Goal: Task Accomplishment & Management: Manage account settings

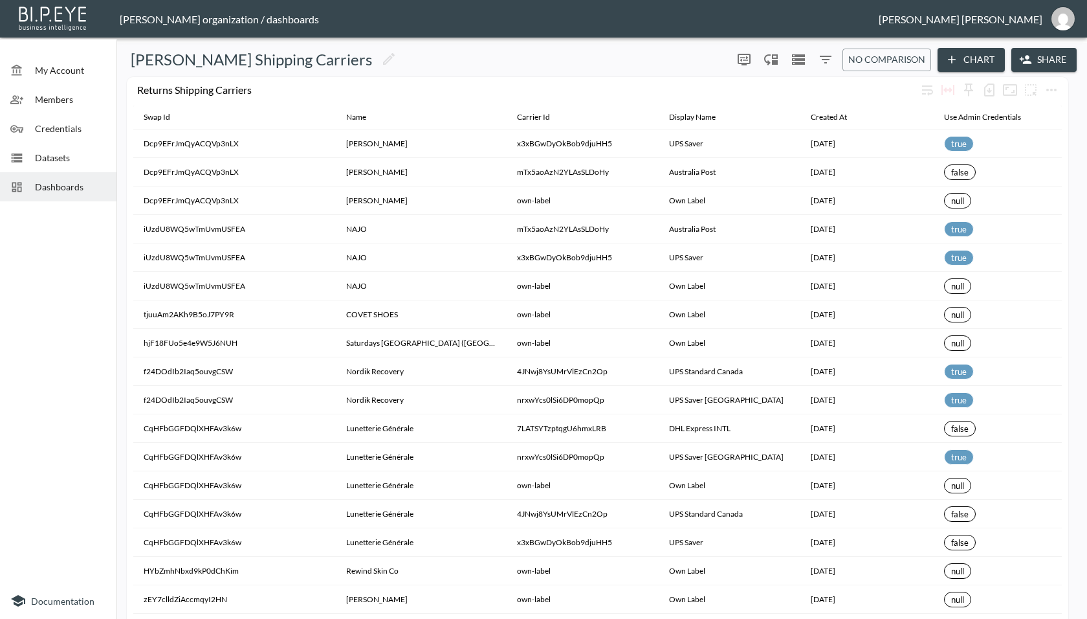
click at [50, 182] on span "Dashboards" at bounding box center [70, 187] width 71 height 14
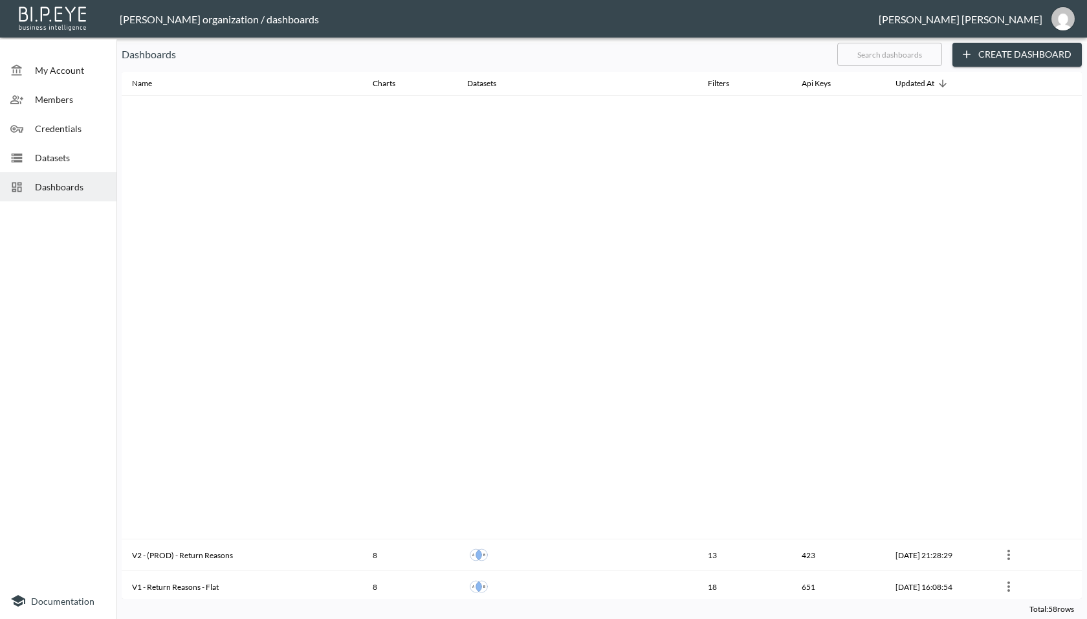
scroll to position [663, 0]
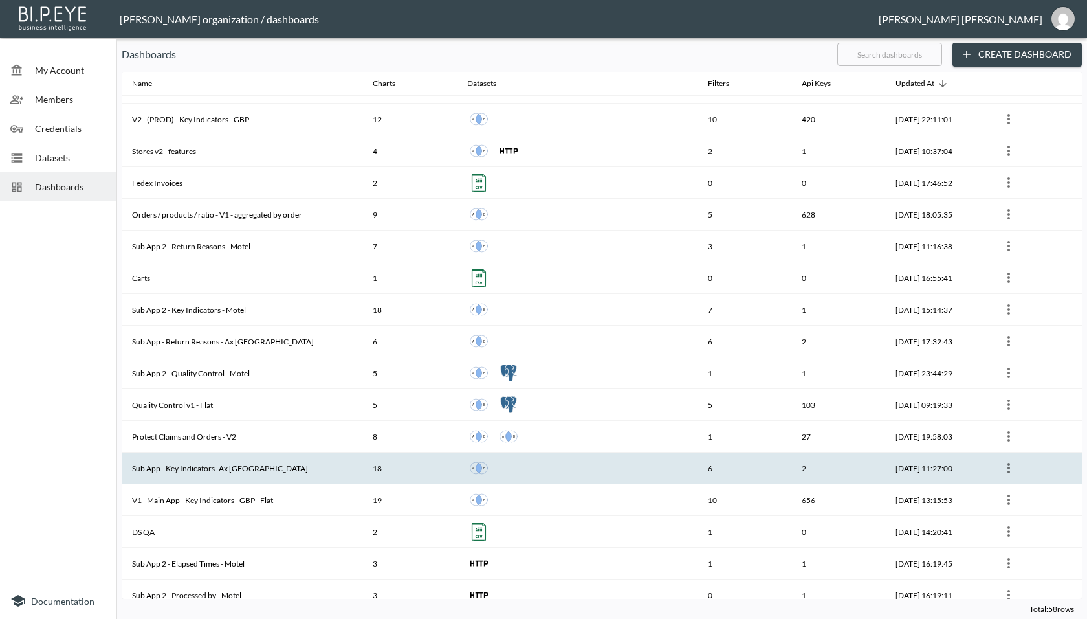
click at [312, 462] on th "Sub App - Key Indicators- Ax Paris" at bounding box center [242, 468] width 241 height 32
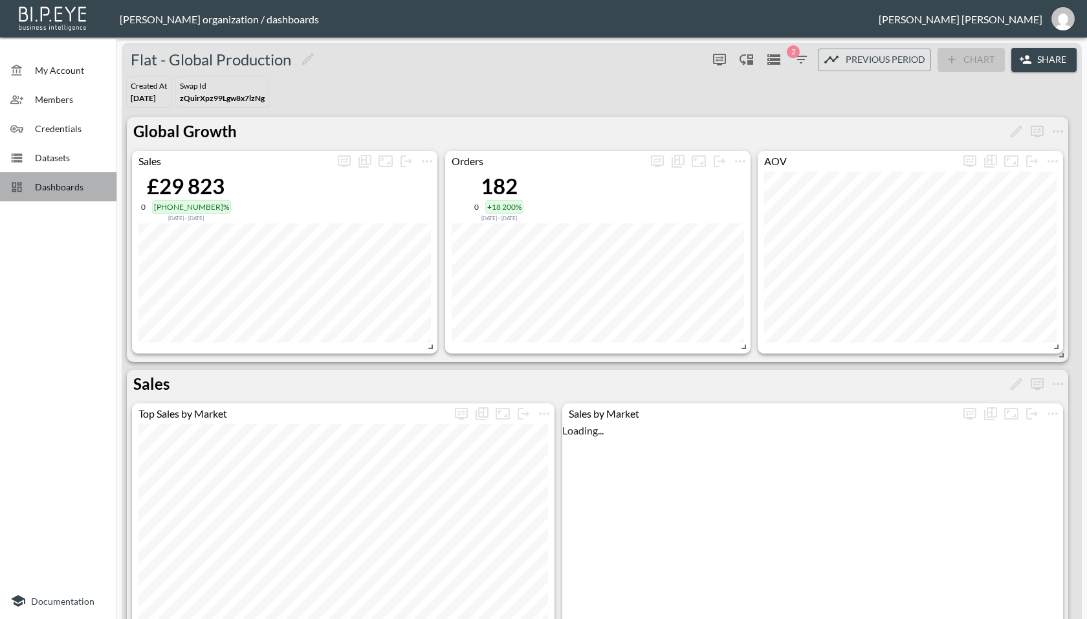
click at [68, 190] on span "Dashboards" at bounding box center [70, 187] width 71 height 14
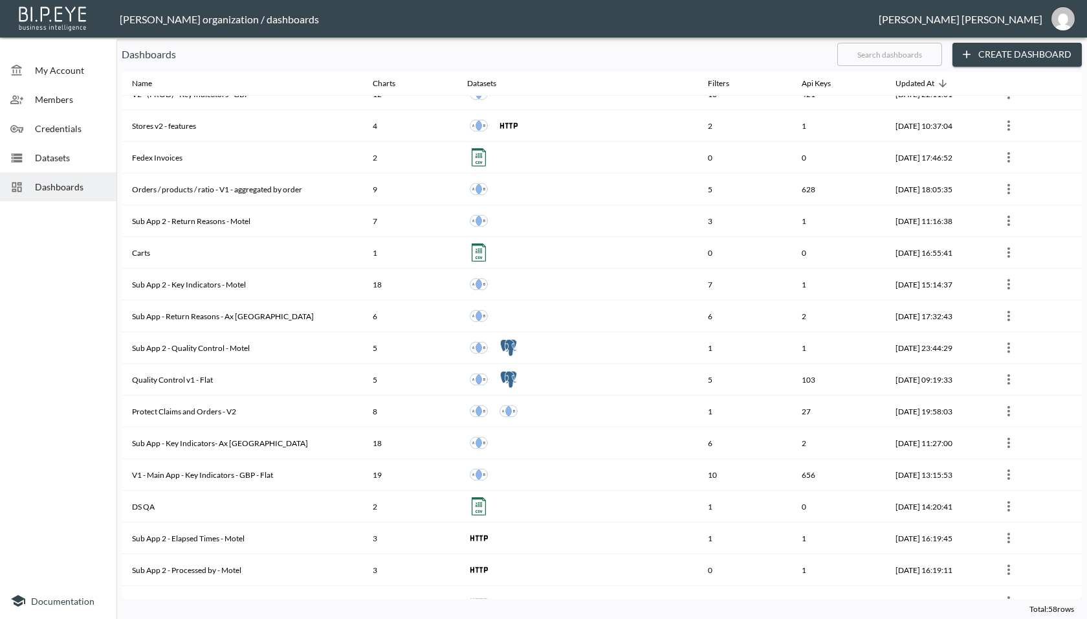
scroll to position [684, 0]
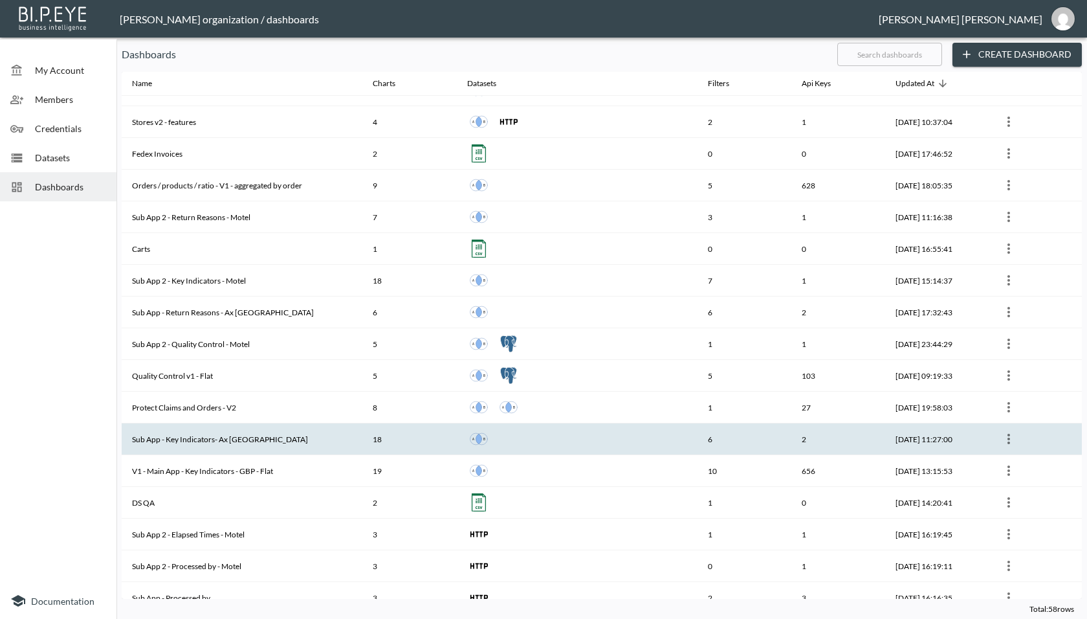
click at [241, 438] on th "Sub App - Key Indicators- Ax Paris" at bounding box center [242, 439] width 241 height 32
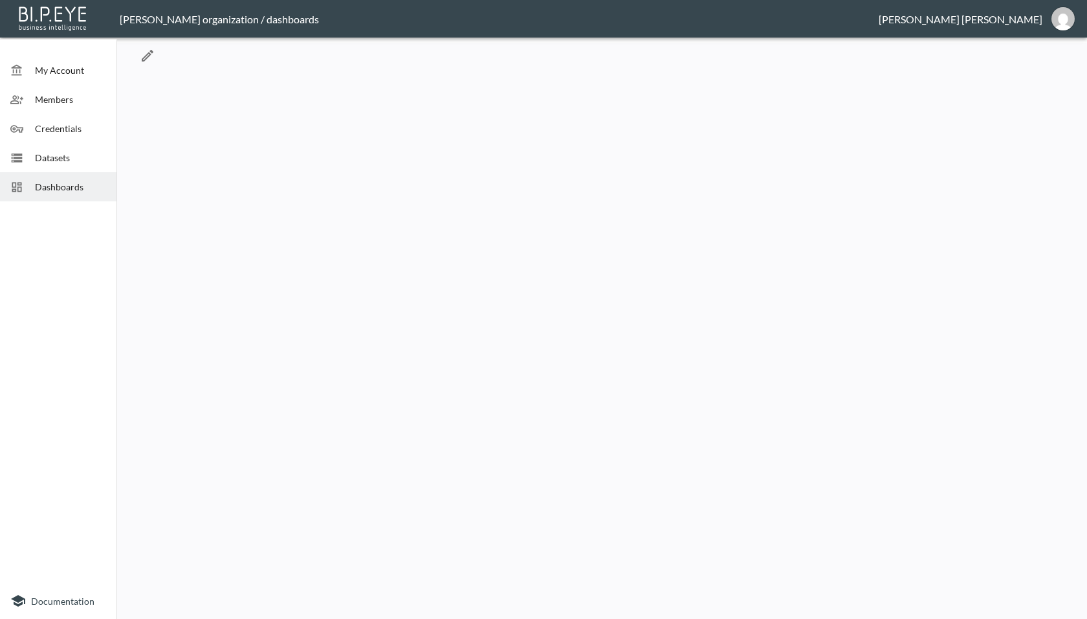
click at [149, 51] on icon "Edit" at bounding box center [148, 56] width 16 height 16
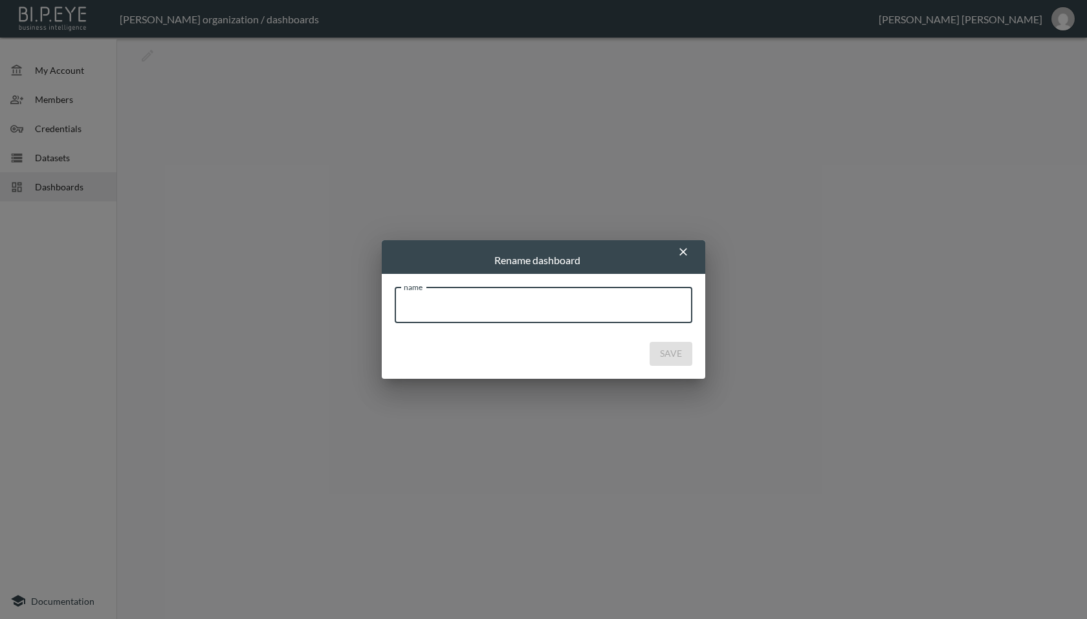
click at [685, 252] on icon "button" at bounding box center [683, 251] width 13 height 13
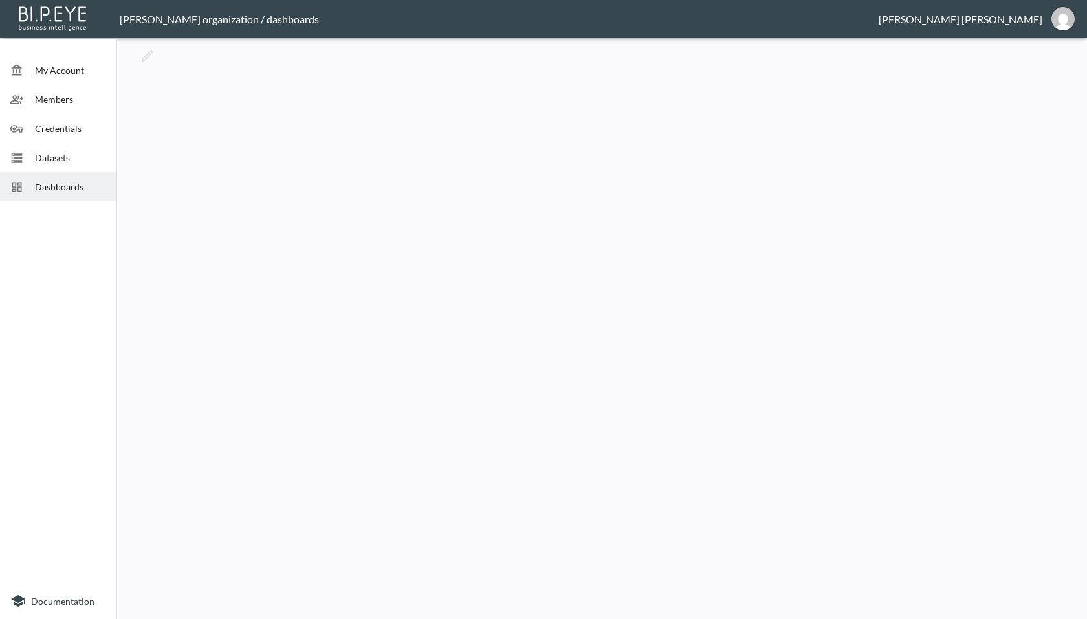
click at [307, 272] on div at bounding box center [602, 328] width 961 height 571
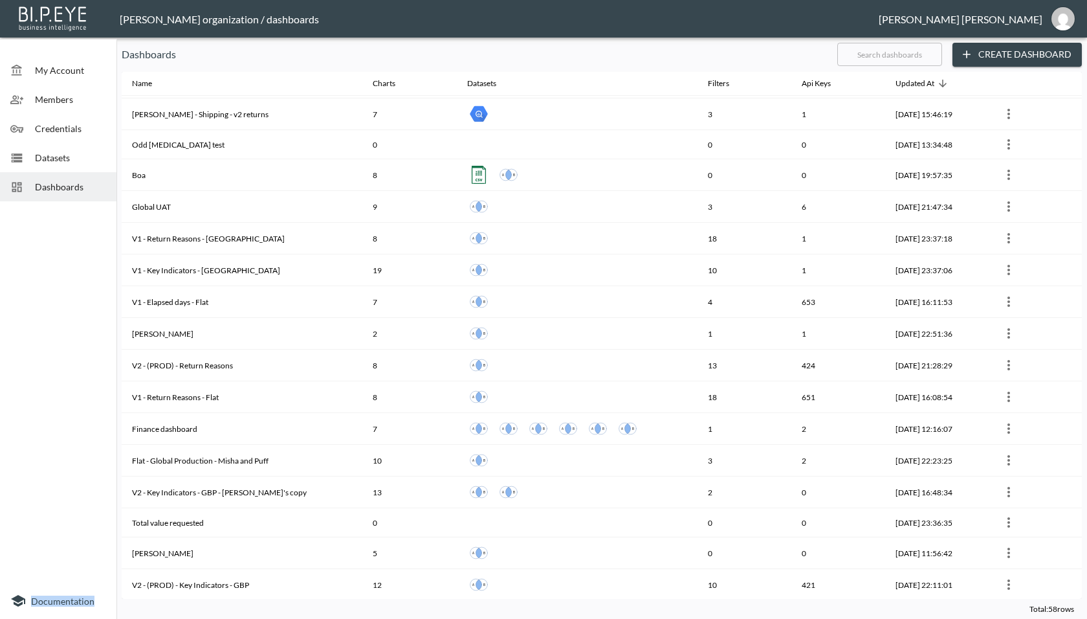
scroll to position [337, 0]
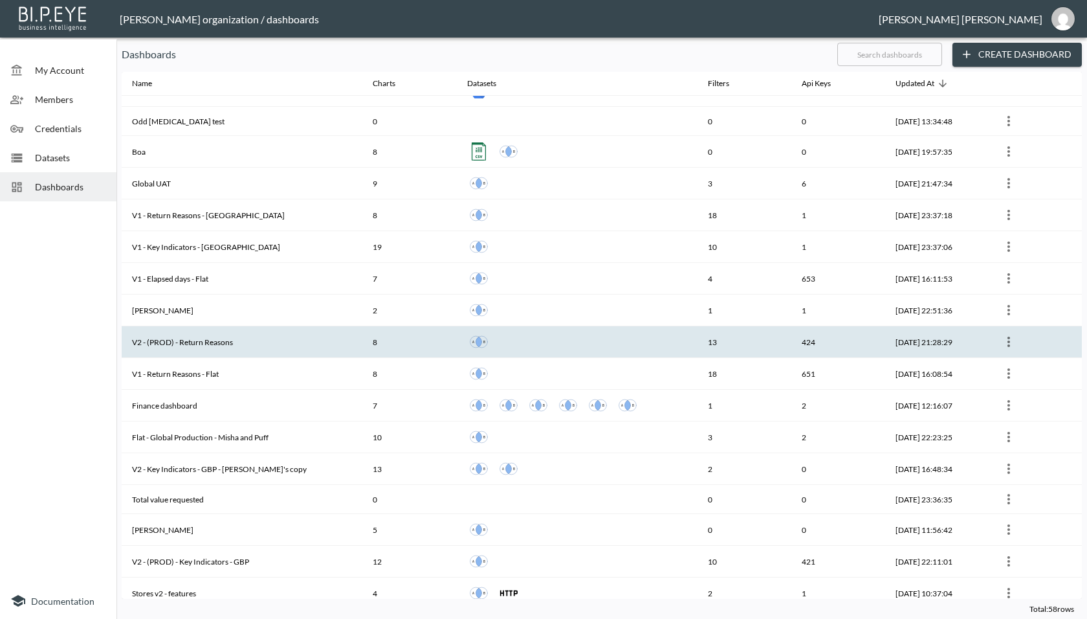
click at [238, 335] on th "V2 - (PROD) - Return Reasons" at bounding box center [242, 342] width 241 height 32
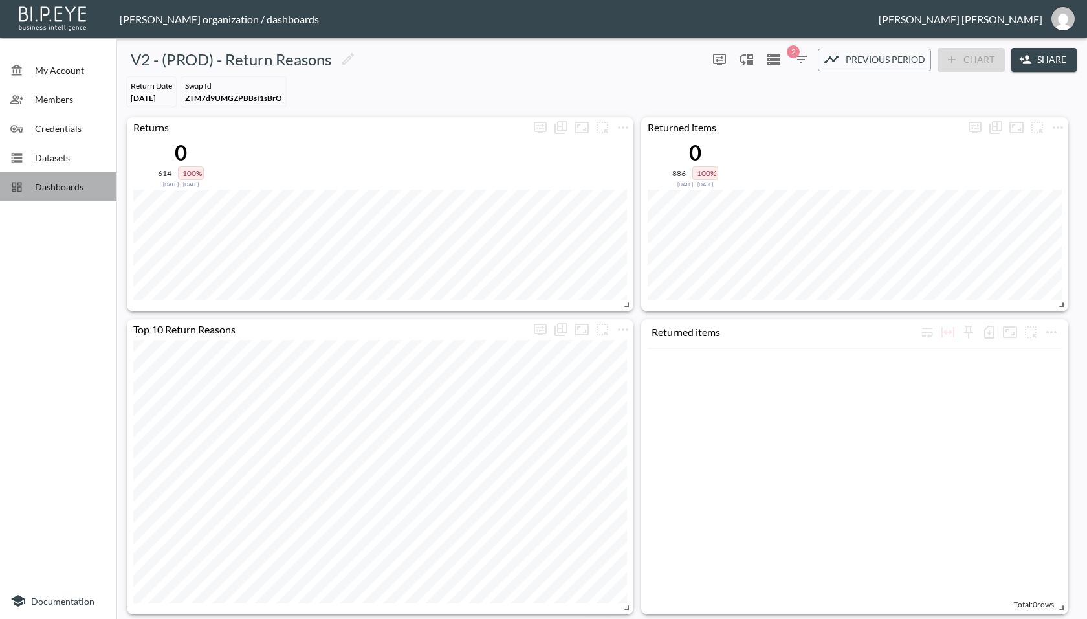
click at [53, 193] on span "Dashboards" at bounding box center [70, 187] width 71 height 14
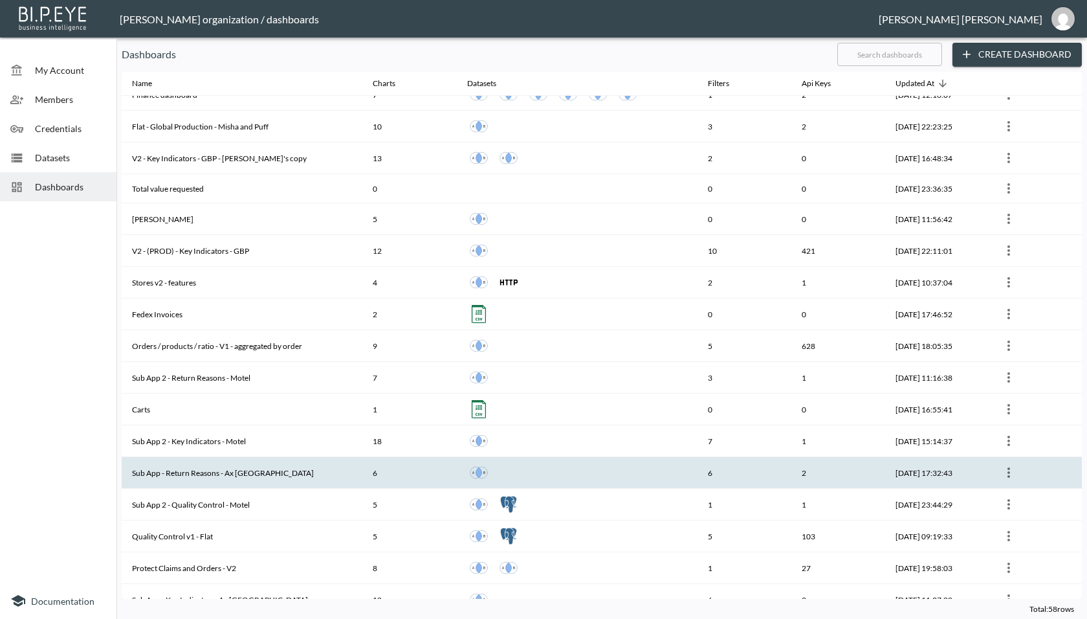
scroll to position [583, 0]
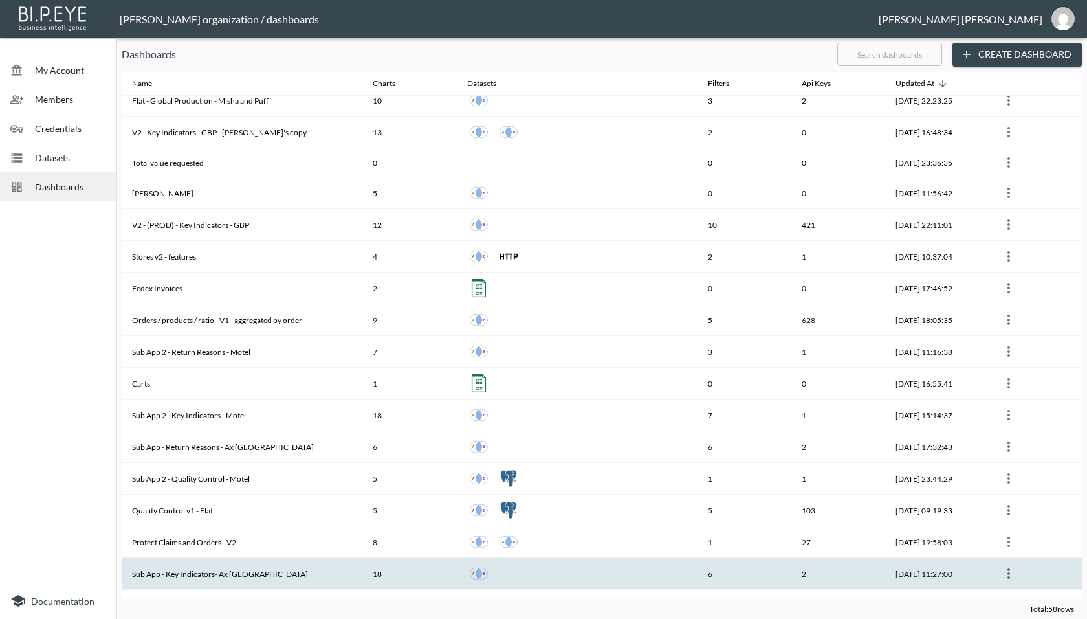
click at [243, 566] on th "Sub App - Key Indicators- Ax Paris" at bounding box center [242, 574] width 241 height 32
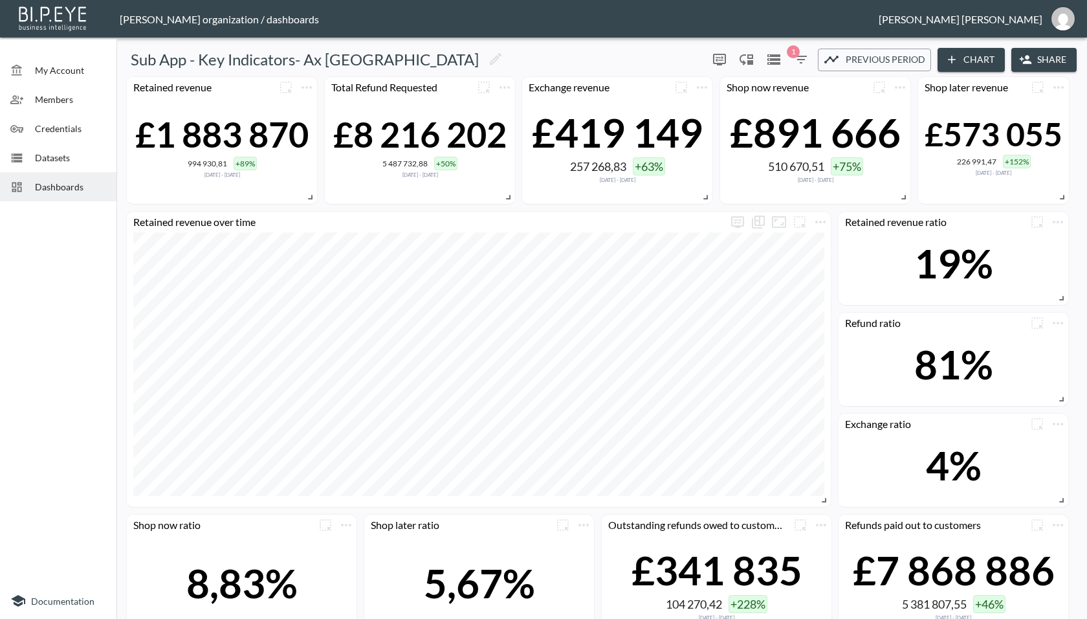
click at [1020, 61] on icon "button" at bounding box center [1026, 59] width 13 height 13
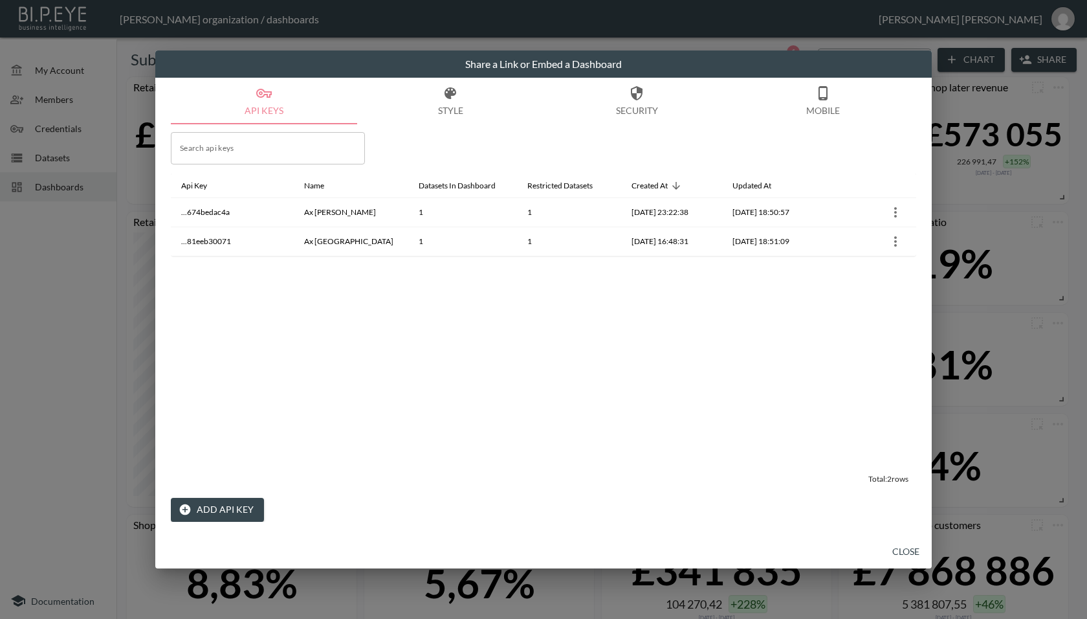
click at [201, 517] on button "Add API Key" at bounding box center [217, 510] width 93 height 24
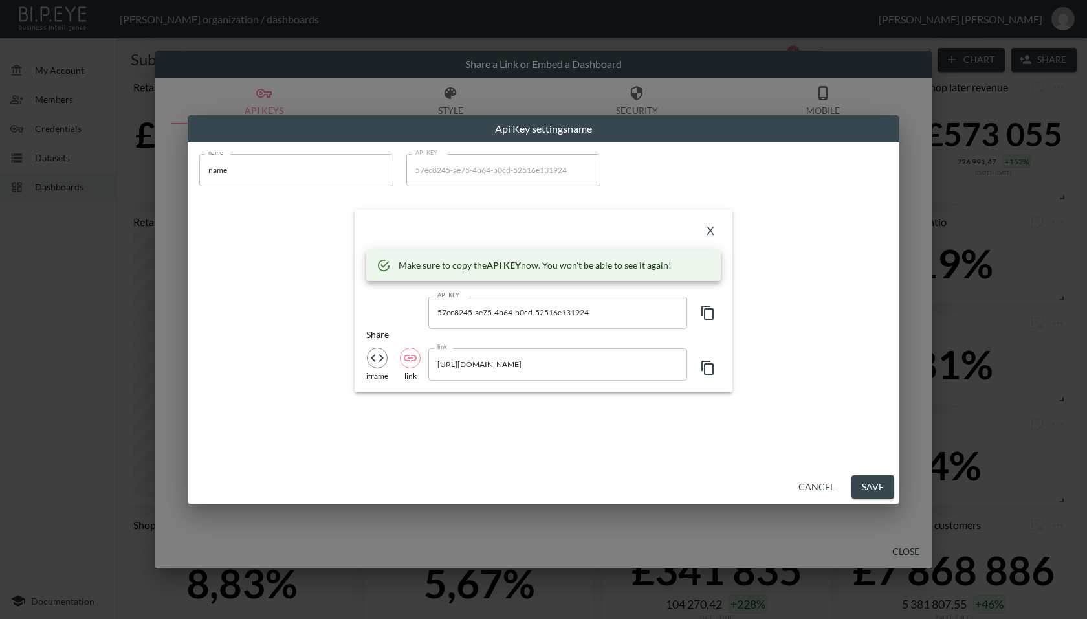
click at [284, 162] on input "name" at bounding box center [296, 170] width 194 height 32
paste input "AX Paris Debenhams Returns"
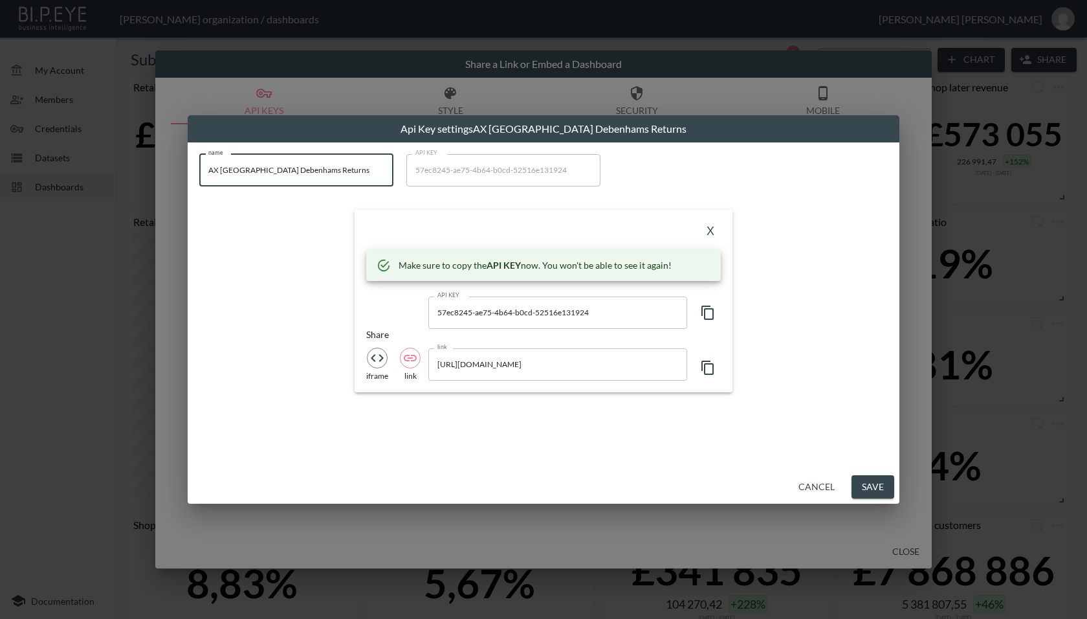
type input "AX [GEOGRAPHIC_DATA] Debenhams Returns"
click at [711, 314] on icon "button" at bounding box center [708, 313] width 16 height 16
click at [713, 315] on icon "button" at bounding box center [708, 313] width 12 height 14
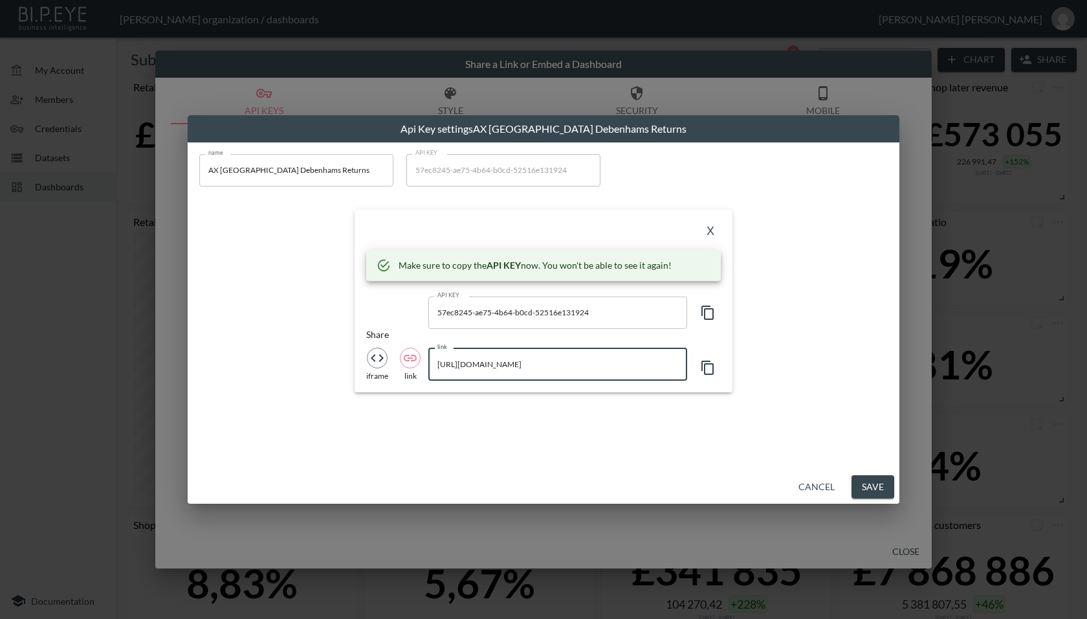
click at [603, 365] on input "https://bipeye.com/embed/organizations/4383af18-207d-4b3b-80e6-117da732ae09/das…" at bounding box center [558, 364] width 259 height 32
click at [630, 363] on input "https://bipeye.com/embed/organizations/4383af18-207d-4b3b-80e6-117da732ae09/das…" at bounding box center [558, 364] width 259 height 32
click at [711, 231] on button "X" at bounding box center [710, 231] width 21 height 21
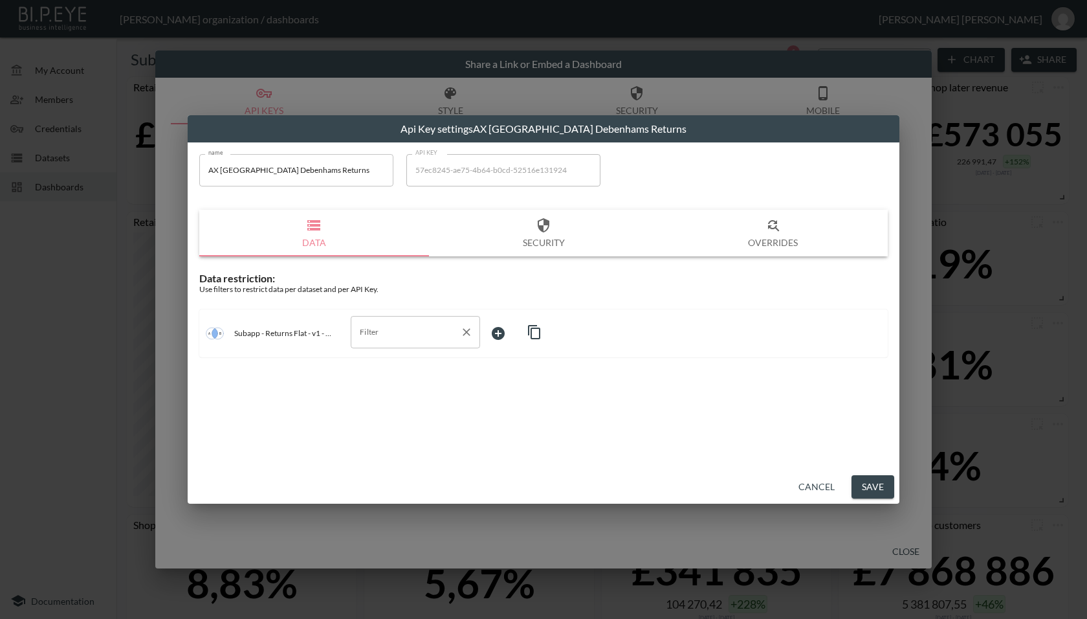
click at [414, 324] on input "Filter" at bounding box center [406, 332] width 98 height 21
click at [386, 429] on li "store_id" at bounding box center [415, 421] width 129 height 19
type input "store_id"
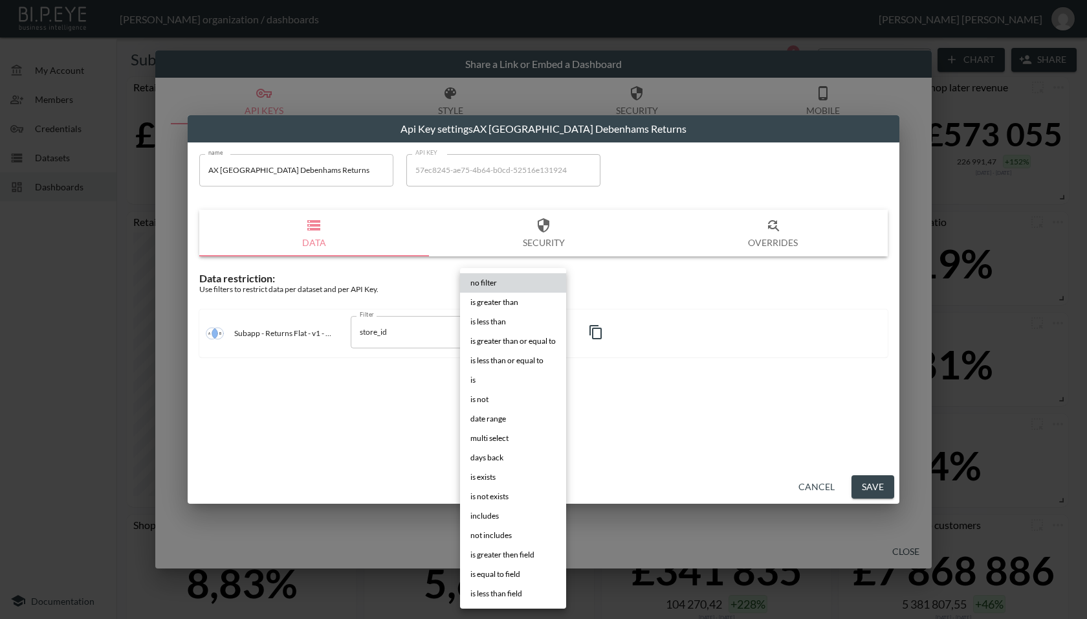
click at [513, 340] on body "BI.P.EYE, Interactive Analytics Dashboards - app Zach Bailet organization / das…" at bounding box center [543, 309] width 1087 height 619
click at [494, 381] on li "is" at bounding box center [513, 379] width 106 height 19
type input "is"
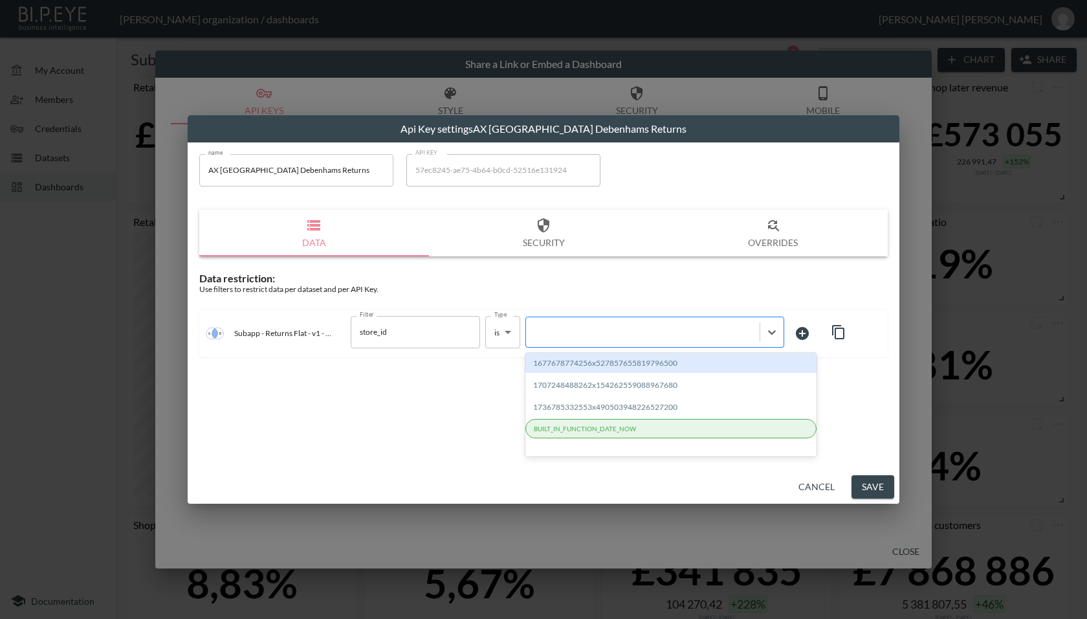
click at [553, 337] on div at bounding box center [643, 332] width 221 height 12
paste input "1736785332553x490503948226527200"
type input "1736785332553x490503948226527200"
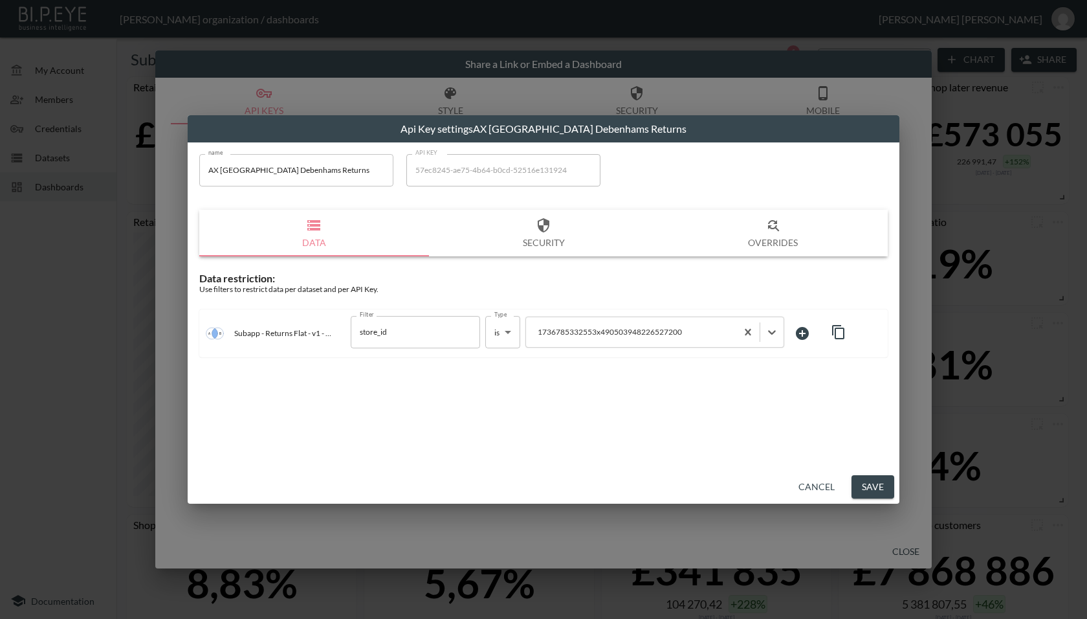
click at [574, 375] on div "name AX Paris Debenhams Returns name API KEY 57ec8245-ae75-4b64-b0cd-52516e1319…" at bounding box center [544, 306] width 712 height 328
click at [880, 490] on button "Save" at bounding box center [873, 487] width 43 height 24
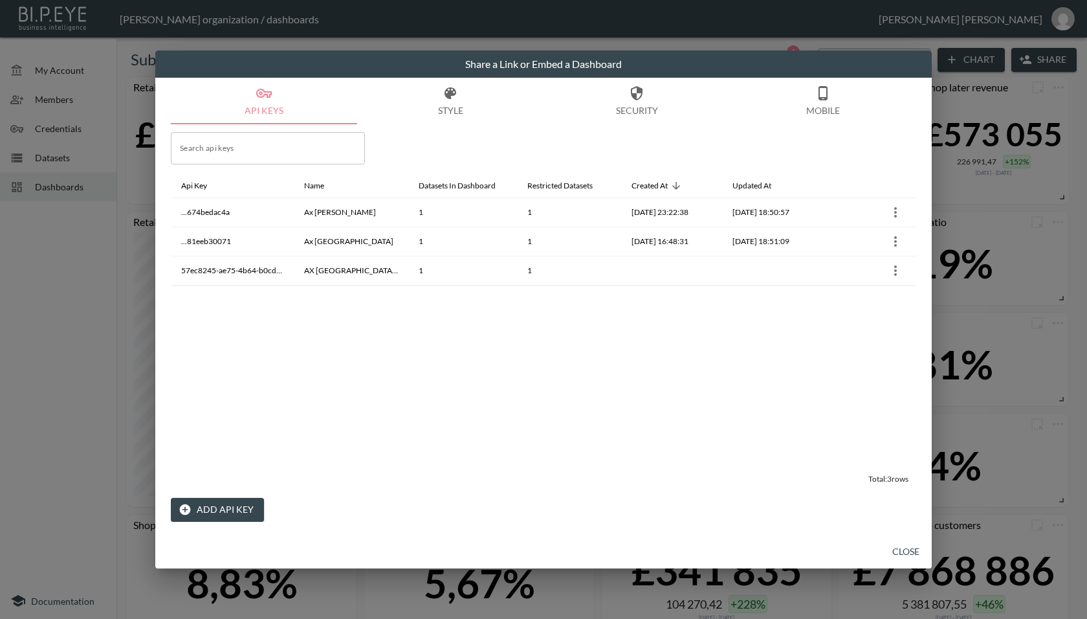
click at [897, 553] on button "Close" at bounding box center [906, 552] width 41 height 24
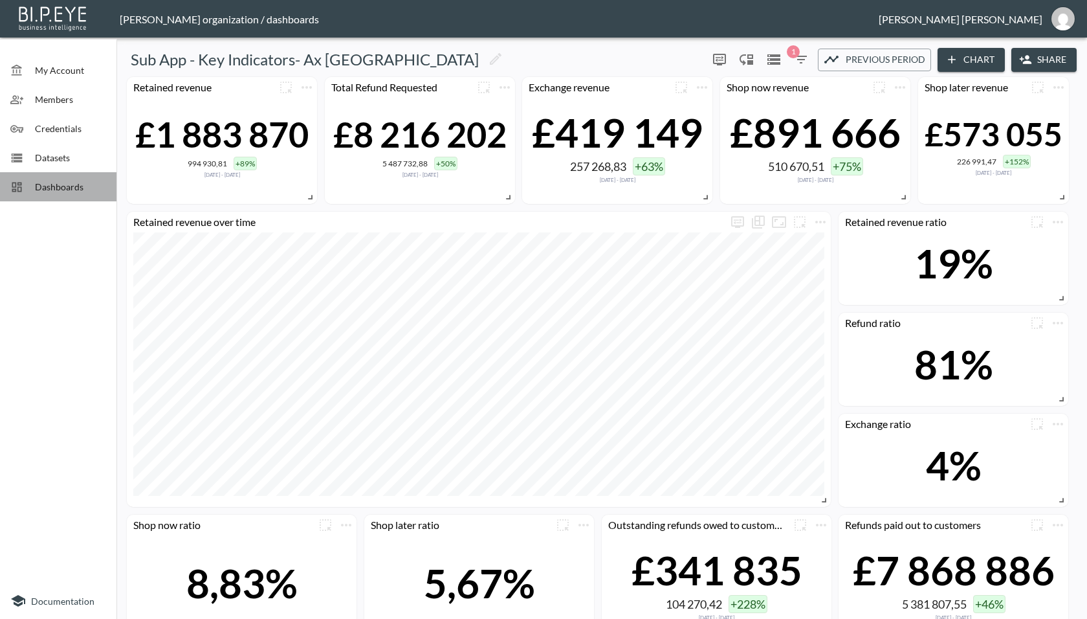
click at [20, 185] on icon at bounding box center [16, 187] width 13 height 13
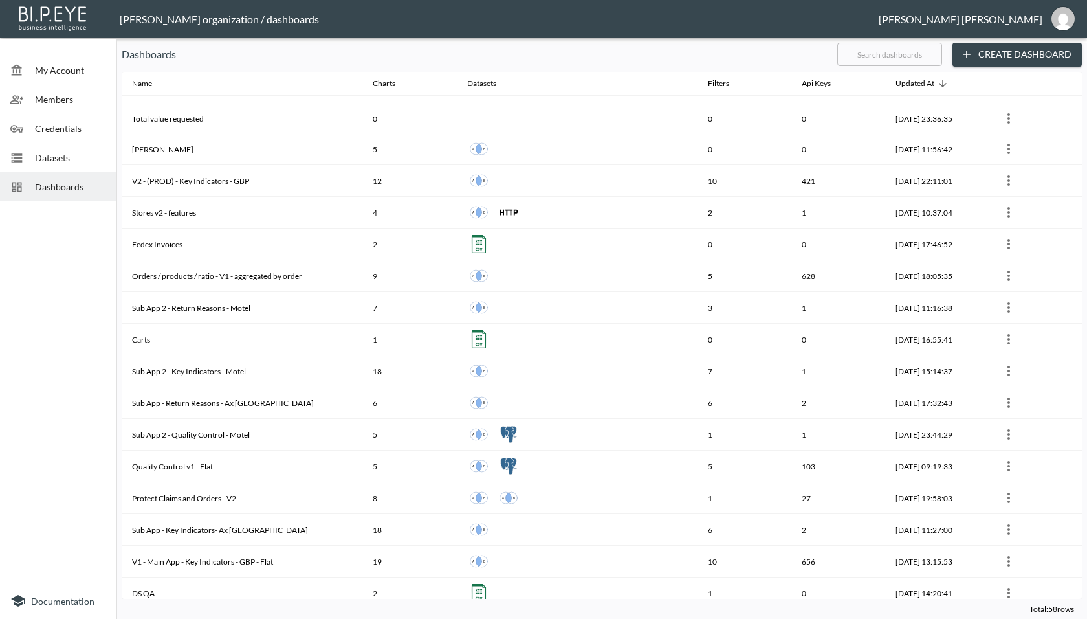
scroll to position [619, 0]
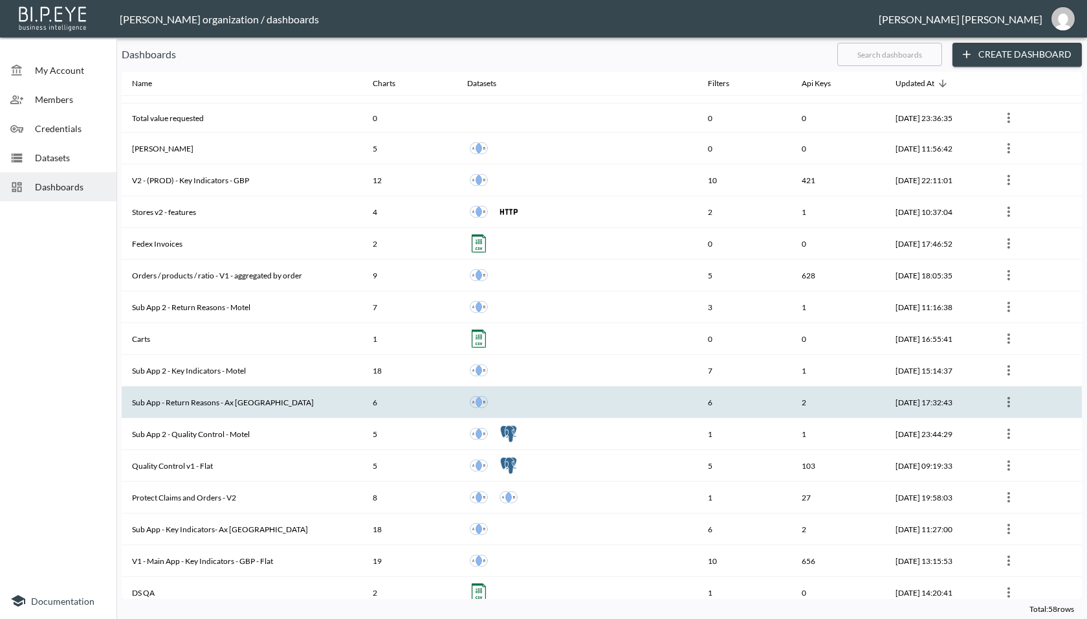
click at [240, 392] on th "Sub App - Return Reasons - Ax [GEOGRAPHIC_DATA]" at bounding box center [242, 402] width 241 height 32
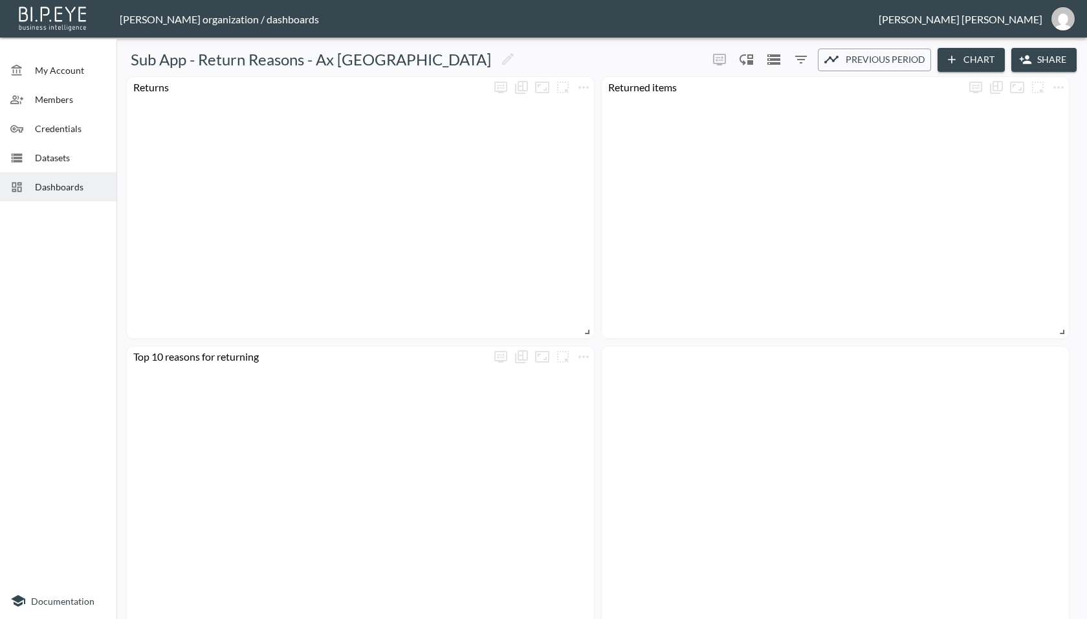
click at [1041, 60] on button "Share" at bounding box center [1044, 60] width 65 height 24
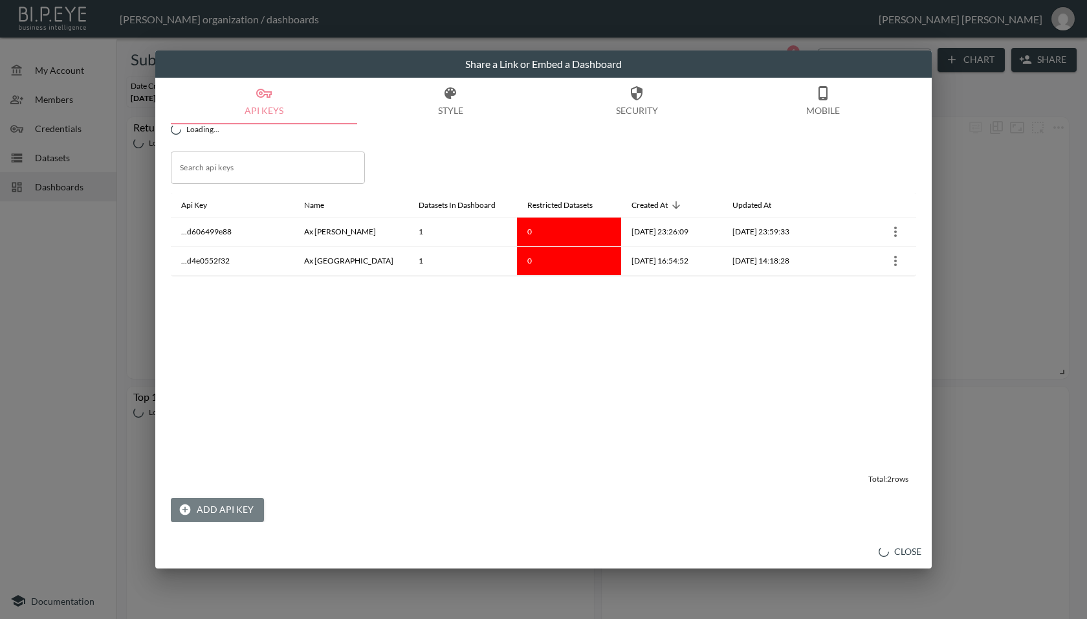
click at [230, 508] on button "Add API Key" at bounding box center [217, 510] width 93 height 24
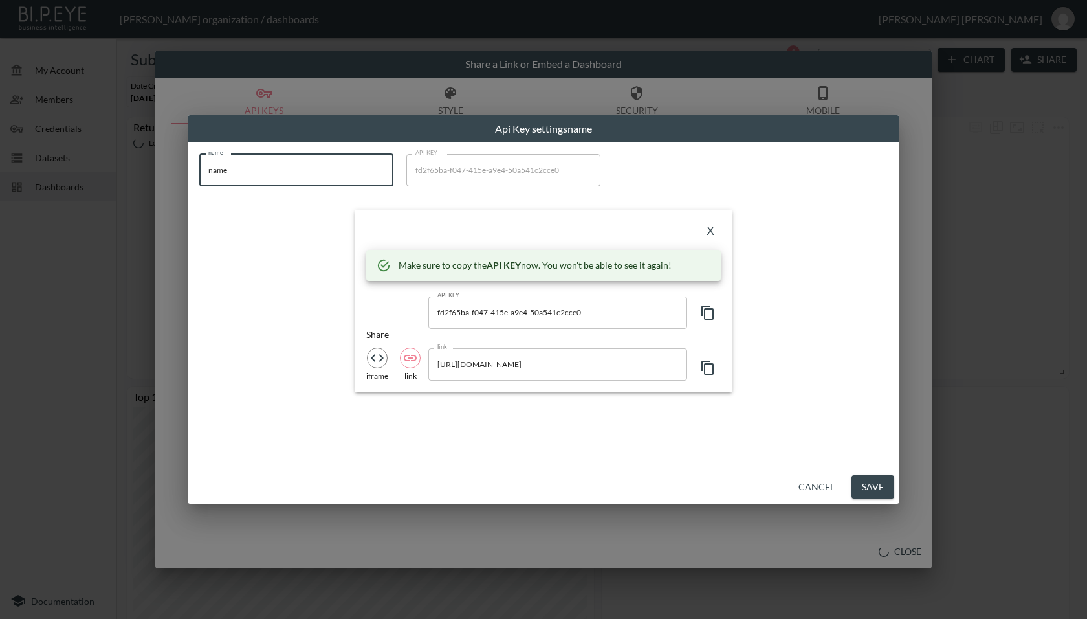
click at [243, 173] on input "name" at bounding box center [296, 170] width 194 height 32
type input "AX [GEOGRAPHIC_DATA] Debenhams Returns"
click at [705, 314] on icon "button" at bounding box center [708, 313] width 12 height 14
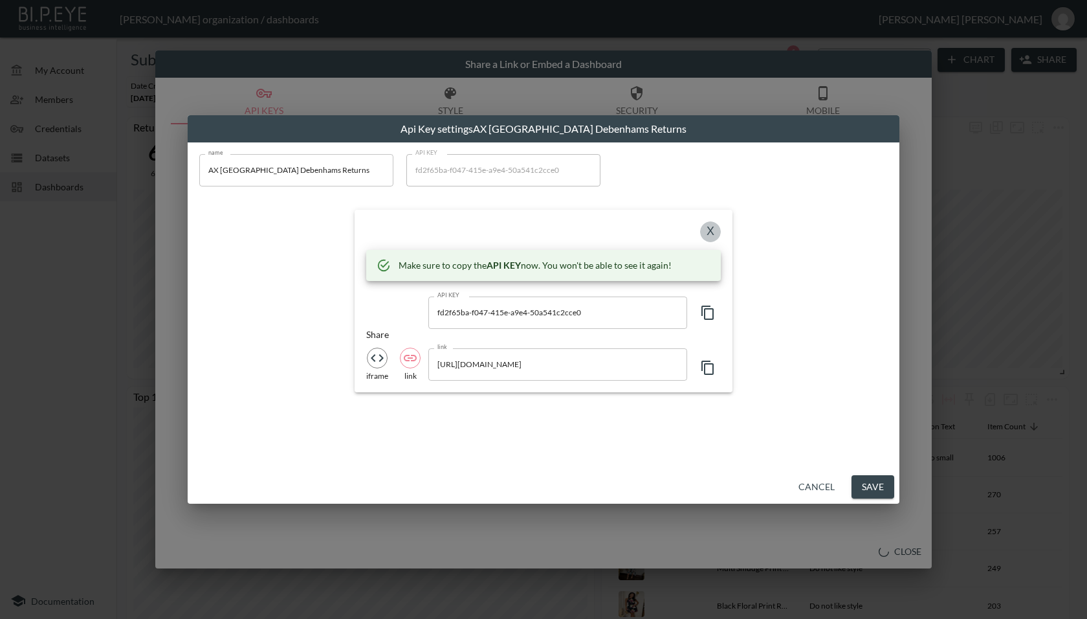
click at [706, 227] on button "X" at bounding box center [710, 231] width 21 height 21
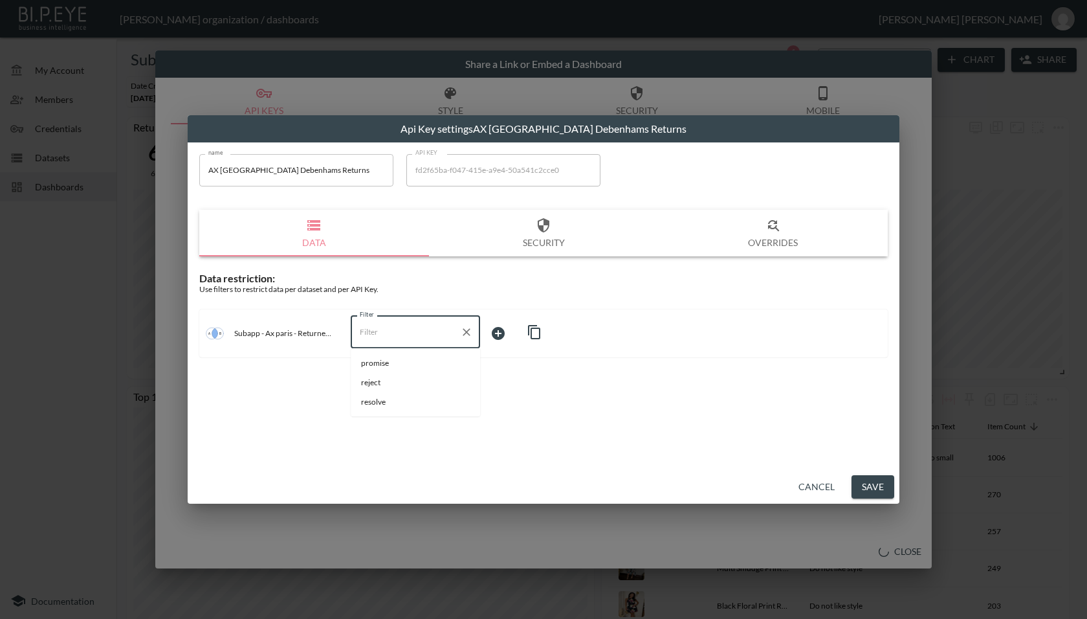
click at [400, 322] on input "Filter" at bounding box center [406, 332] width 98 height 21
type input "i"
click at [624, 476] on div "Cancel Save" at bounding box center [544, 487] width 712 height 34
click at [443, 342] on div "Filter" at bounding box center [415, 332] width 129 height 32
click at [612, 437] on div "name AX Paris Debenhams Returns name API KEY fd2f65ba-f047-415e-a9e4-50a541c2cc…" at bounding box center [544, 306] width 712 height 328
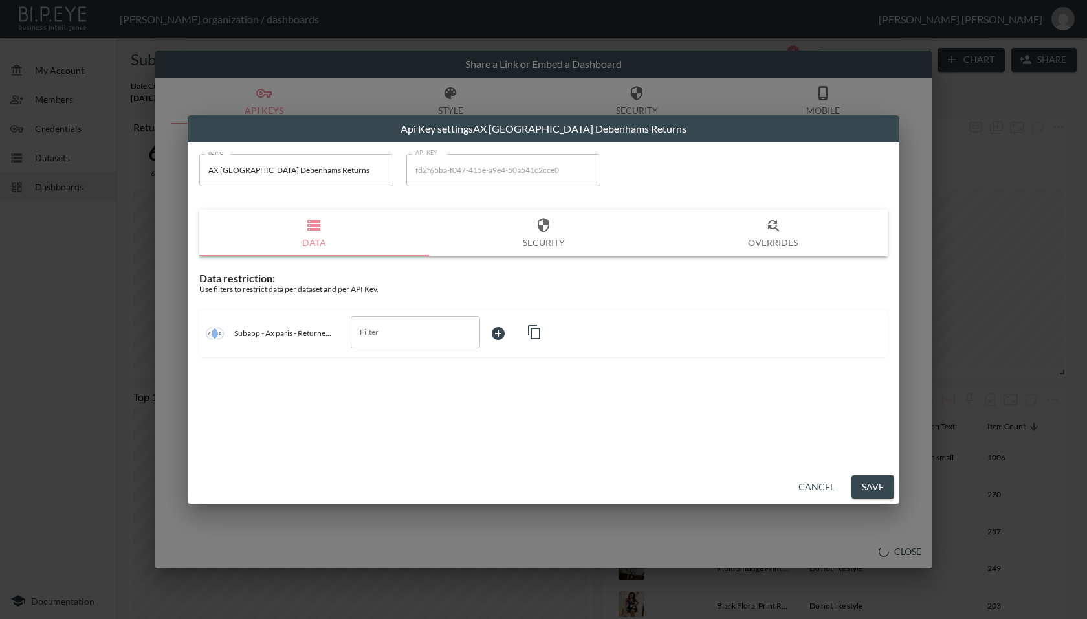
click at [816, 487] on button "Cancel" at bounding box center [817, 487] width 47 height 24
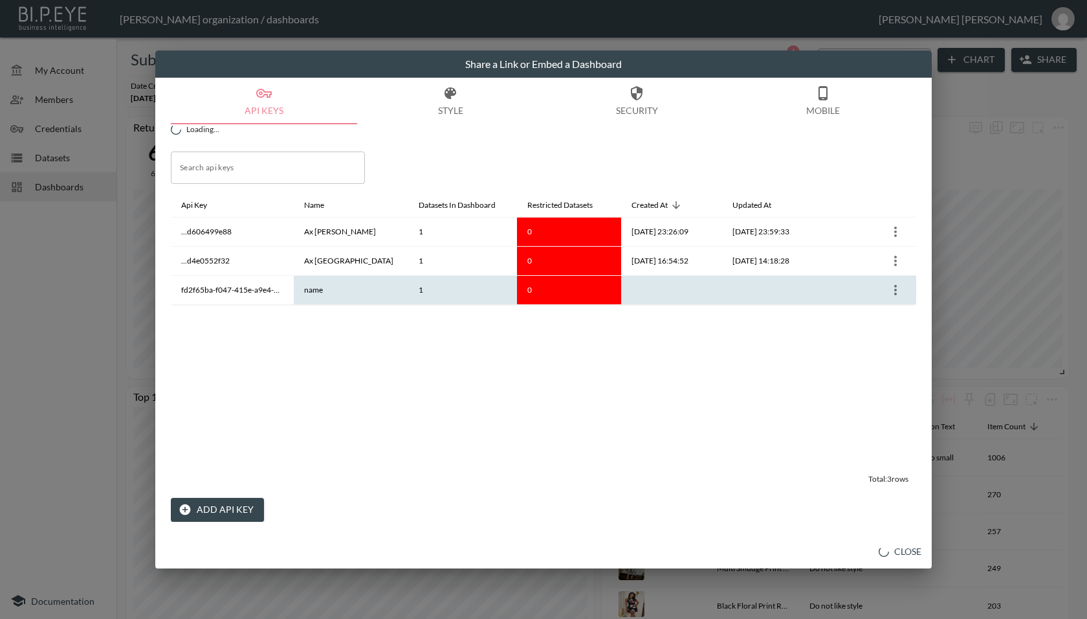
click at [904, 291] on button "more" at bounding box center [896, 290] width 21 height 21
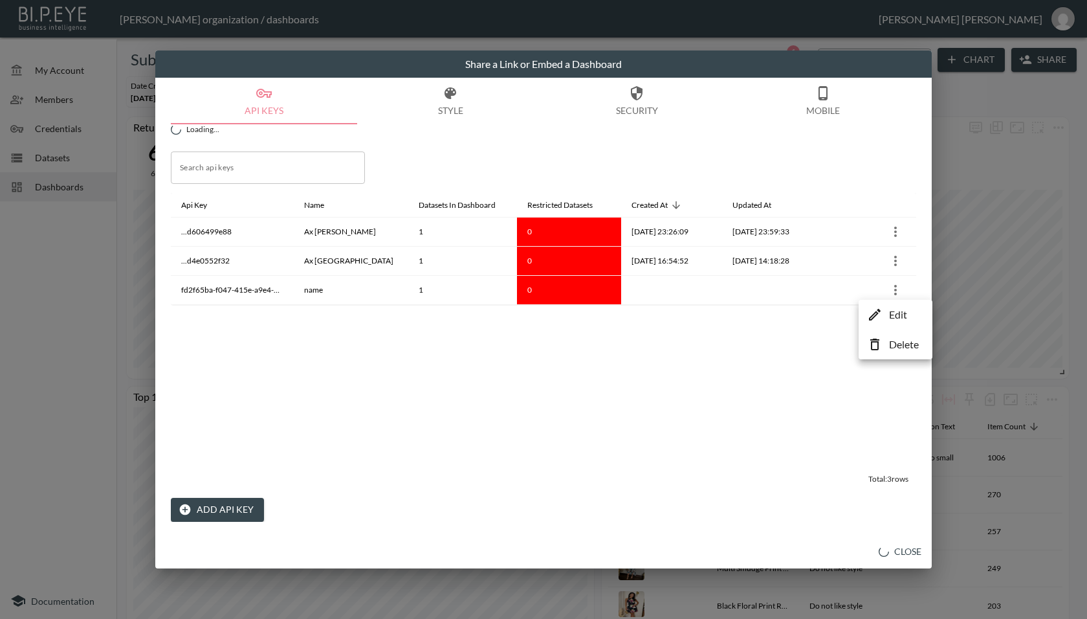
click at [896, 301] on div "Edit Delete" at bounding box center [896, 330] width 74 height 60
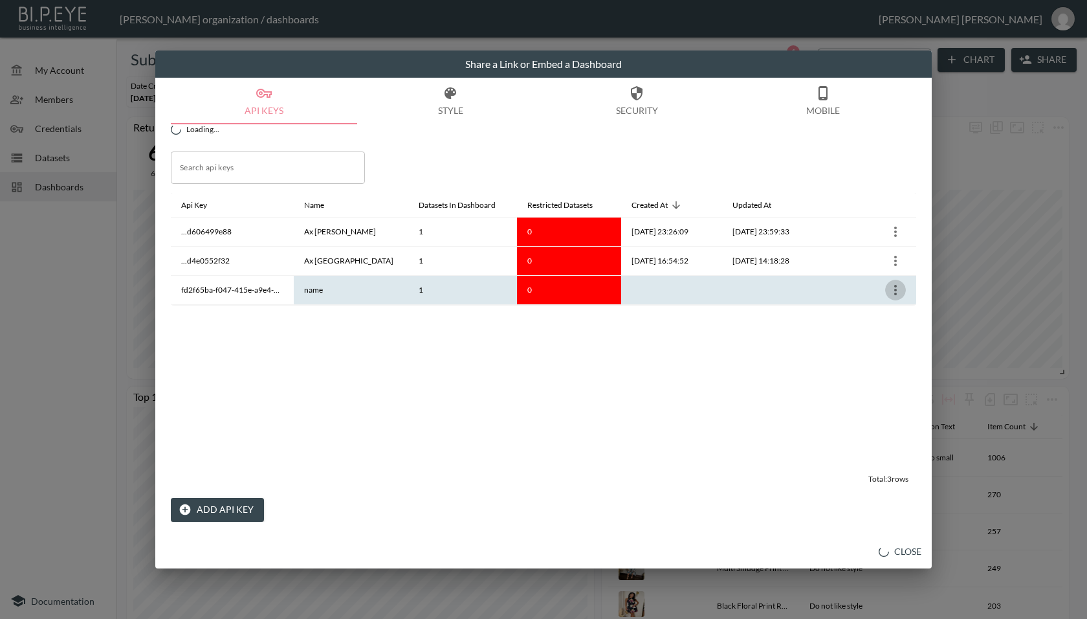
click at [898, 298] on button "more" at bounding box center [896, 290] width 21 height 21
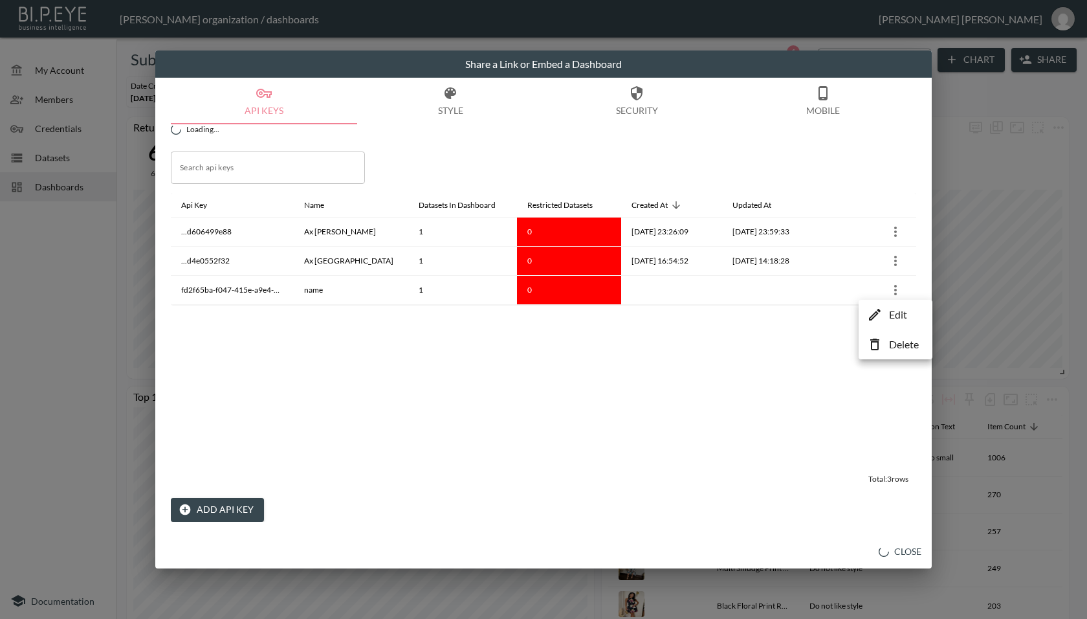
click at [902, 321] on p "Edit" at bounding box center [898, 315] width 18 height 16
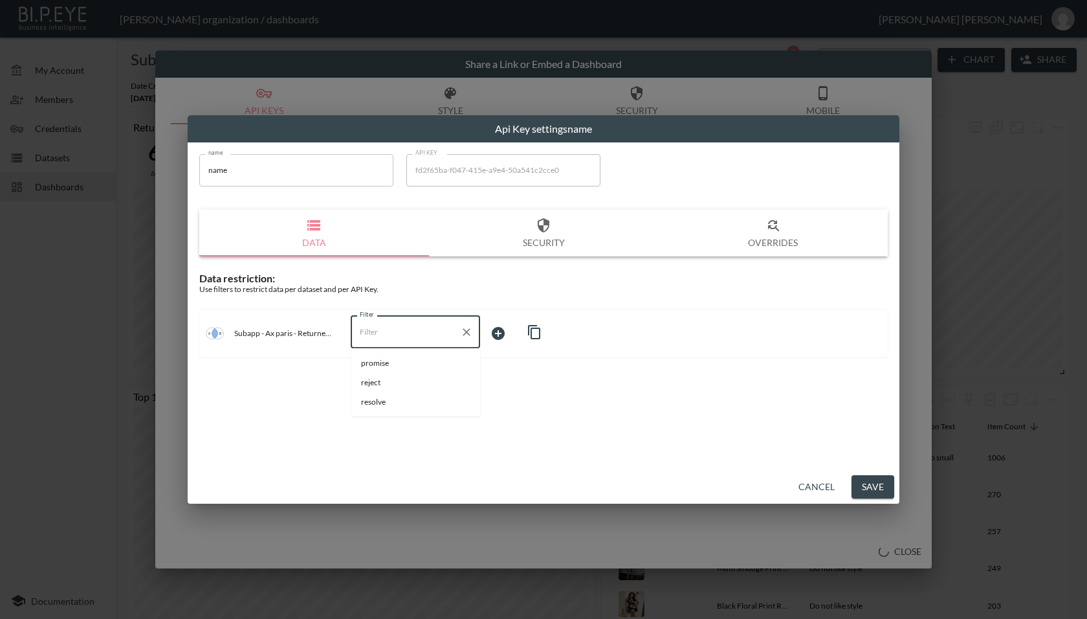
click at [426, 337] on input "Filter" at bounding box center [406, 332] width 98 height 21
type input "i"
click at [818, 495] on button "Cancel" at bounding box center [817, 487] width 47 height 24
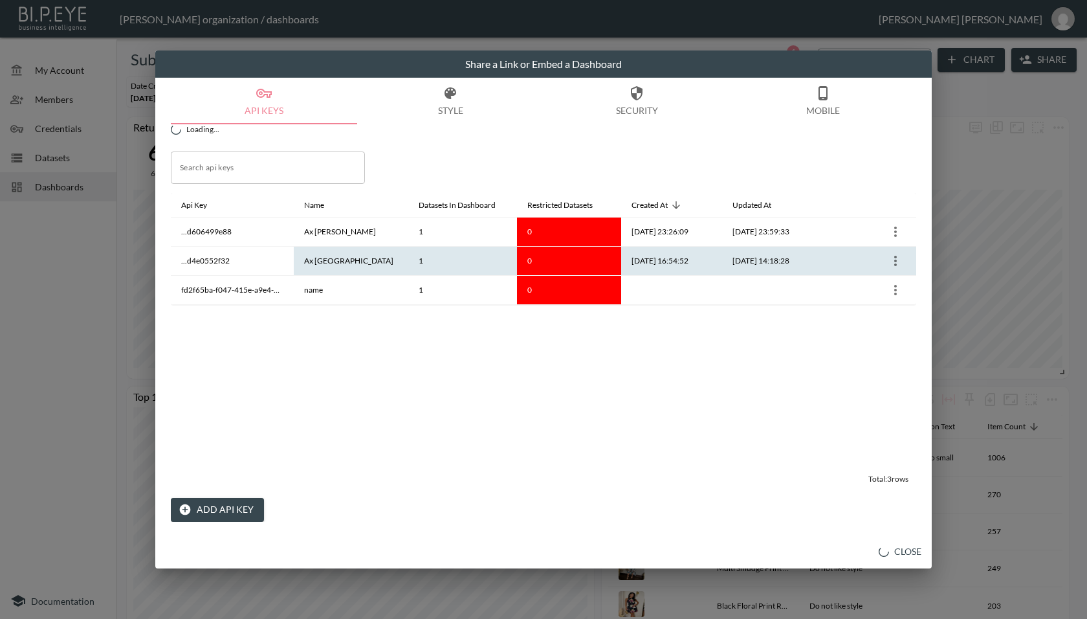
click at [893, 269] on button "more" at bounding box center [896, 261] width 21 height 21
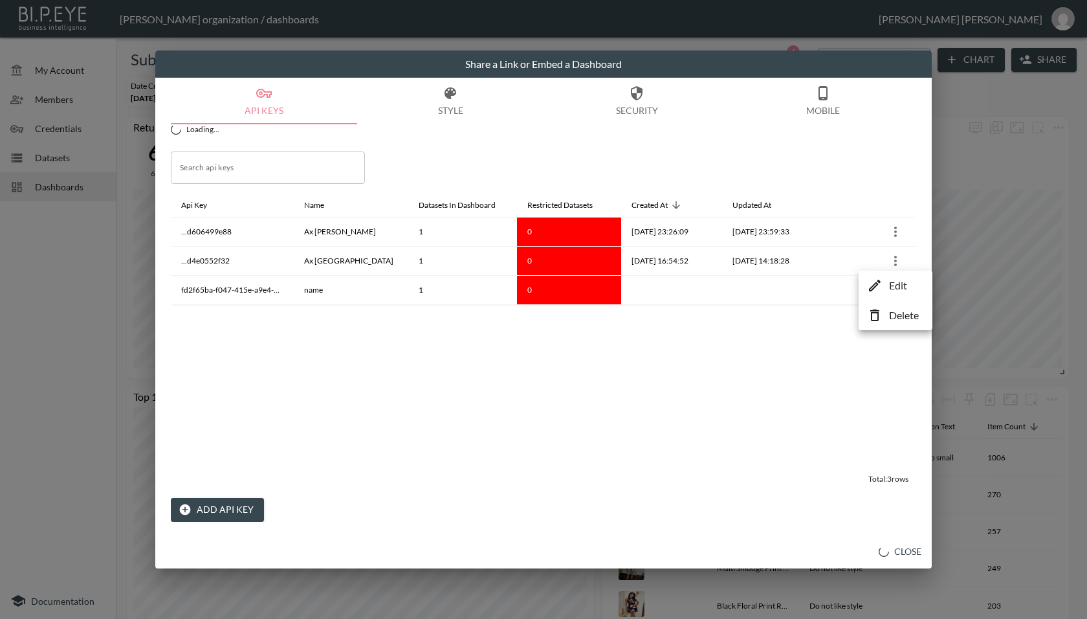
click at [872, 281] on icon at bounding box center [875, 286] width 16 height 16
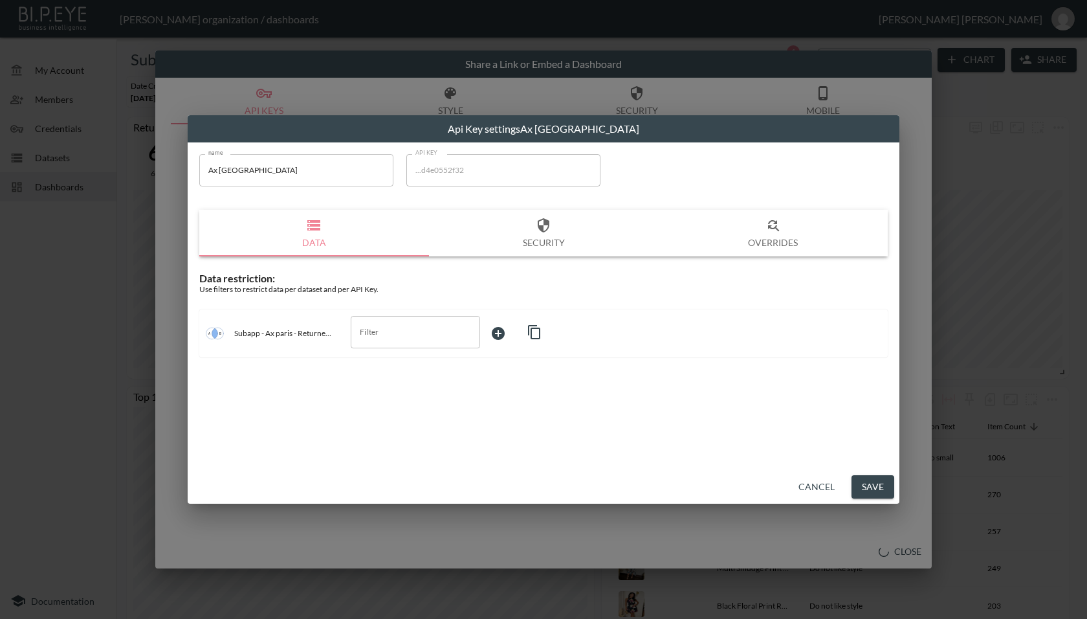
click at [826, 489] on button "Cancel" at bounding box center [817, 487] width 47 height 24
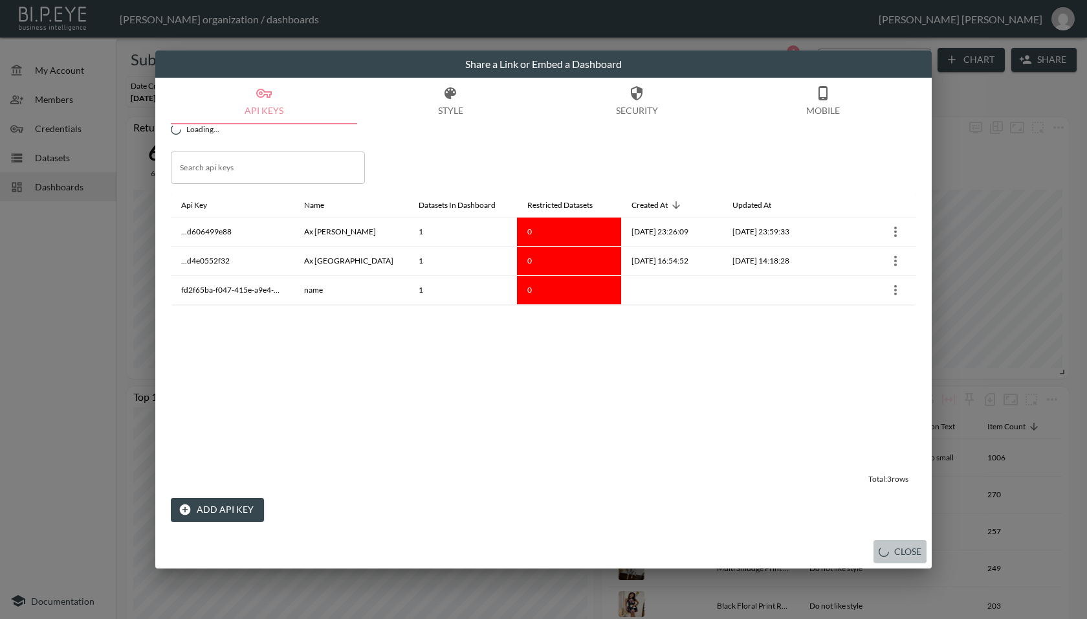
click at [913, 555] on button "Close" at bounding box center [900, 552] width 53 height 24
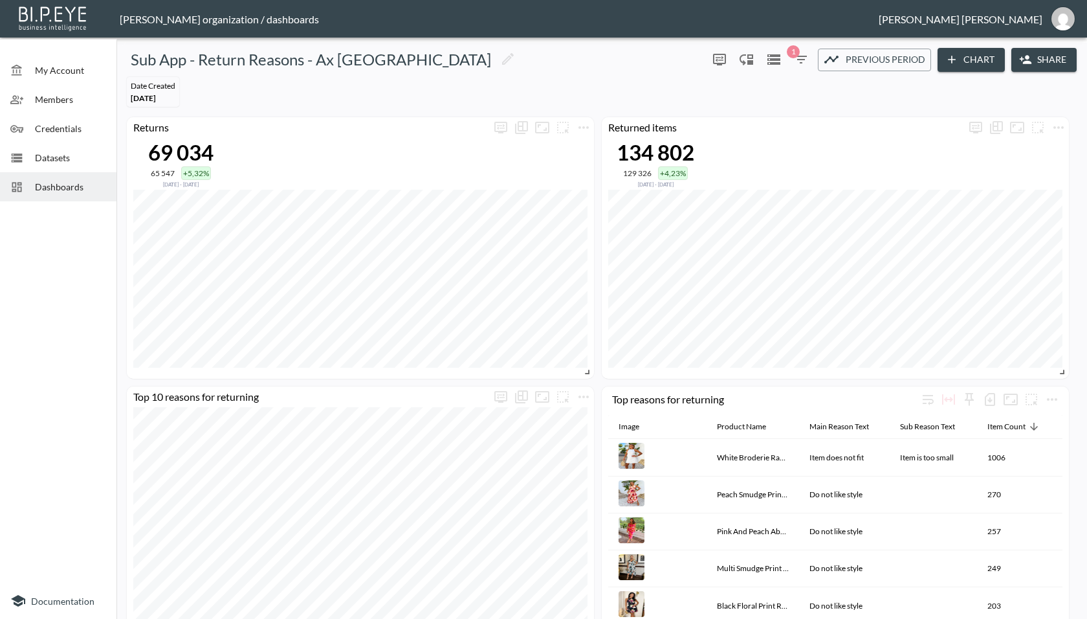
click at [62, 195] on div "Dashboards" at bounding box center [58, 186] width 117 height 29
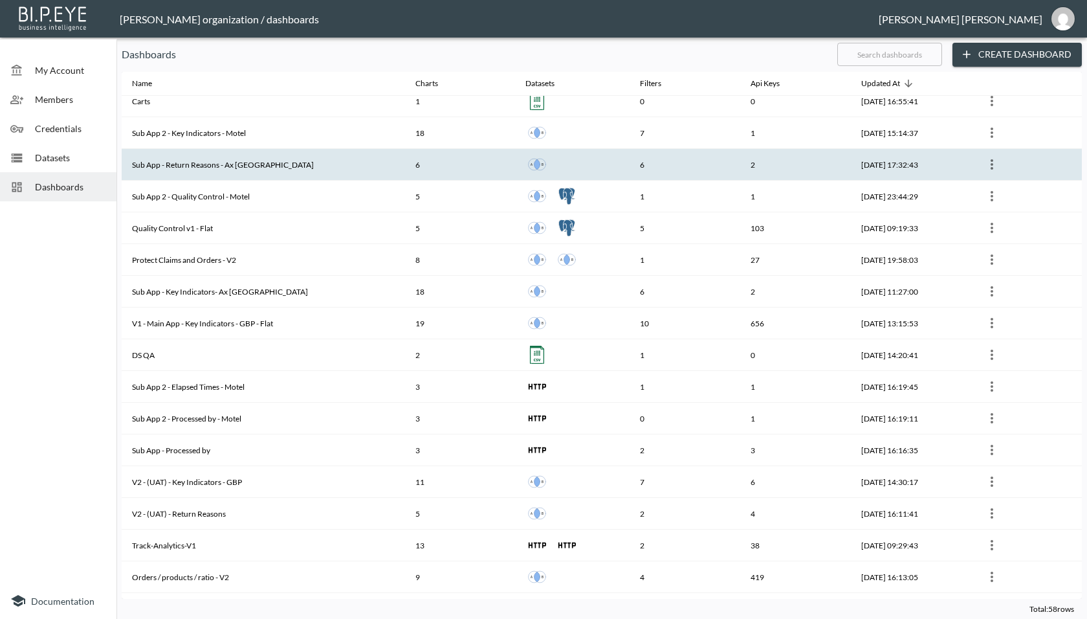
scroll to position [814, 0]
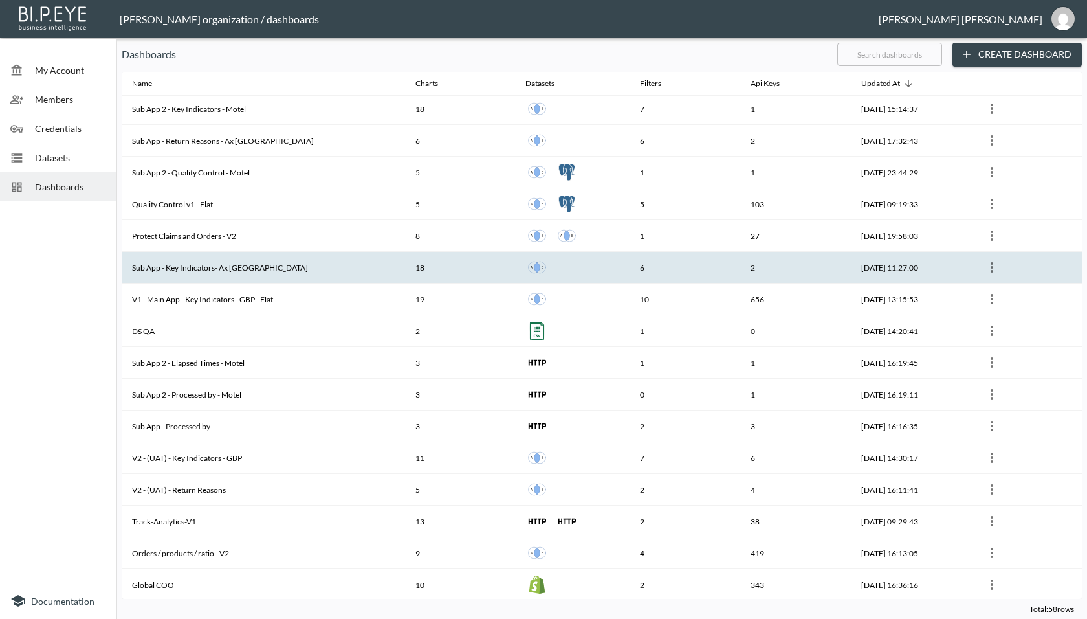
click at [234, 268] on th "Sub App - Key Indicators- Ax [GEOGRAPHIC_DATA]" at bounding box center [264, 268] width 284 height 32
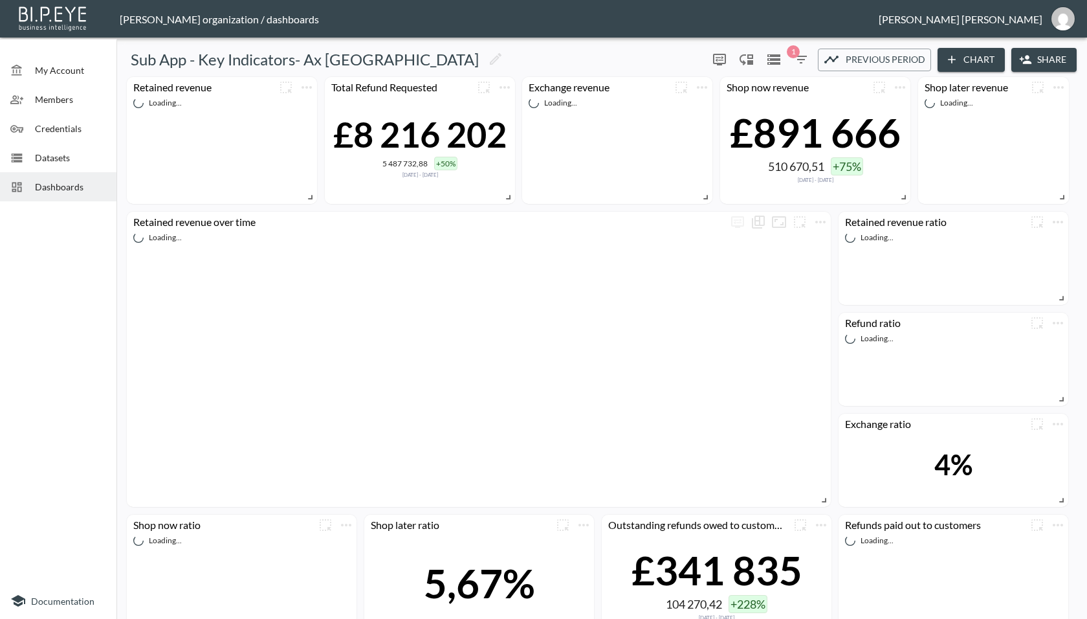
click at [1025, 63] on icon "button" at bounding box center [1026, 59] width 13 height 13
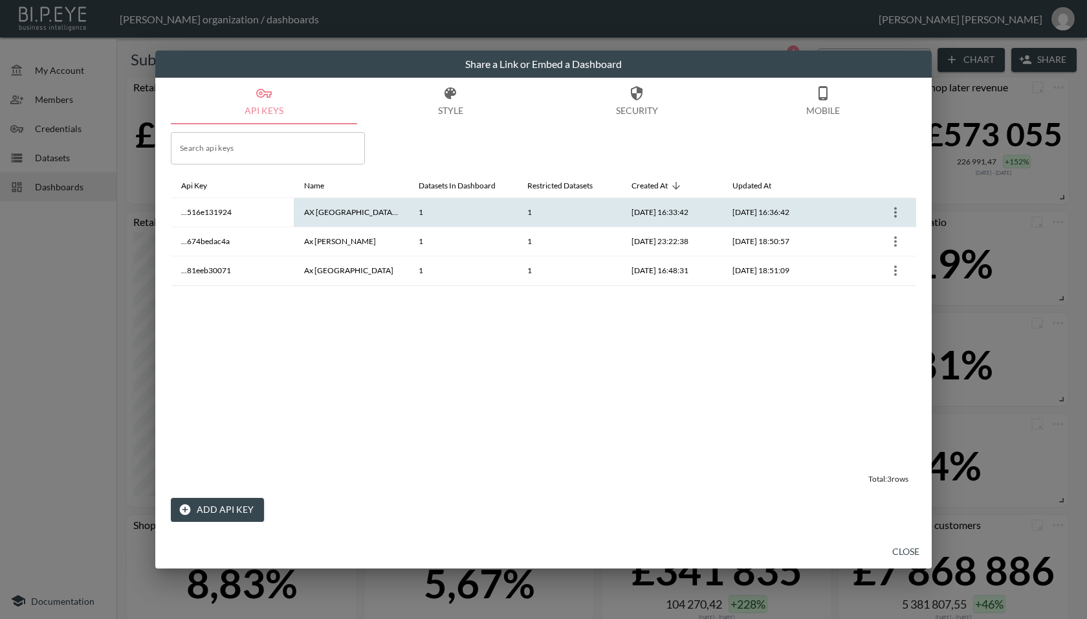
click at [894, 208] on icon "more" at bounding box center [896, 213] width 16 height 16
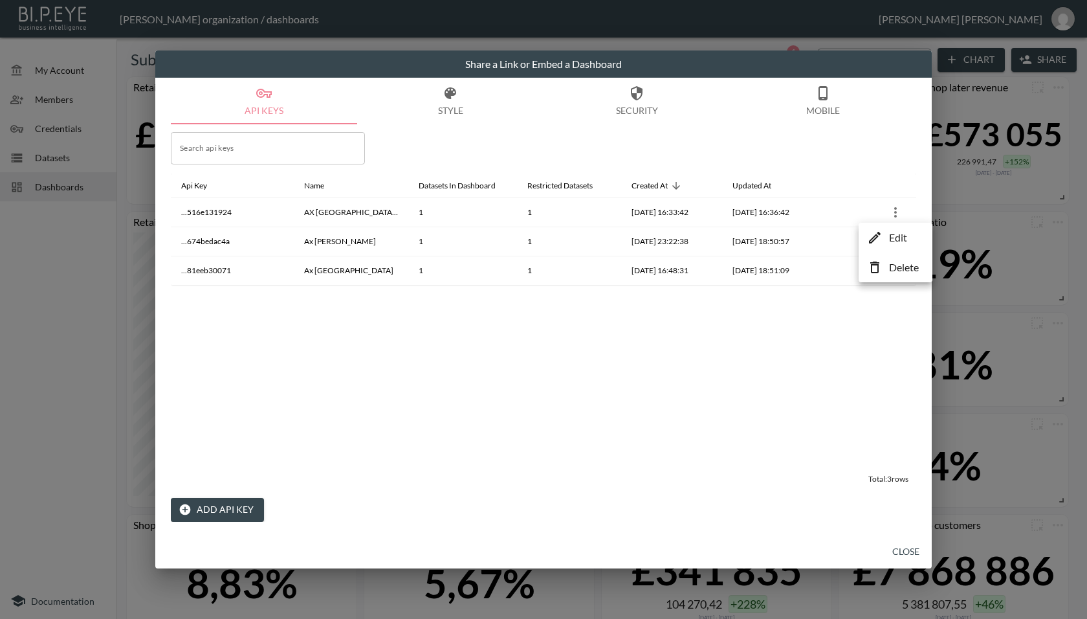
click at [880, 232] on icon at bounding box center [875, 238] width 16 height 16
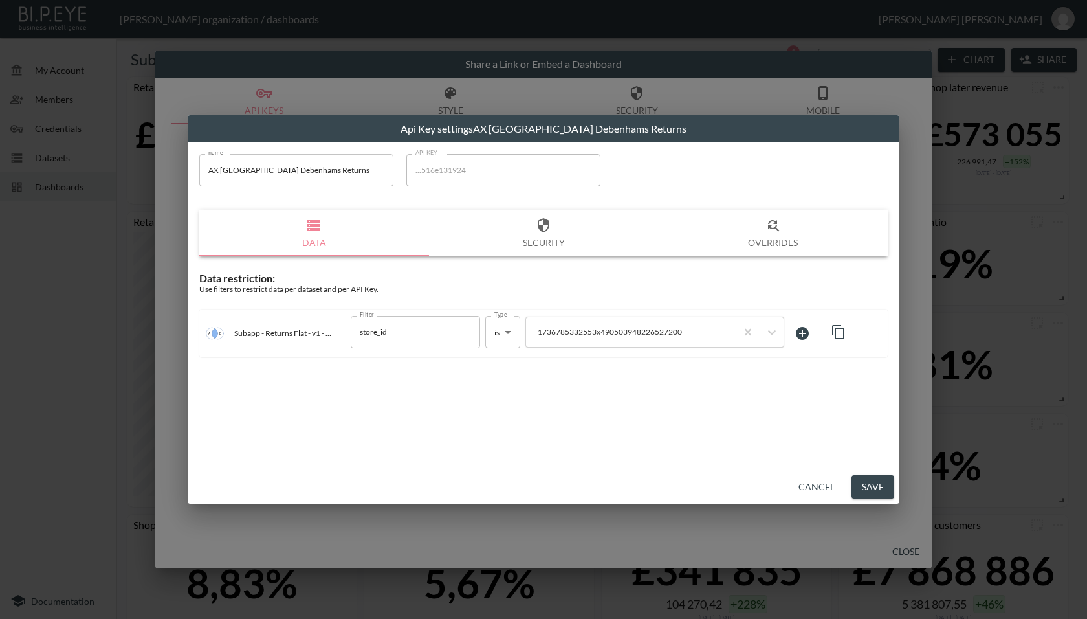
click at [796, 485] on button "Cancel" at bounding box center [817, 487] width 47 height 24
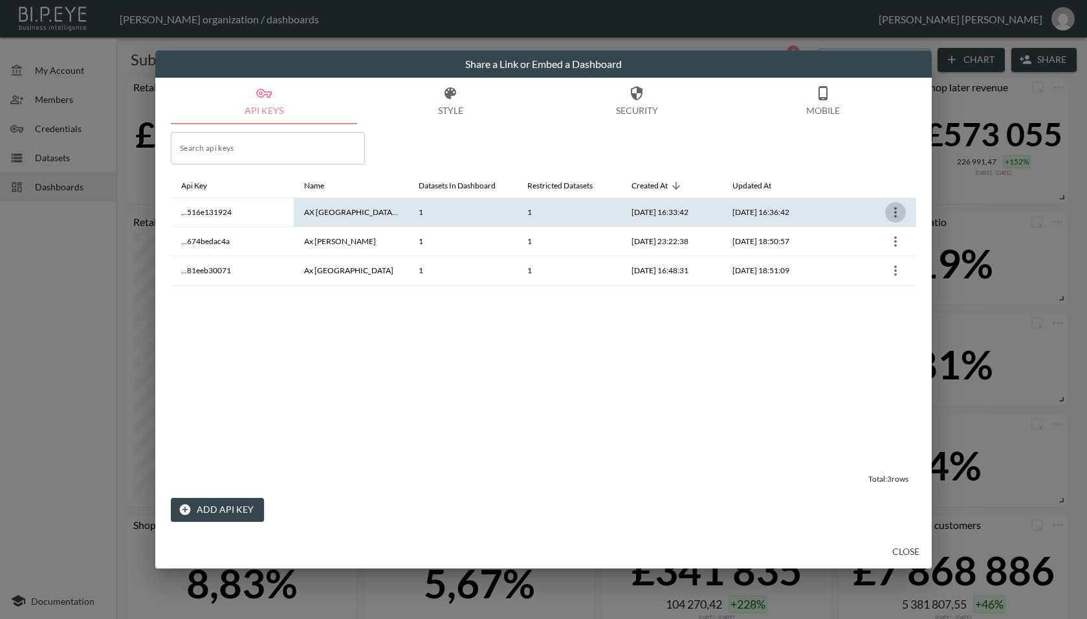
click at [900, 210] on icon "more" at bounding box center [896, 213] width 16 height 16
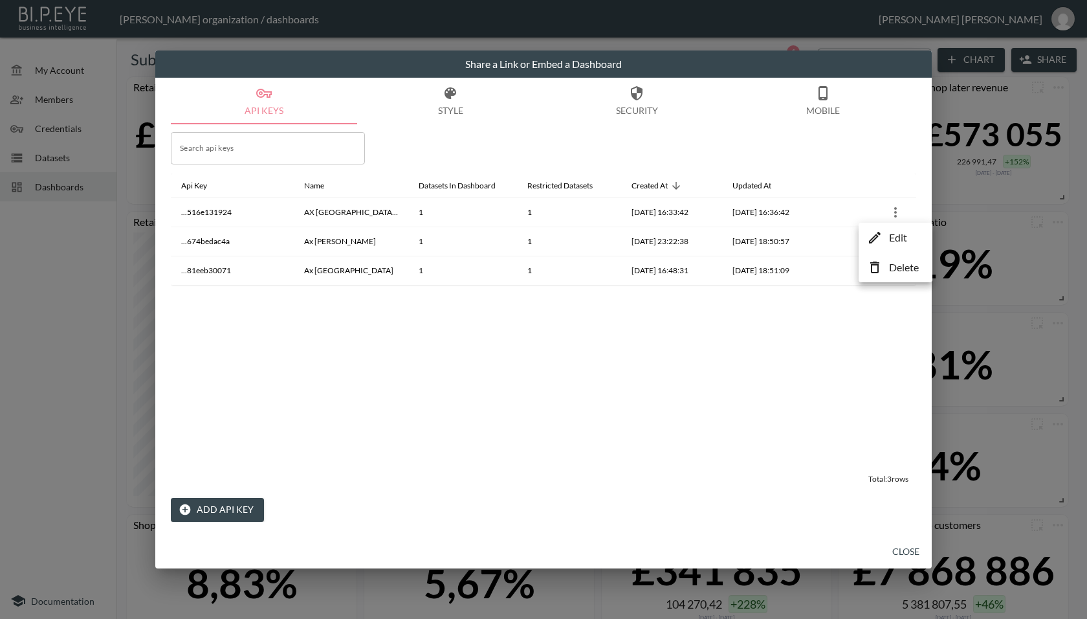
click at [889, 262] on li "Delete" at bounding box center [895, 267] width 67 height 23
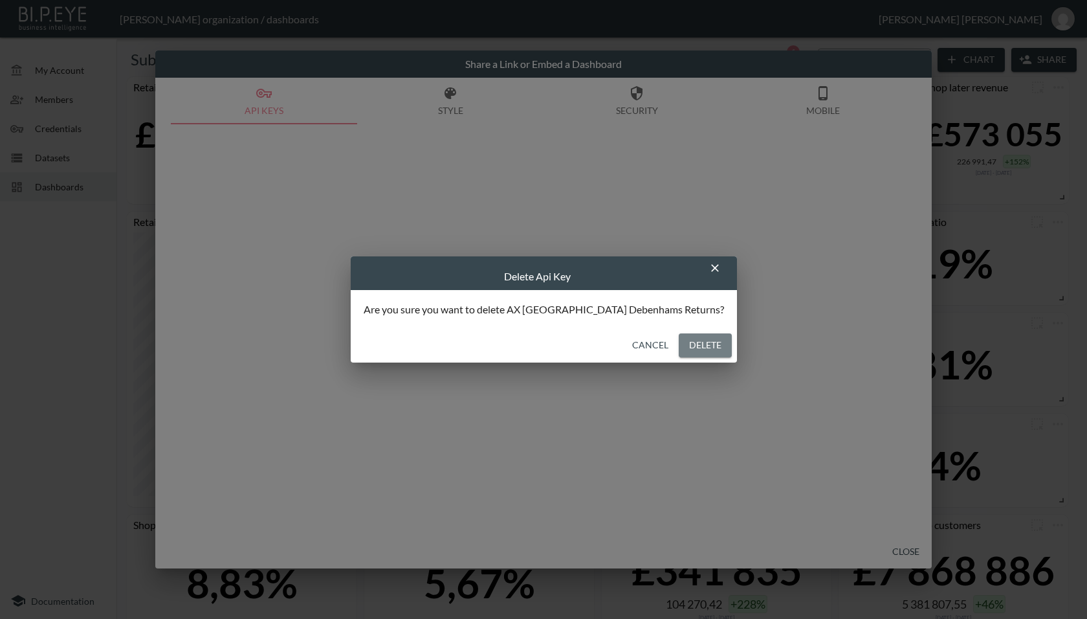
click at [679, 350] on button "Delete" at bounding box center [705, 345] width 53 height 24
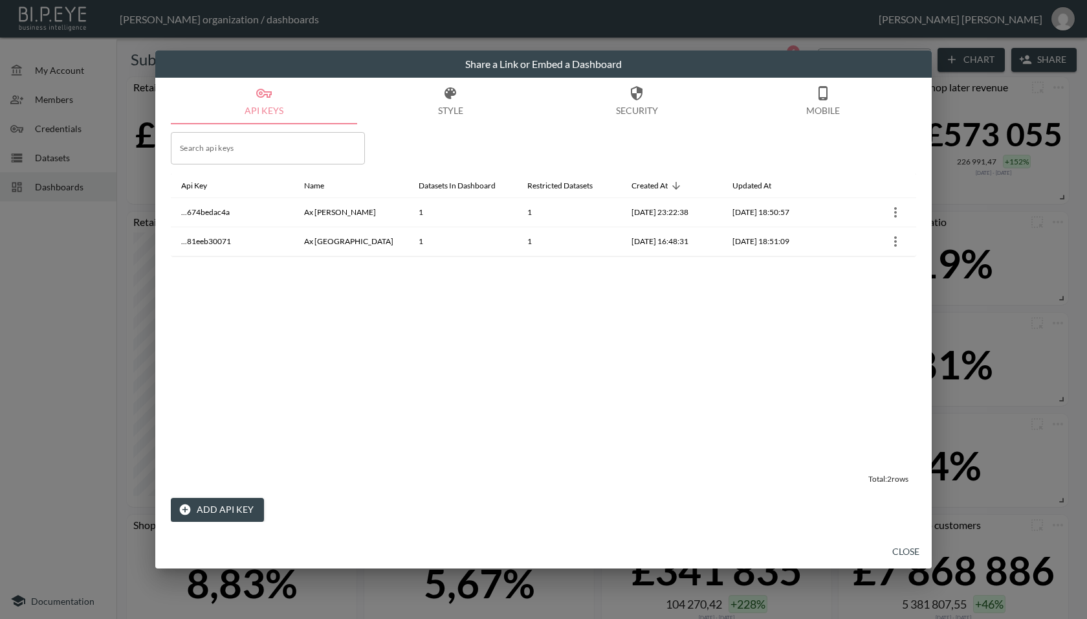
click at [234, 510] on button "Add API Key" at bounding box center [217, 510] width 93 height 24
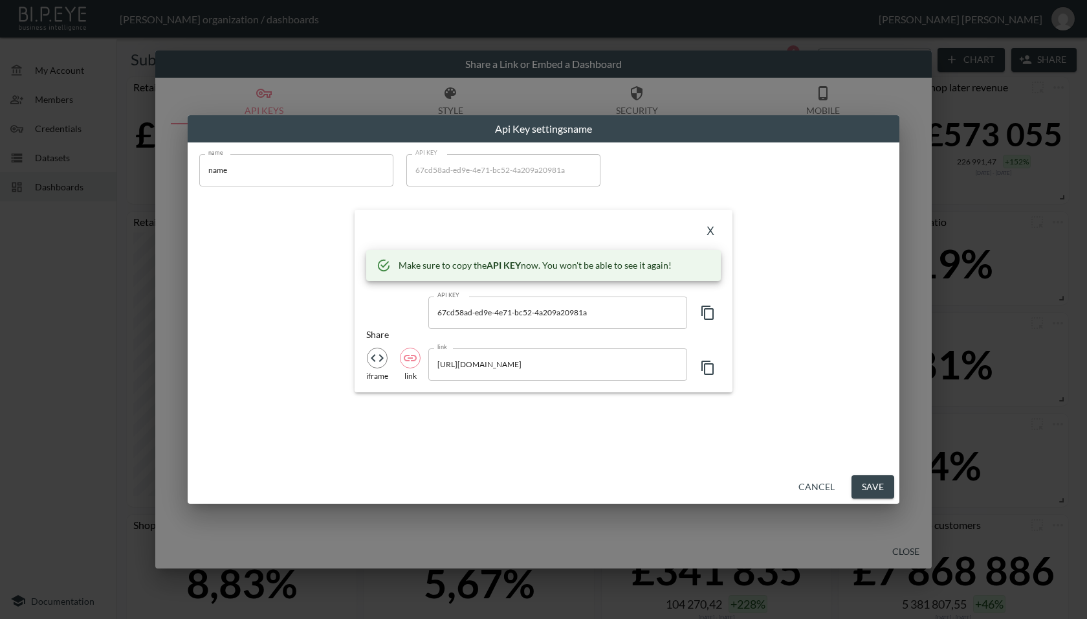
click at [711, 319] on icon "button" at bounding box center [708, 313] width 12 height 14
click at [711, 316] on icon "button" at bounding box center [708, 313] width 16 height 16
click at [699, 361] on button "button" at bounding box center [708, 368] width 26 height 26
click at [300, 183] on input "name" at bounding box center [296, 170] width 194 height 32
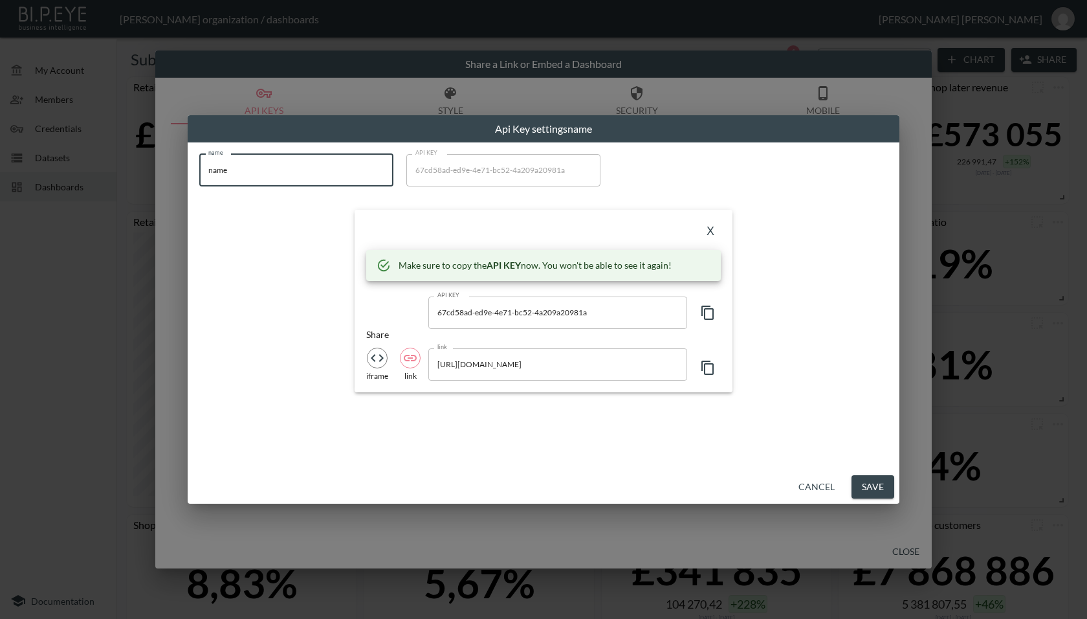
paste input "AX [GEOGRAPHIC_DATA] Debenhams Returns"
type input "AX [GEOGRAPHIC_DATA] Debenhams Returns"
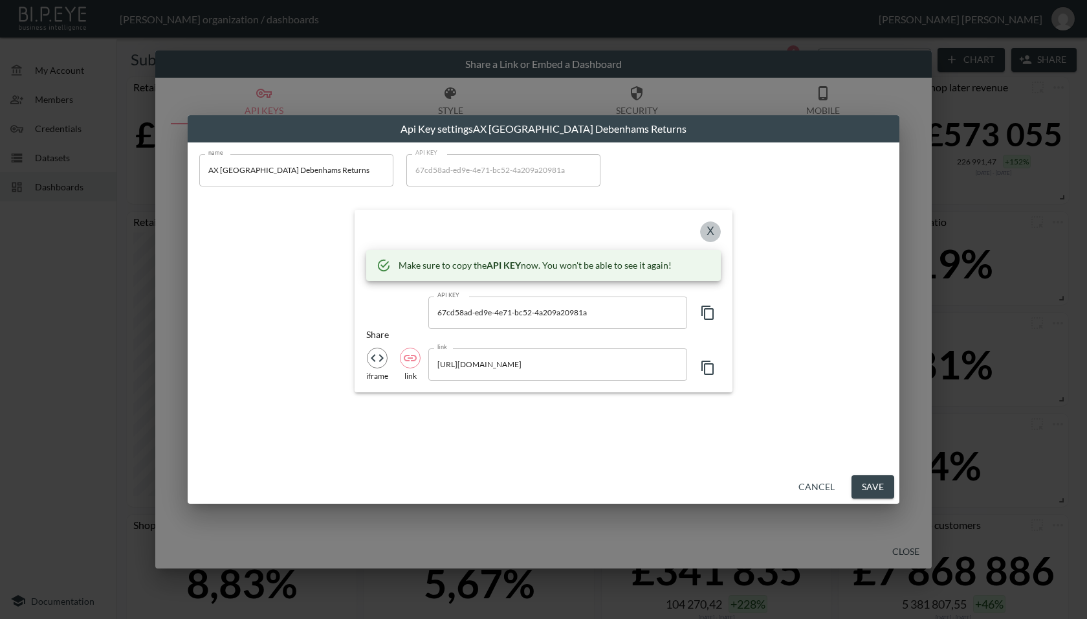
click at [704, 225] on button "X" at bounding box center [710, 231] width 21 height 21
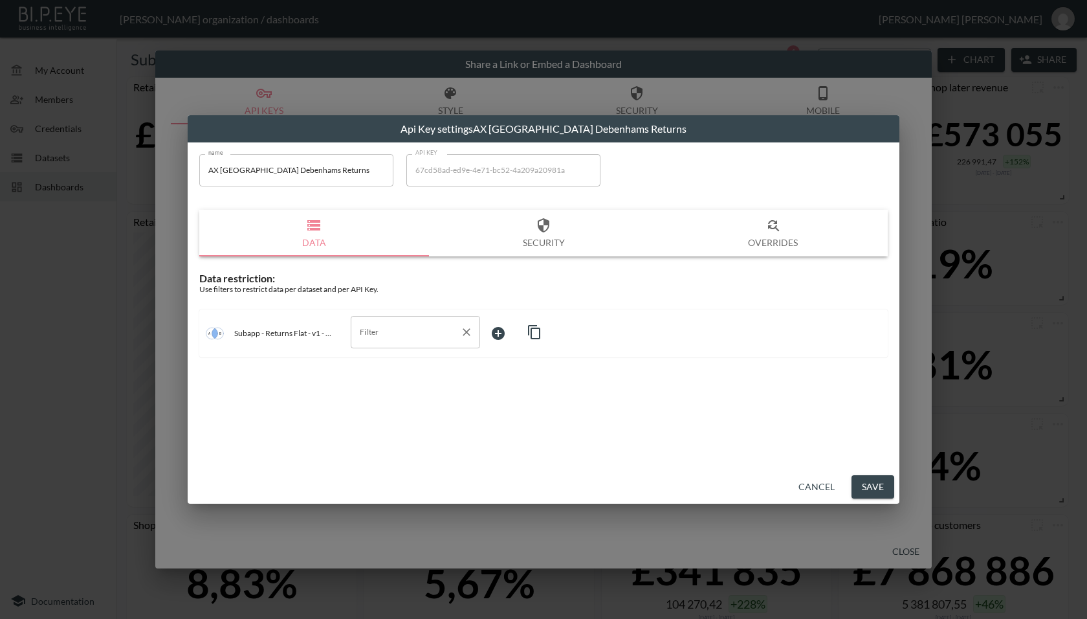
click at [432, 333] on input "Filter" at bounding box center [406, 332] width 98 height 21
click at [393, 419] on span "store_id" at bounding box center [415, 422] width 109 height 12
type input "store_id"
click at [504, 339] on body "BI.P.EYE, Interactive Analytics Dashboards - app Zach Bailet organization / das…" at bounding box center [543, 309] width 1087 height 619
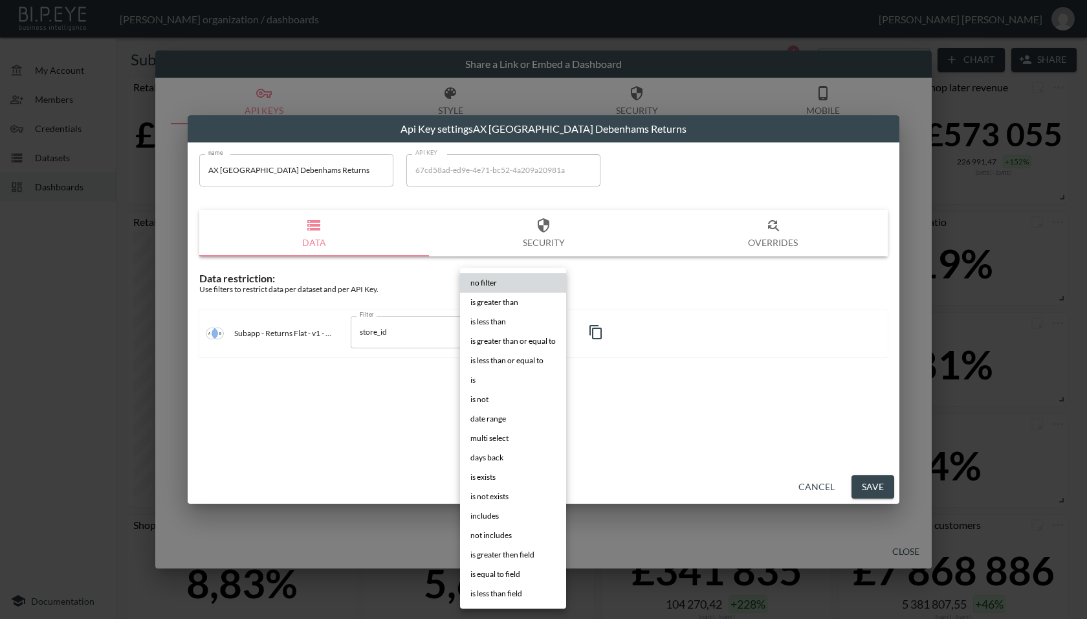
click at [484, 386] on li "is" at bounding box center [513, 379] width 106 height 19
type input "is"
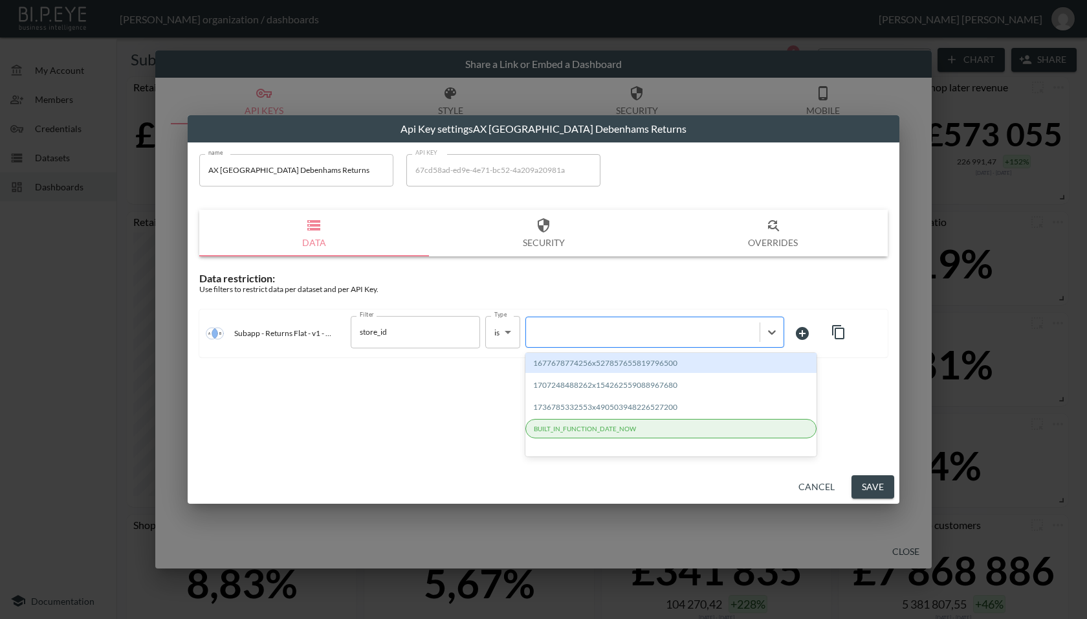
click at [604, 333] on div at bounding box center [643, 332] width 221 height 12
paste input "1736785332553x490503948226527200"
type input "1736785332553x490503948226527200"
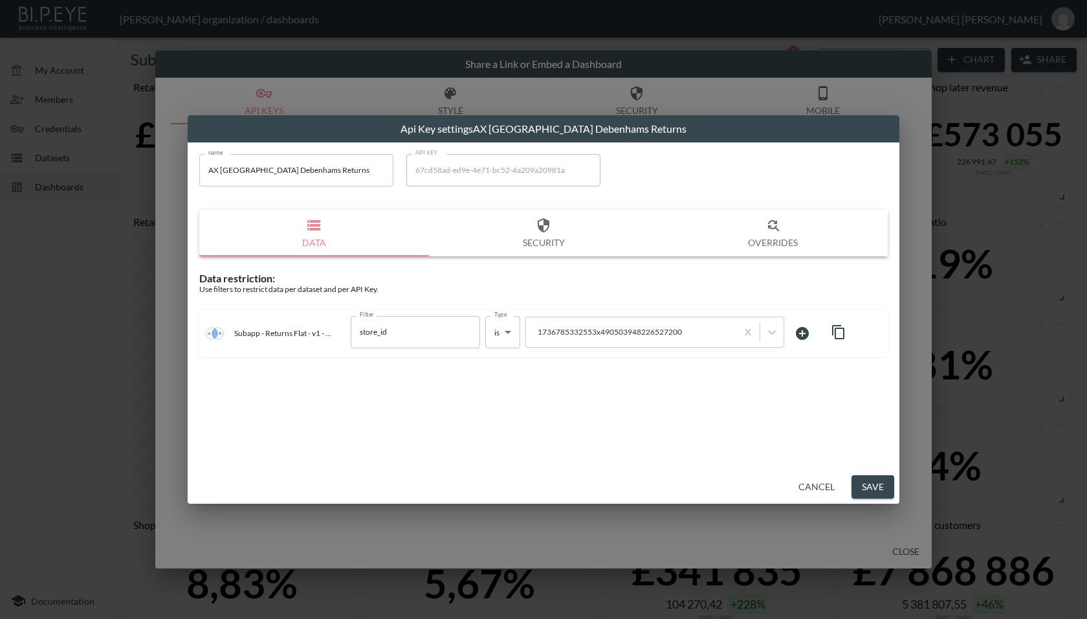
click at [632, 457] on div "name AX Paris Debenhams Returns name API KEY 67cd58ad-ed9e-4e71-bc52-4a209a2098…" at bounding box center [544, 306] width 712 height 328
click at [868, 487] on button "Save" at bounding box center [873, 487] width 43 height 24
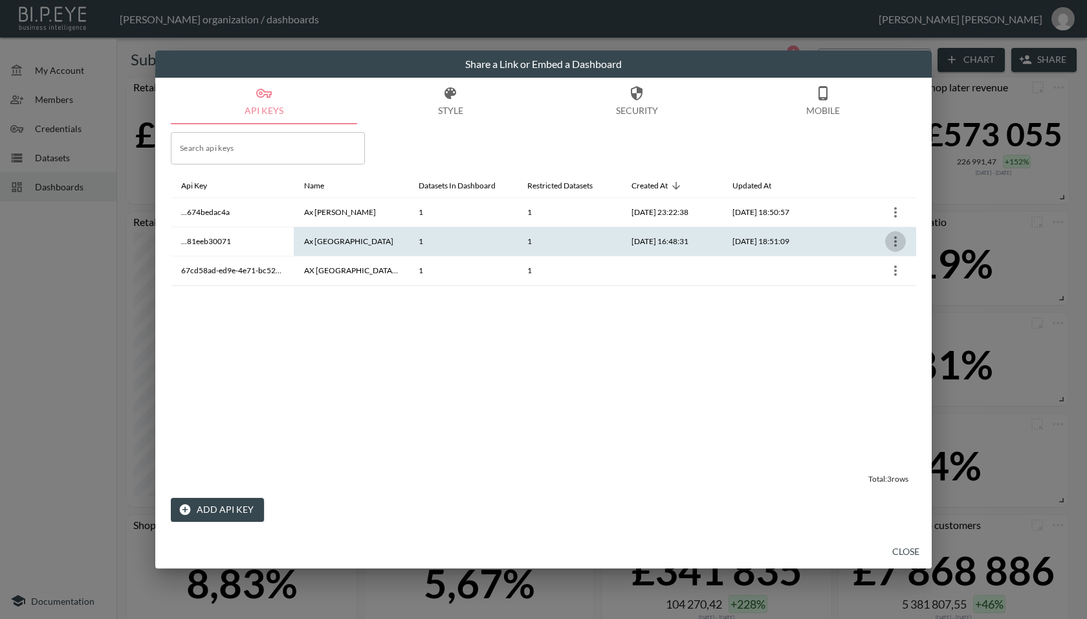
click at [895, 237] on icon "more" at bounding box center [896, 241] width 3 height 10
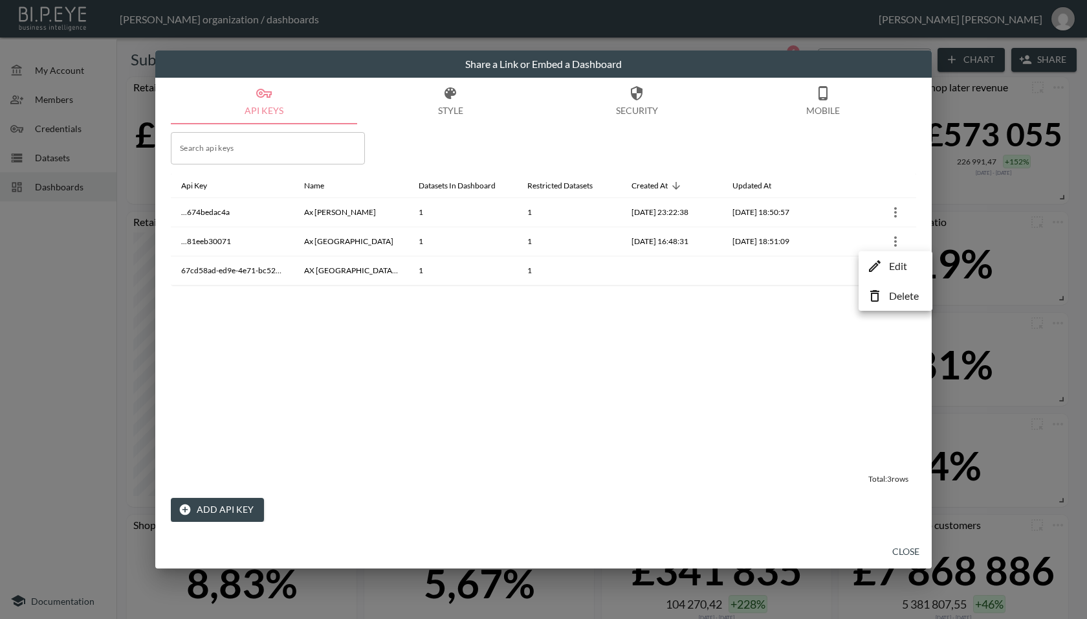
click at [887, 265] on li "Edit" at bounding box center [895, 265] width 67 height 23
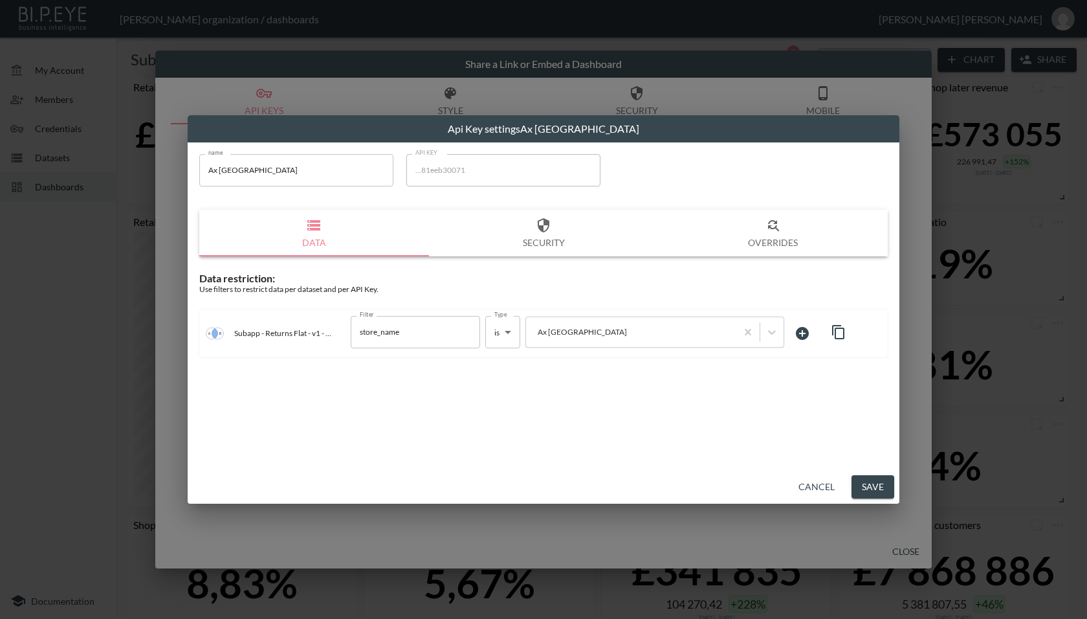
click at [929, 335] on div "Api Key settings Ax Paris name Ax Paris name API KEY ...81eeb30071 API KEY Data…" at bounding box center [543, 309] width 1087 height 619
click at [816, 462] on div "name Ax Paris name API KEY ...81eeb30071 API KEY Data Security Overrides Data r…" at bounding box center [544, 306] width 712 height 328
click at [810, 485] on button "Cancel" at bounding box center [817, 487] width 47 height 24
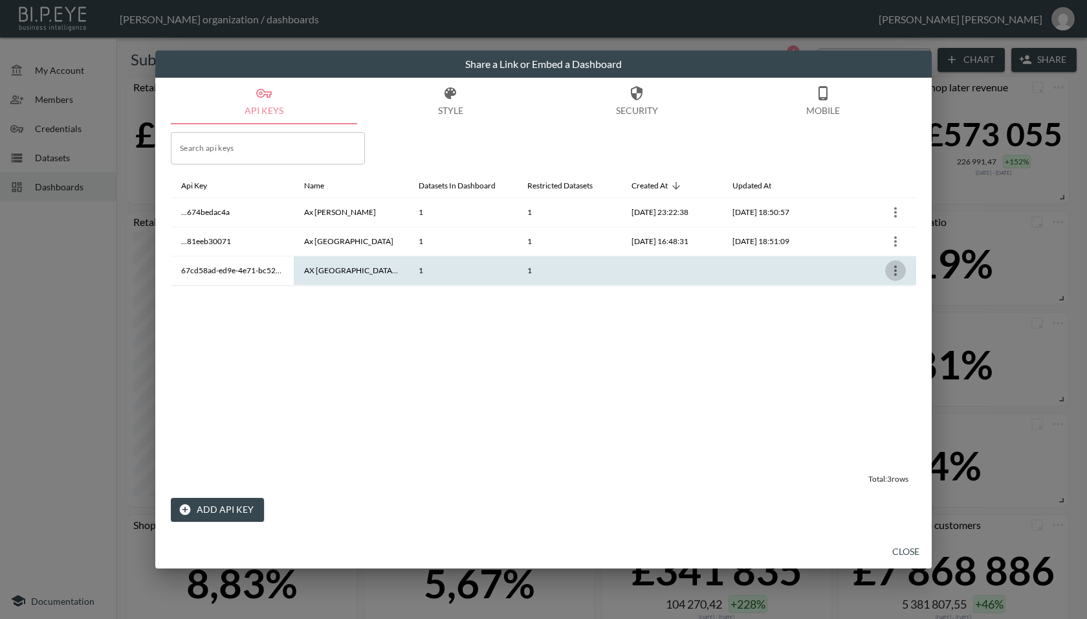
click at [886, 270] on button "more" at bounding box center [896, 270] width 21 height 21
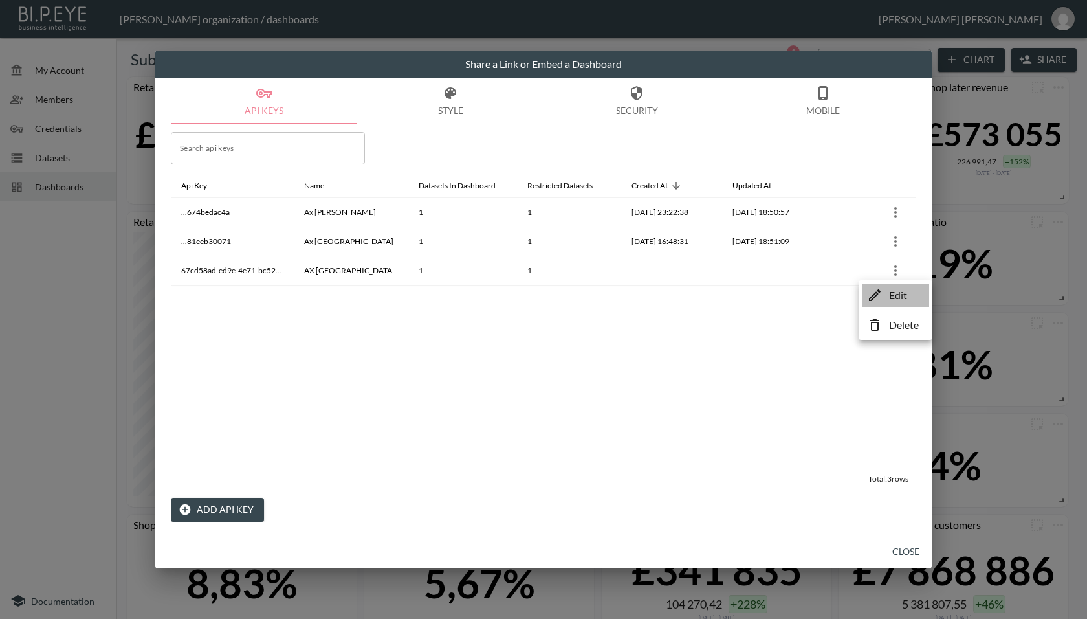
click at [878, 286] on li "Edit" at bounding box center [895, 295] width 67 height 23
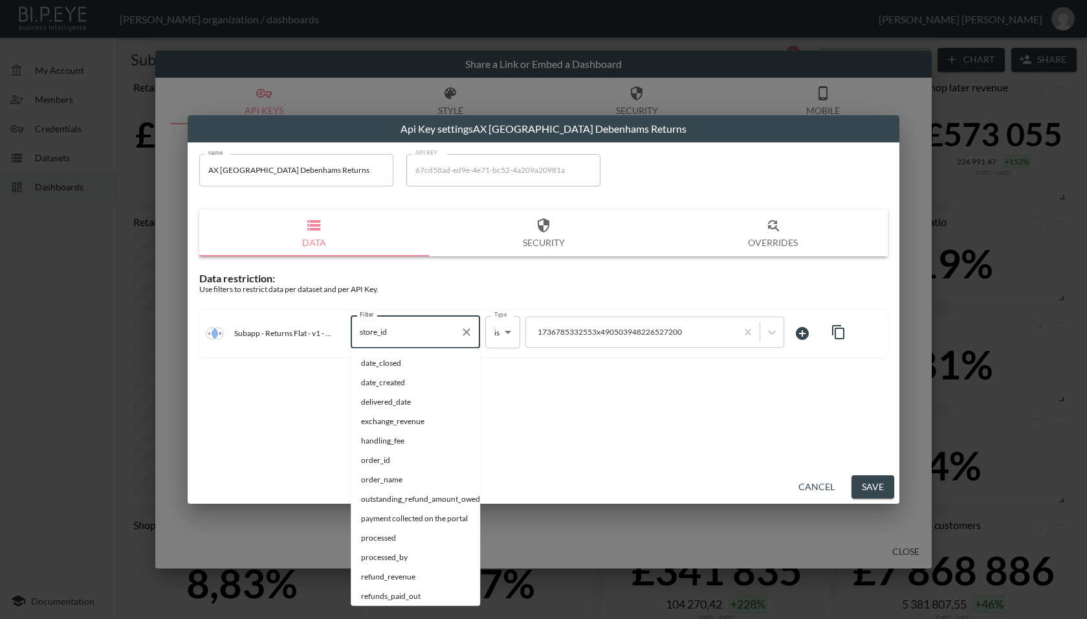
click at [429, 324] on input "store_id" at bounding box center [406, 332] width 98 height 21
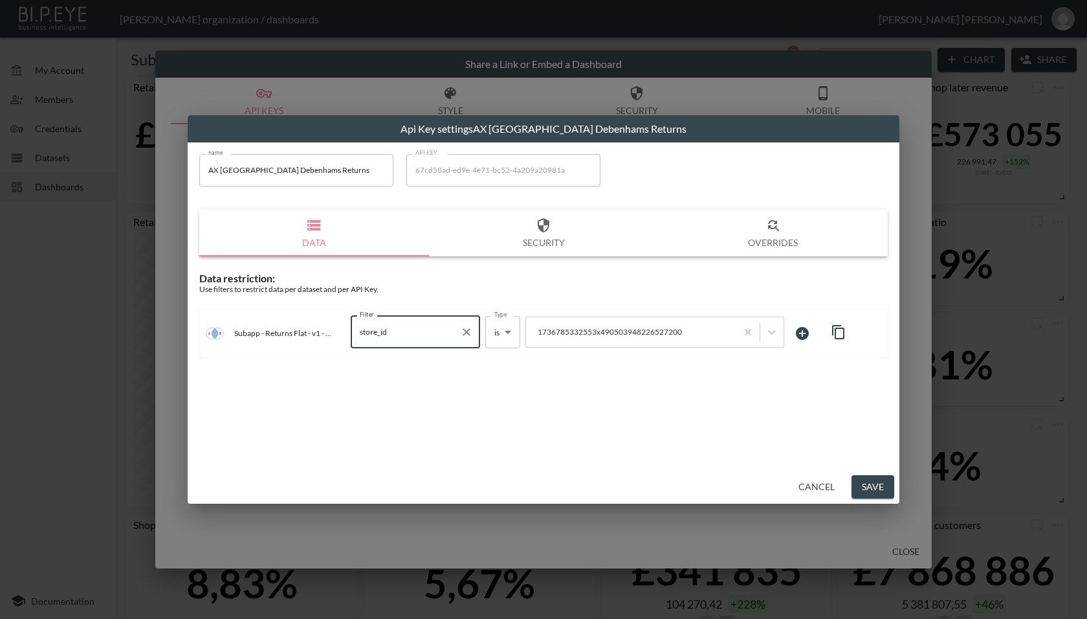
click at [810, 485] on button "Cancel" at bounding box center [817, 487] width 47 height 24
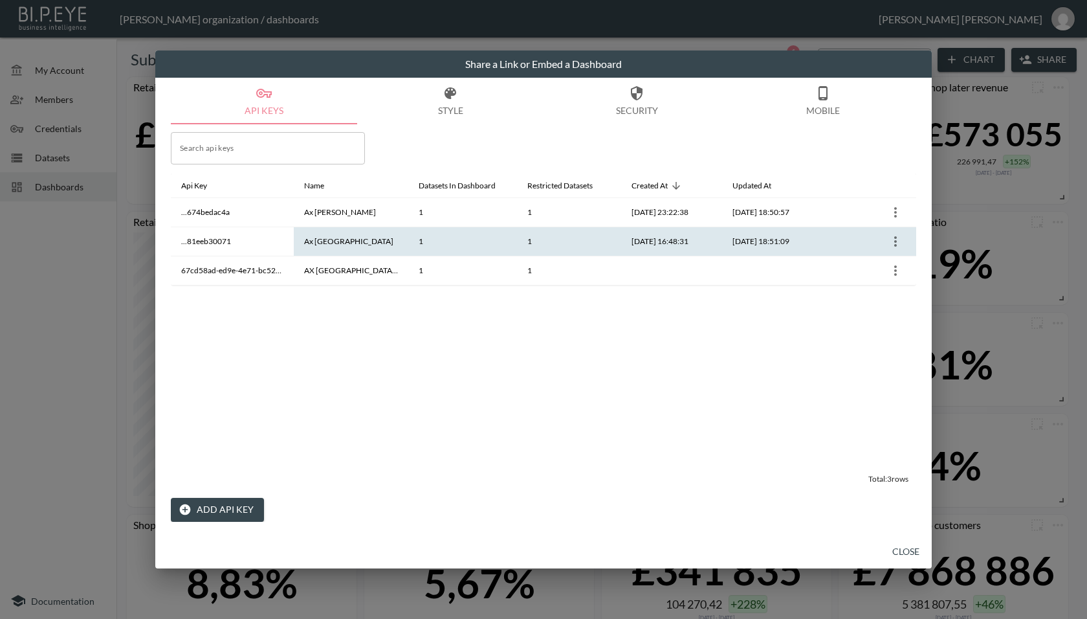
click at [895, 236] on icon "more" at bounding box center [896, 241] width 3 height 10
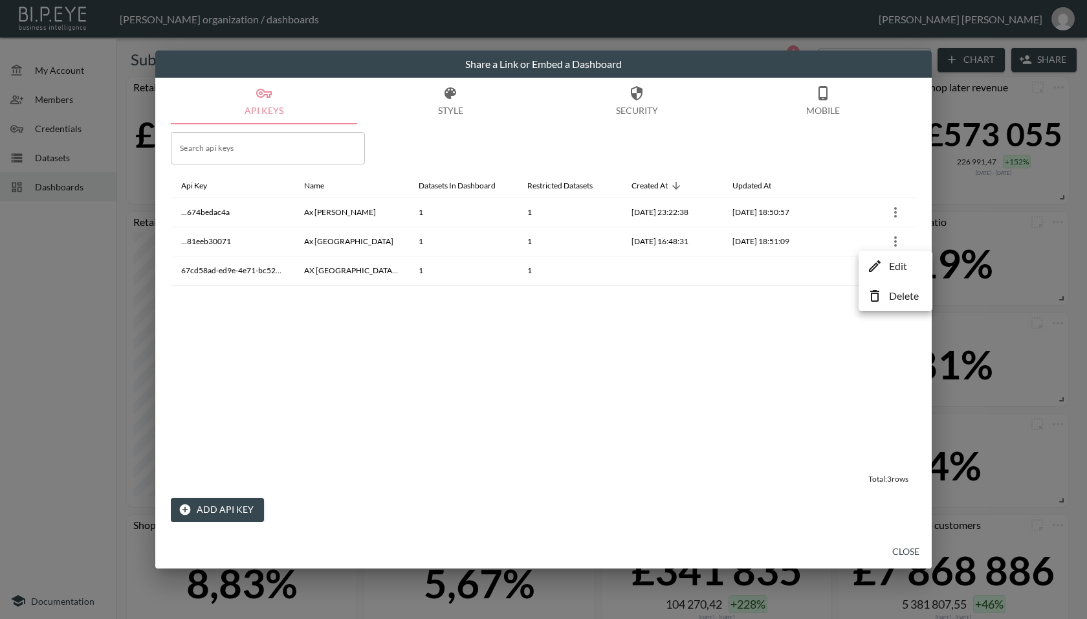
click at [867, 260] on li "Edit" at bounding box center [895, 265] width 67 height 23
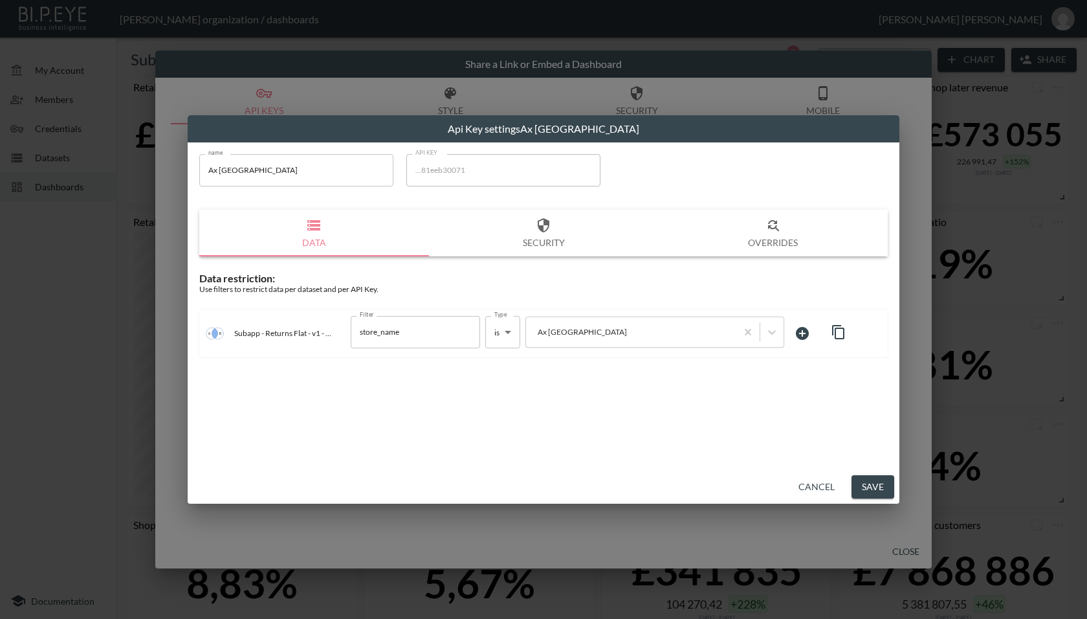
click at [806, 488] on button "Cancel" at bounding box center [817, 487] width 47 height 24
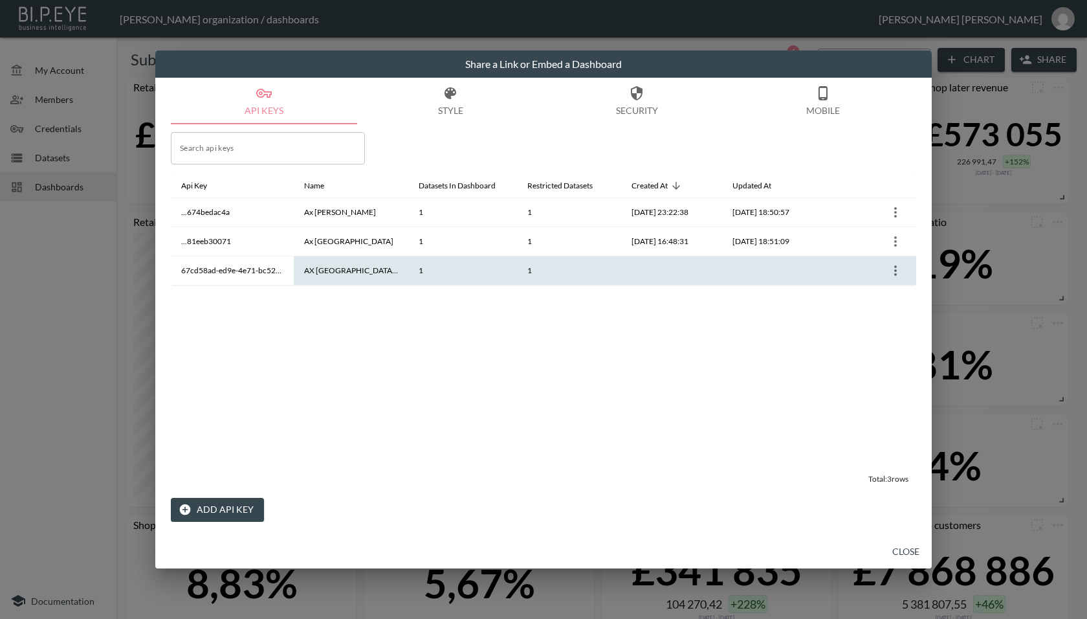
click at [894, 271] on icon "more" at bounding box center [896, 271] width 16 height 16
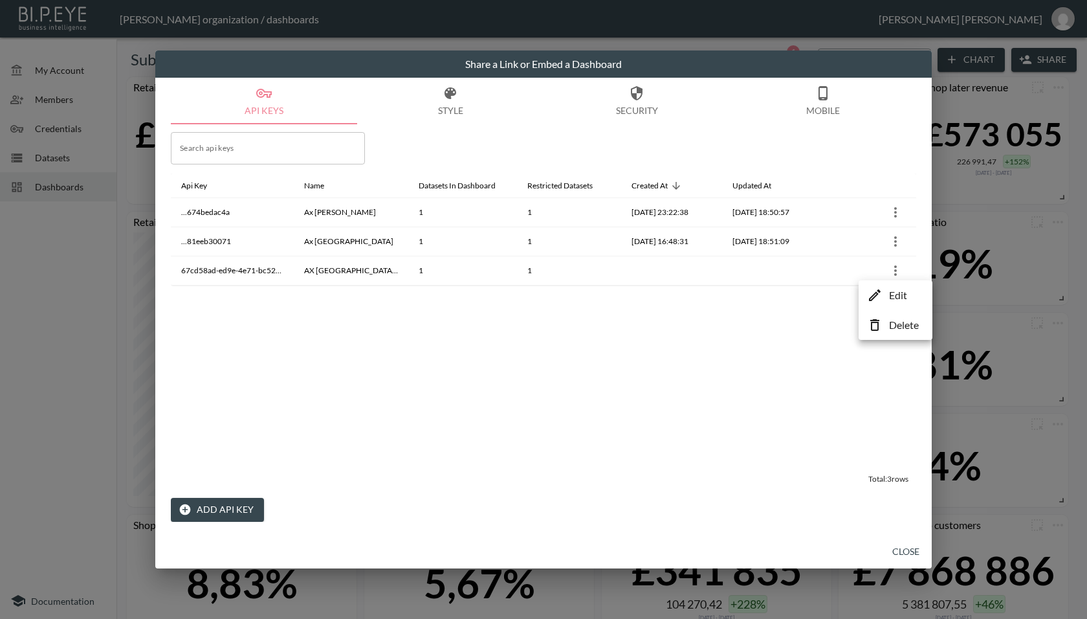
click at [882, 287] on icon at bounding box center [875, 295] width 16 height 16
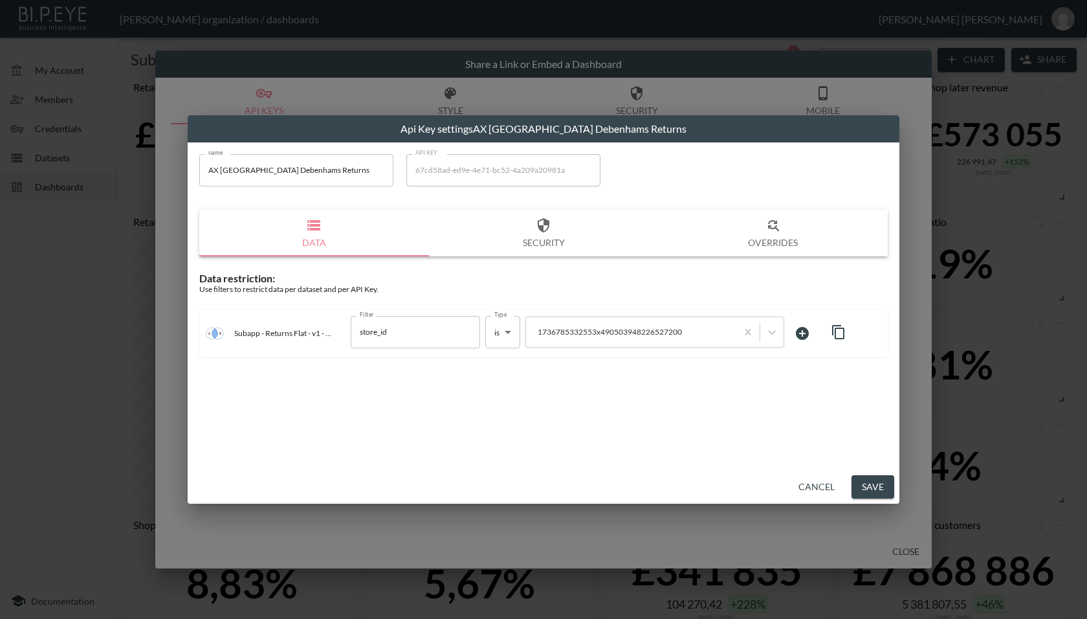
click at [875, 491] on button "Save" at bounding box center [873, 487] width 43 height 24
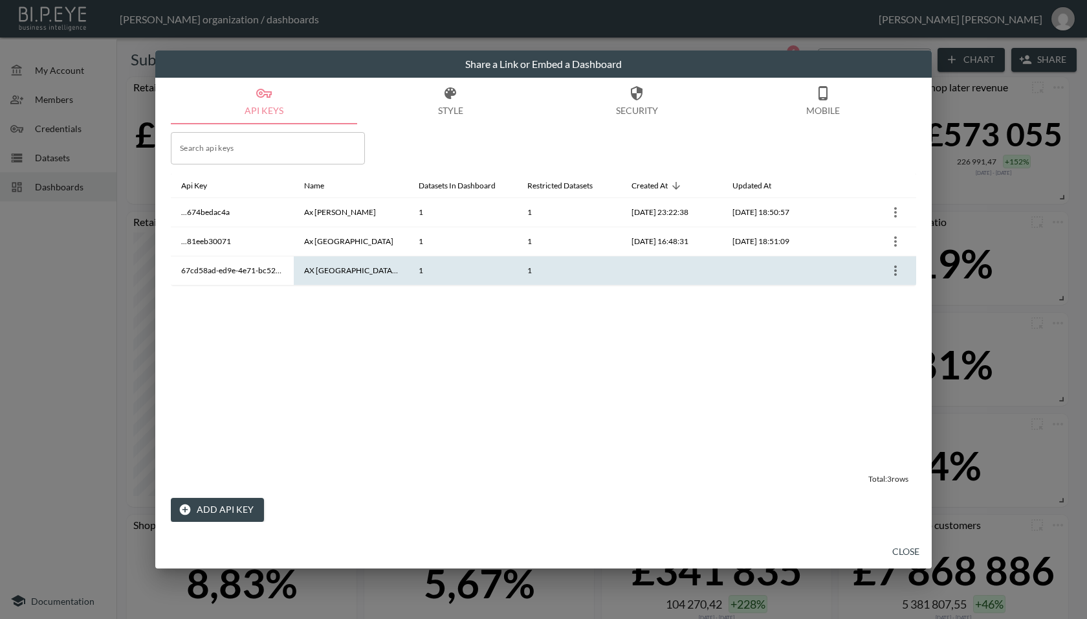
click at [904, 271] on button "more" at bounding box center [896, 270] width 21 height 21
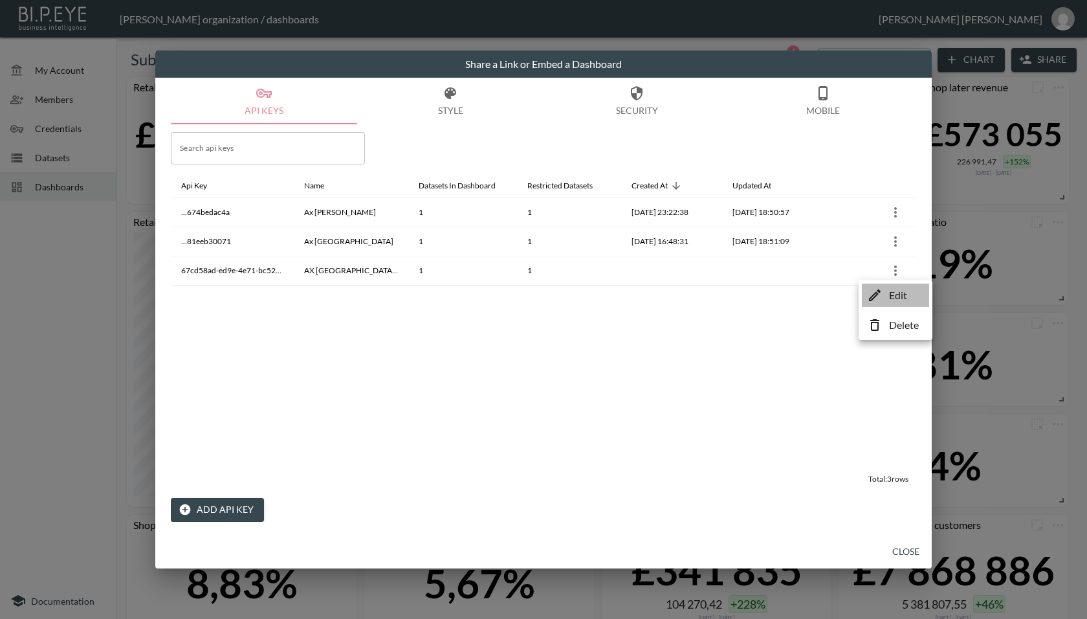
click at [897, 292] on p "Edit" at bounding box center [898, 295] width 18 height 16
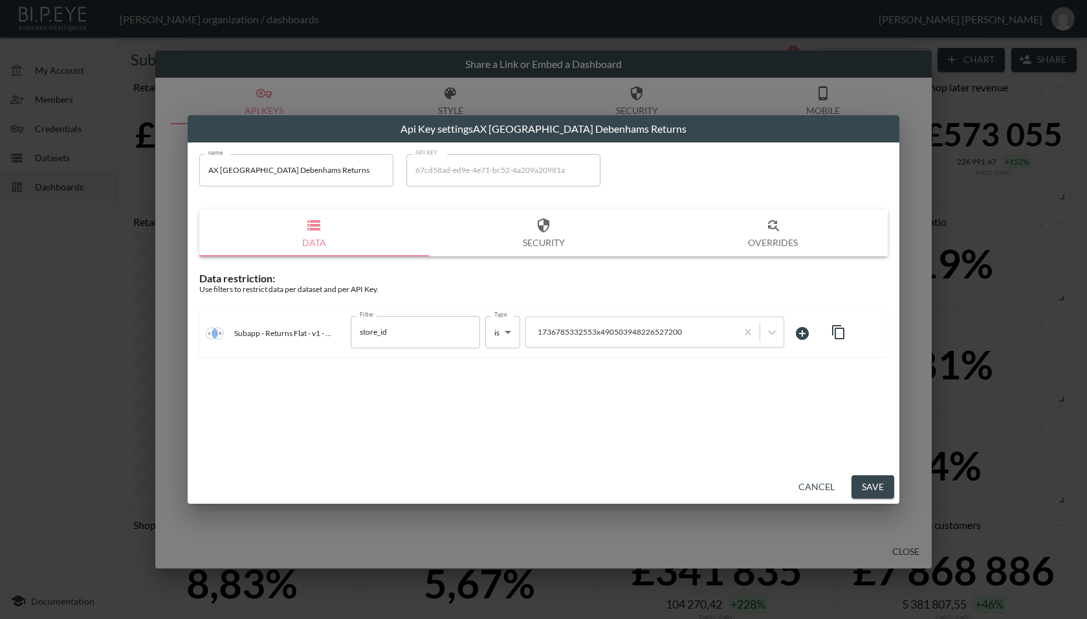
click at [813, 488] on button "Cancel" at bounding box center [817, 487] width 47 height 24
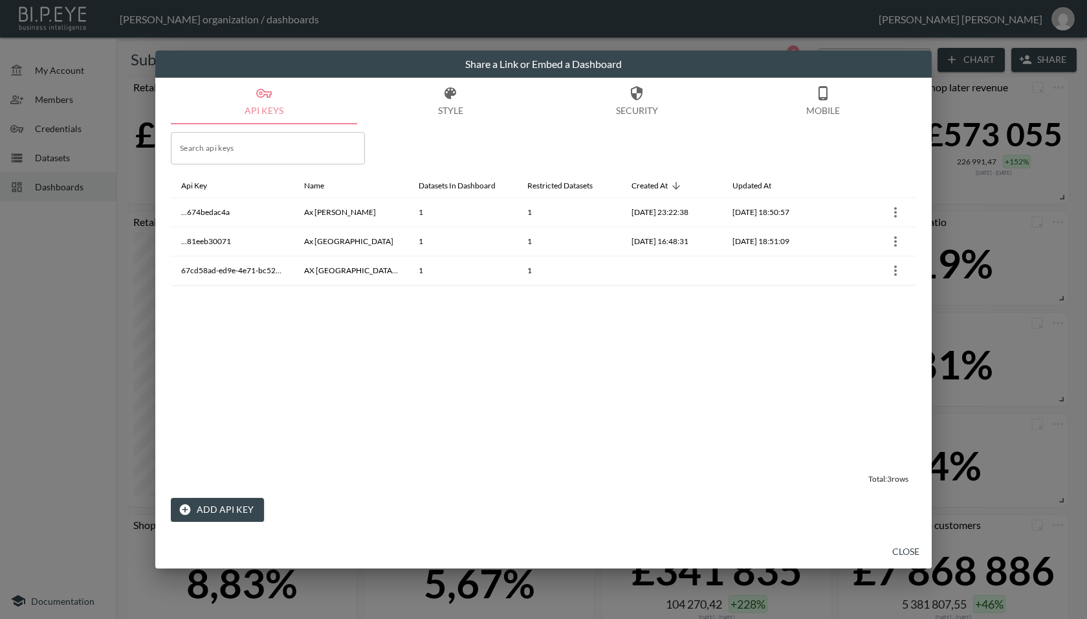
click at [898, 552] on button "Close" at bounding box center [906, 552] width 41 height 24
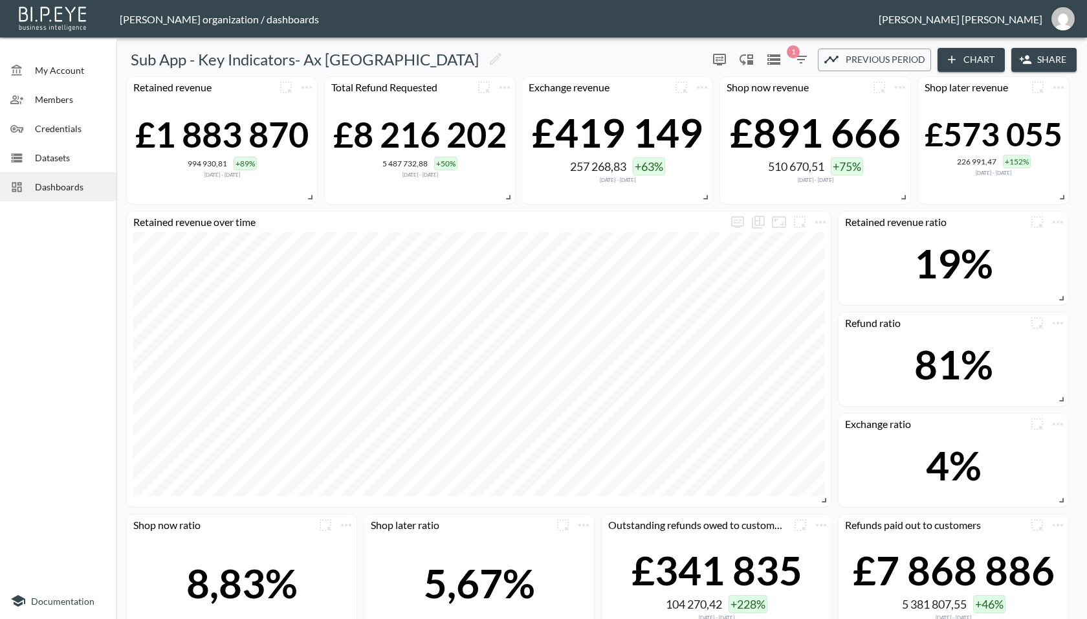
click at [1020, 56] on icon "button" at bounding box center [1026, 59] width 13 height 13
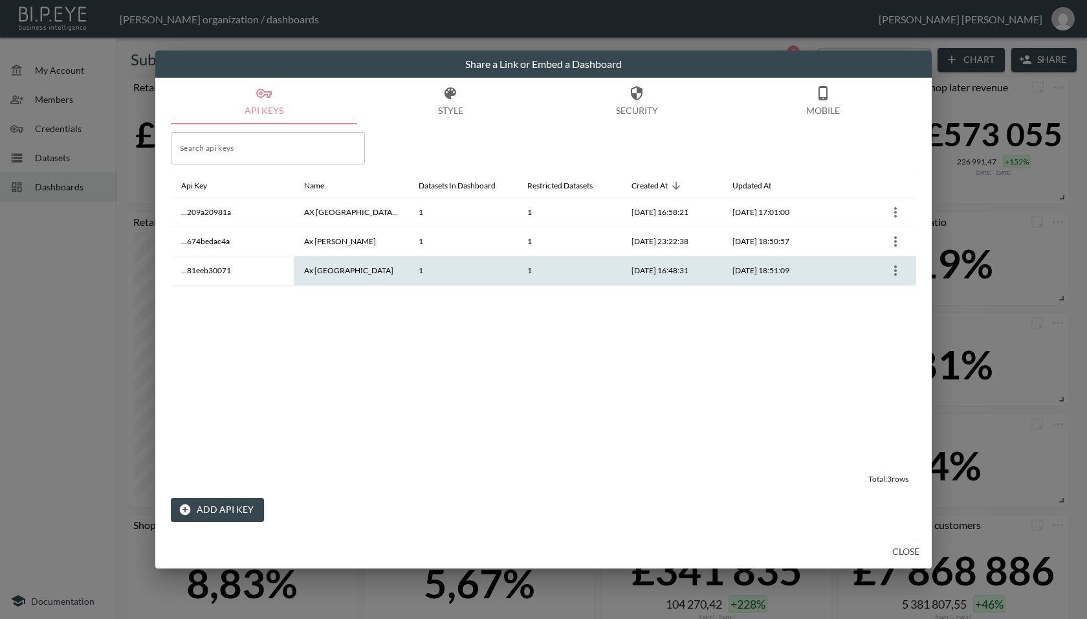
click at [897, 267] on icon "more" at bounding box center [896, 271] width 16 height 16
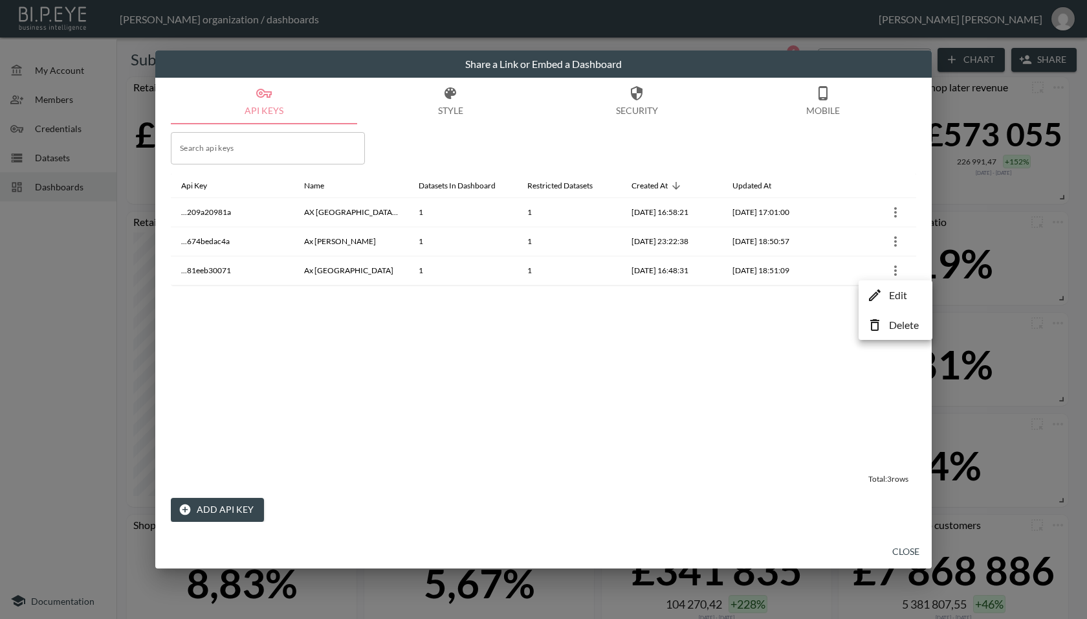
click at [880, 288] on icon at bounding box center [875, 295] width 16 height 16
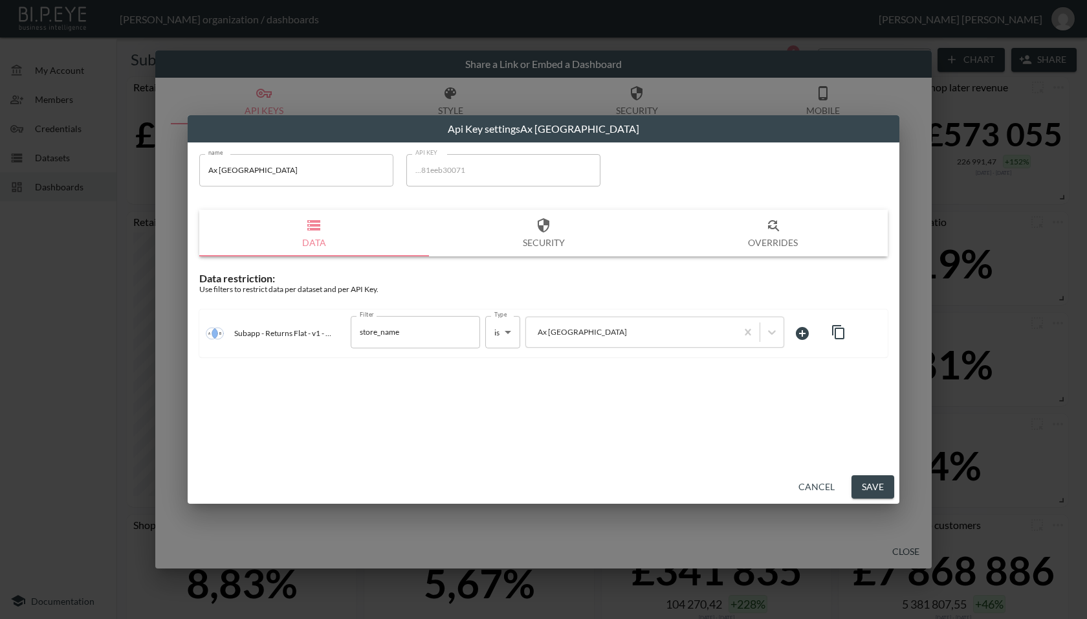
click at [817, 483] on button "Cancel" at bounding box center [817, 487] width 47 height 24
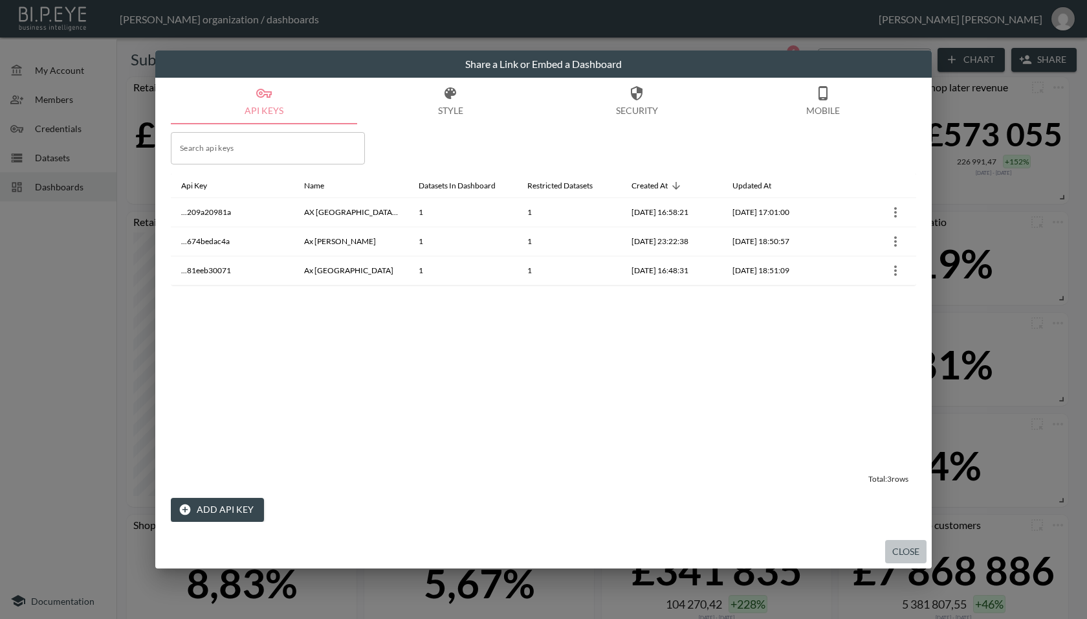
click at [906, 550] on button "Close" at bounding box center [906, 552] width 41 height 24
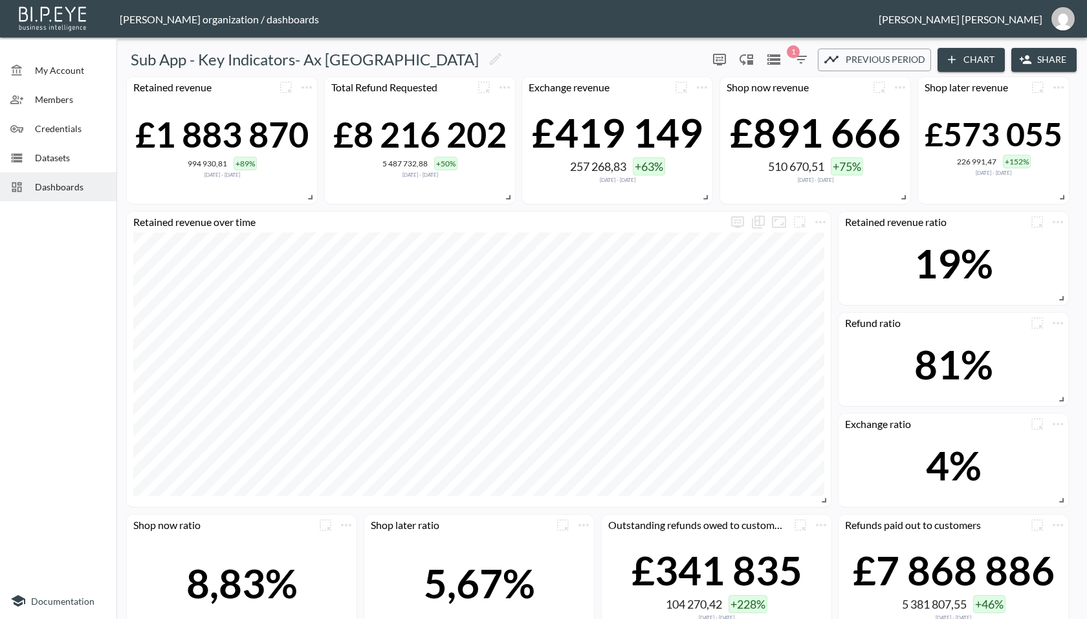
click at [63, 183] on span "Dashboards" at bounding box center [70, 187] width 71 height 14
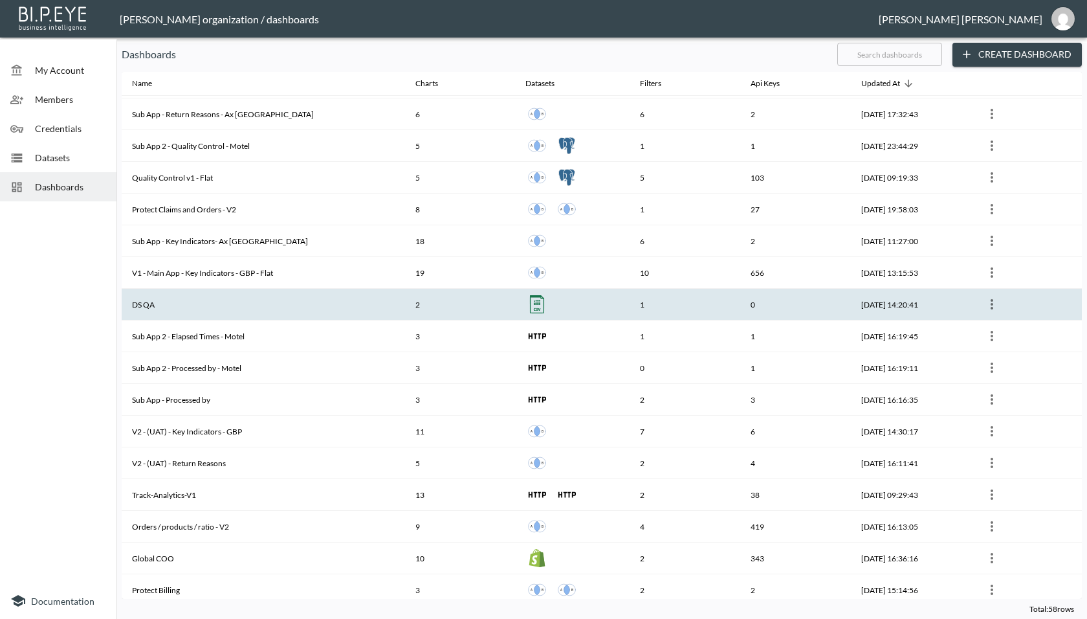
scroll to position [834, 0]
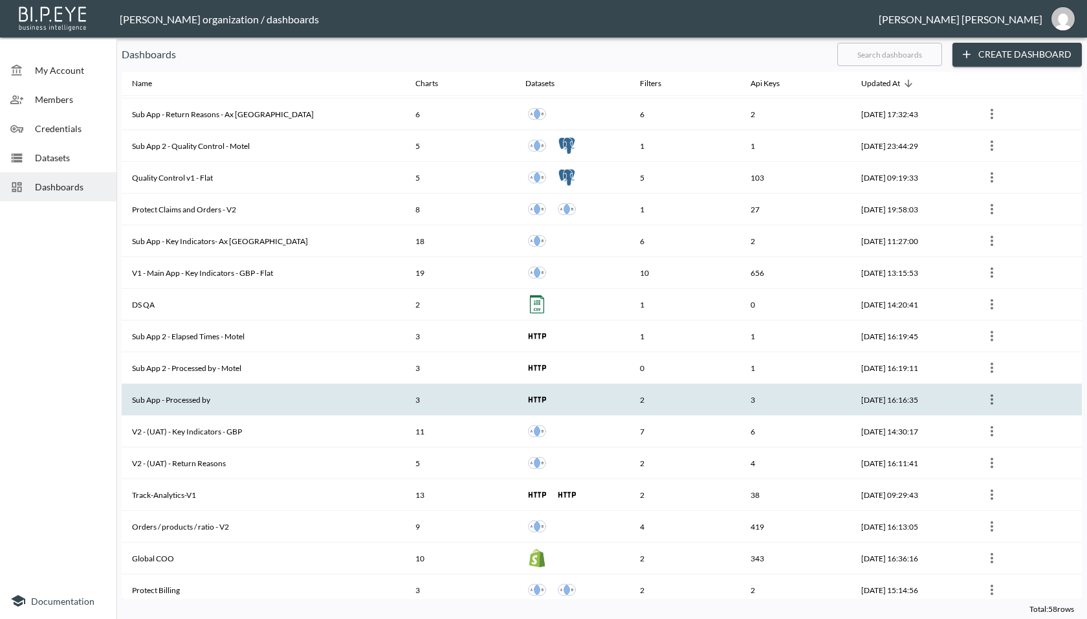
click at [223, 393] on th "Sub App - Processed by" at bounding box center [264, 400] width 284 height 32
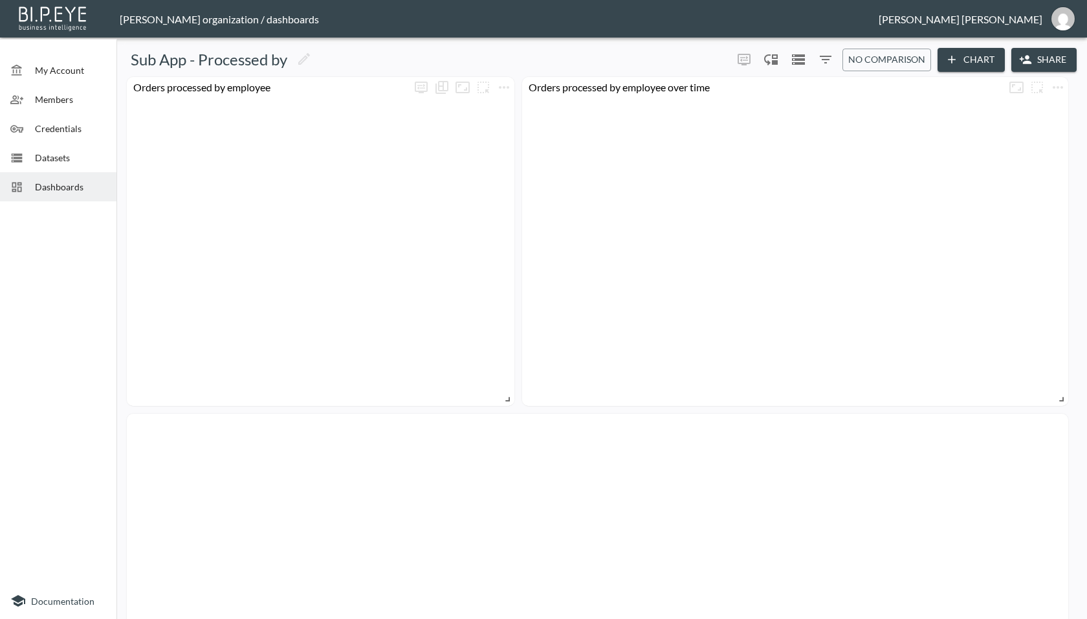
click at [1047, 60] on button "Share" at bounding box center [1044, 60] width 65 height 24
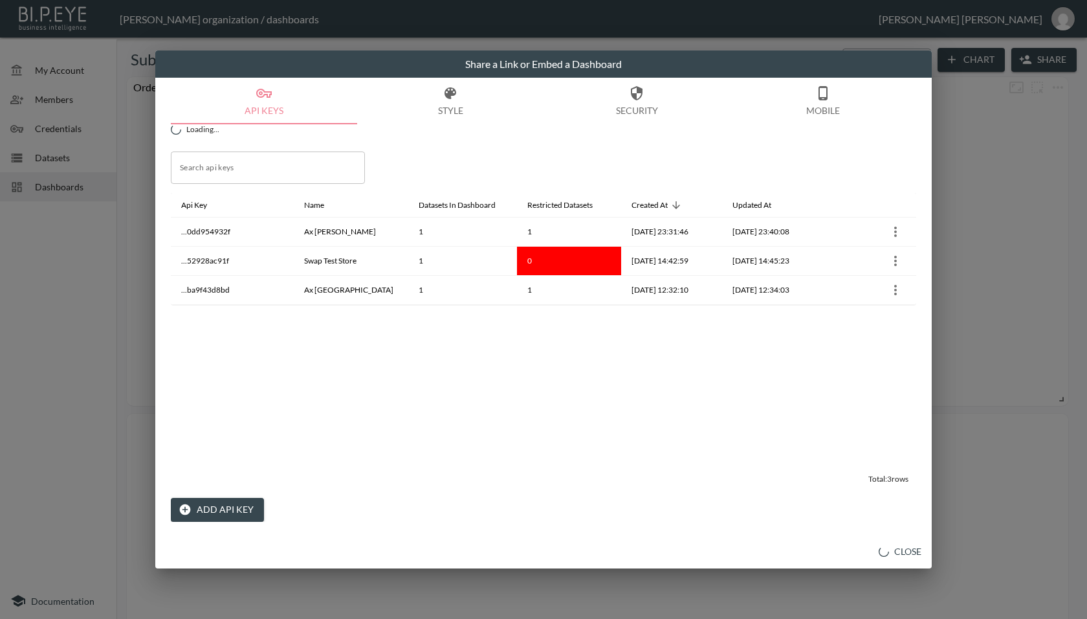
click at [197, 509] on button "Add API Key" at bounding box center [217, 510] width 93 height 24
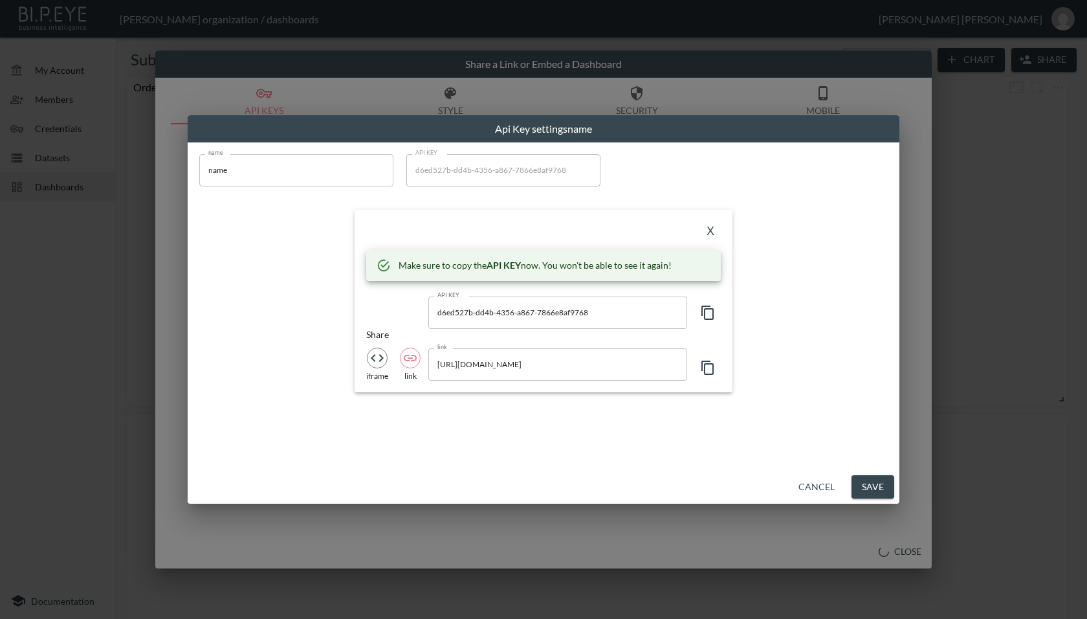
click at [708, 307] on icon "button" at bounding box center [708, 313] width 16 height 16
click at [271, 167] on input "name" at bounding box center [296, 170] width 194 height 32
paste input "Ax Paris Debenhams Returns"
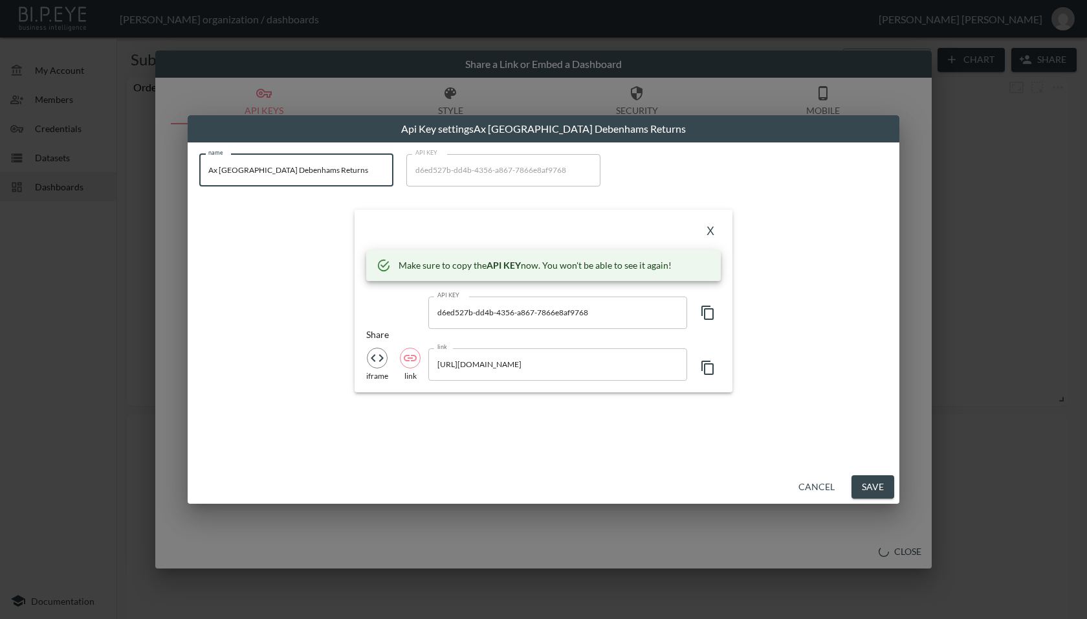
type input "Ax Paris Debenhams Returns"
click at [706, 231] on button "X" at bounding box center [710, 231] width 21 height 21
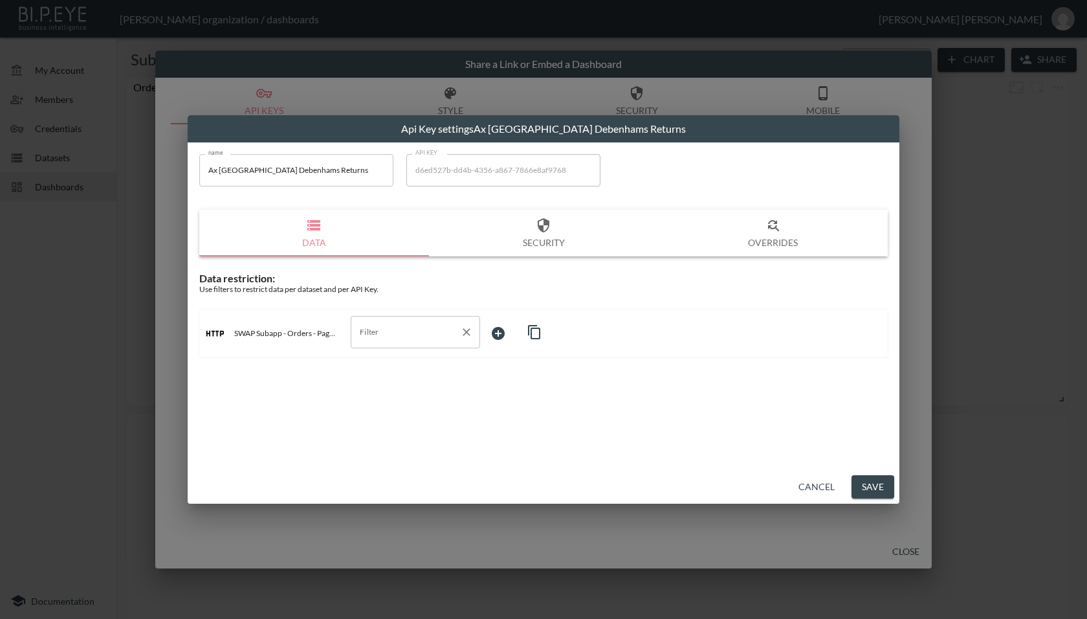
click at [392, 338] on input "Filter" at bounding box center [406, 332] width 98 height 21
type input "i"
click at [816, 489] on button "Cancel" at bounding box center [817, 487] width 47 height 24
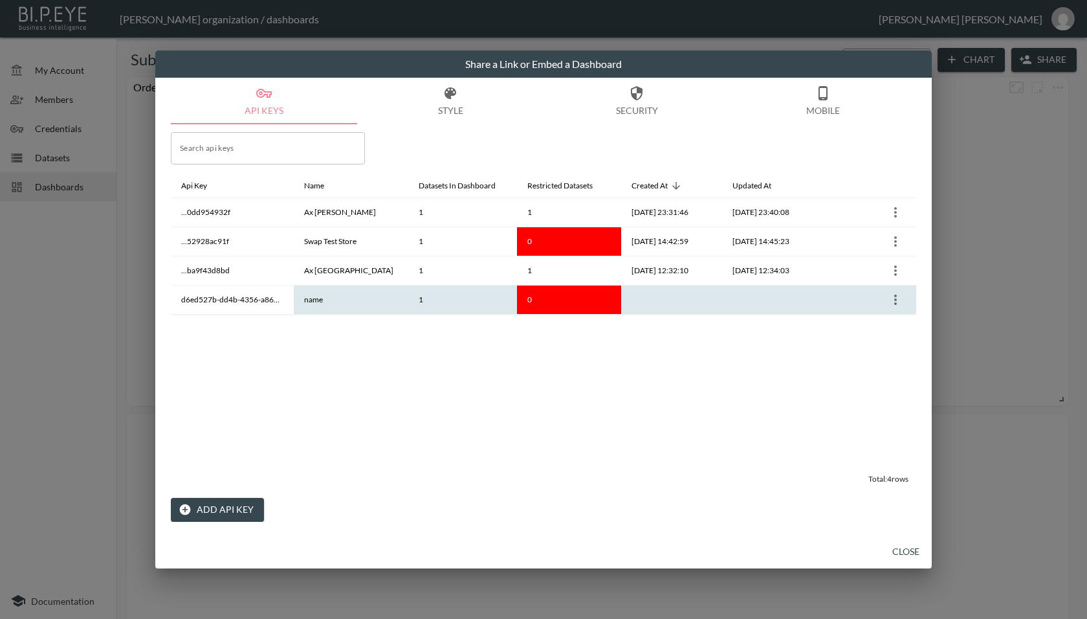
click at [897, 300] on icon "more" at bounding box center [896, 300] width 16 height 16
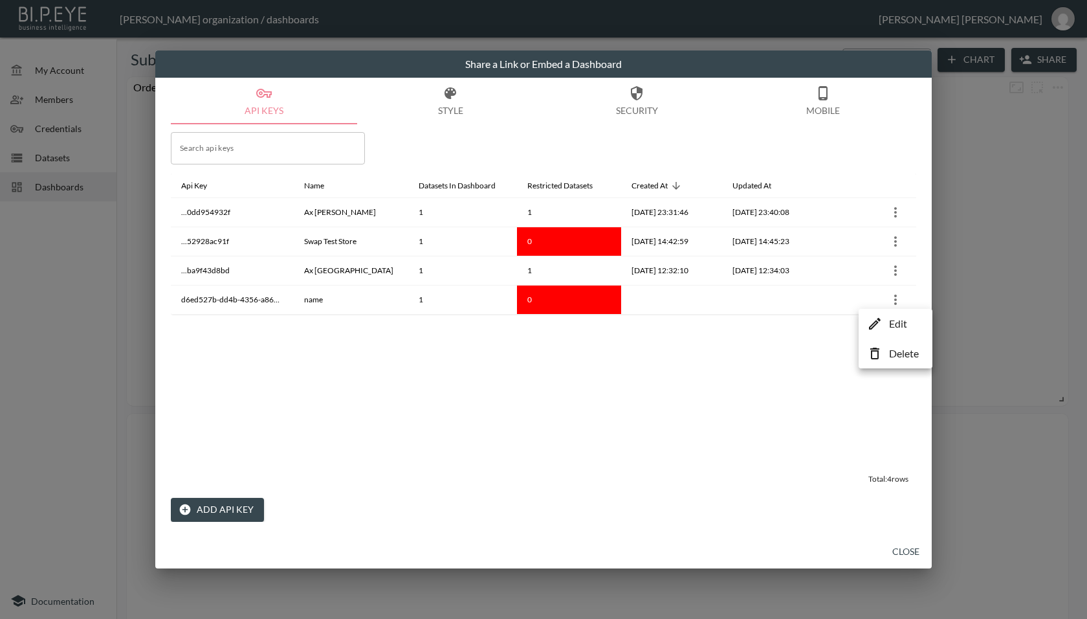
click at [880, 328] on icon at bounding box center [875, 324] width 16 height 16
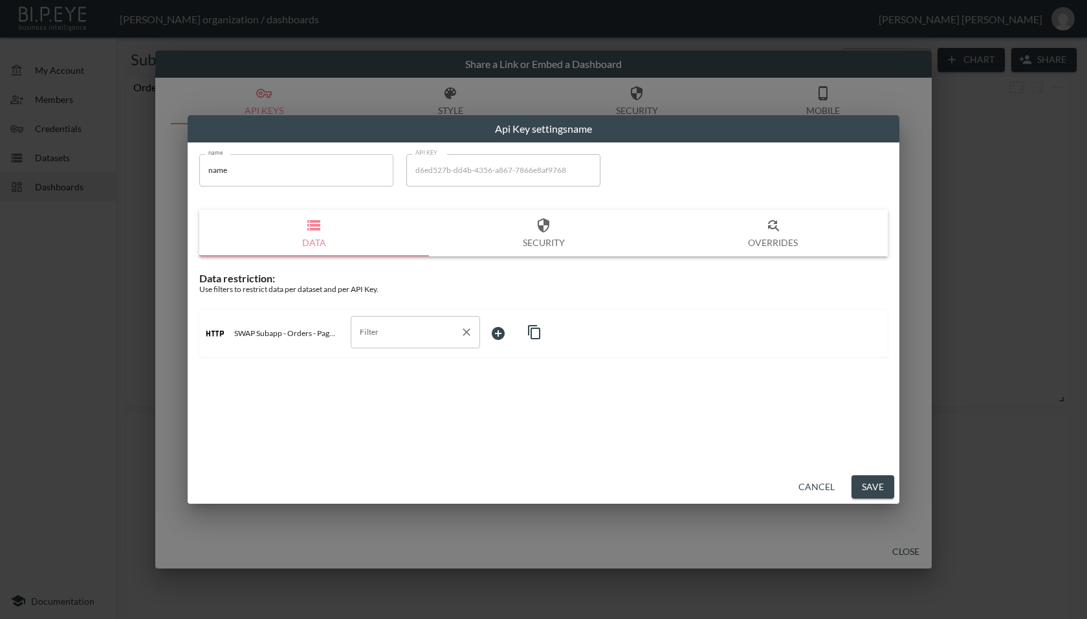
click at [442, 331] on input "Filter" at bounding box center [406, 332] width 98 height 21
type input "a"
click at [299, 172] on input "name" at bounding box center [296, 170] width 194 height 32
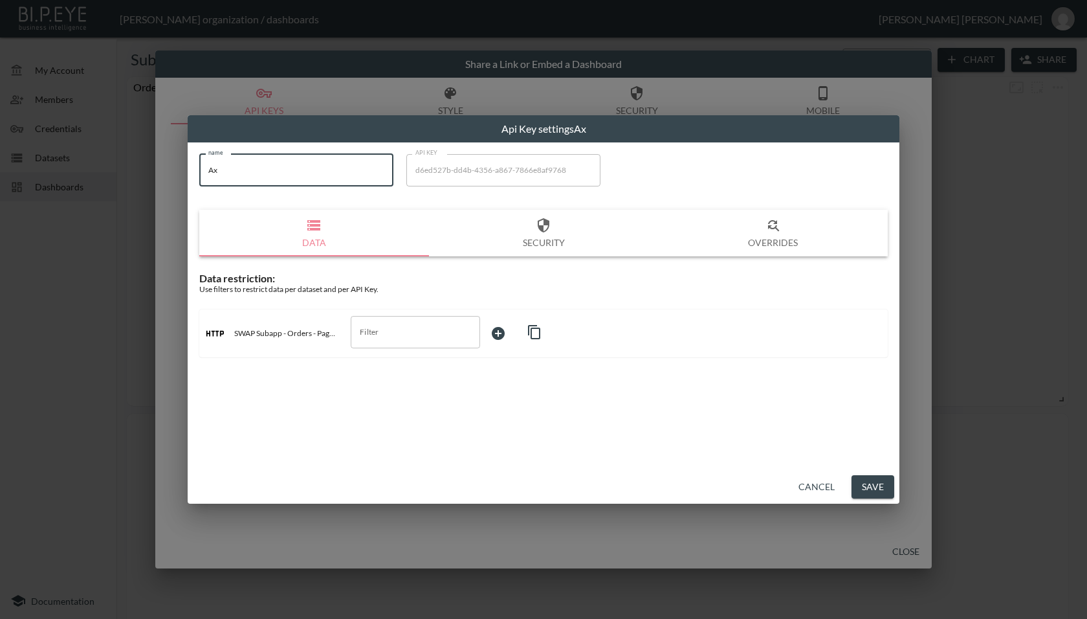
type input "AX [GEOGRAPHIC_DATA] Debenhams Returns"
click at [411, 333] on input "Filter" at bounding box center [406, 332] width 98 height 21
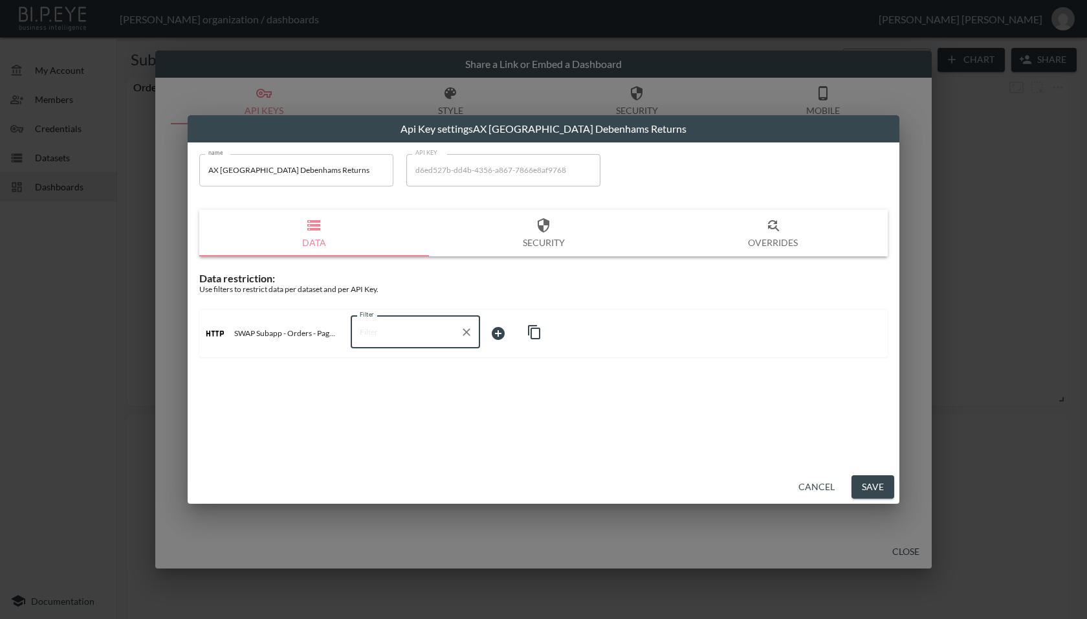
click at [411, 333] on input "Filter" at bounding box center [406, 332] width 98 height 21
click at [467, 337] on icon "Clear" at bounding box center [466, 332] width 13 height 13
click at [829, 480] on button "Cancel" at bounding box center [817, 487] width 47 height 24
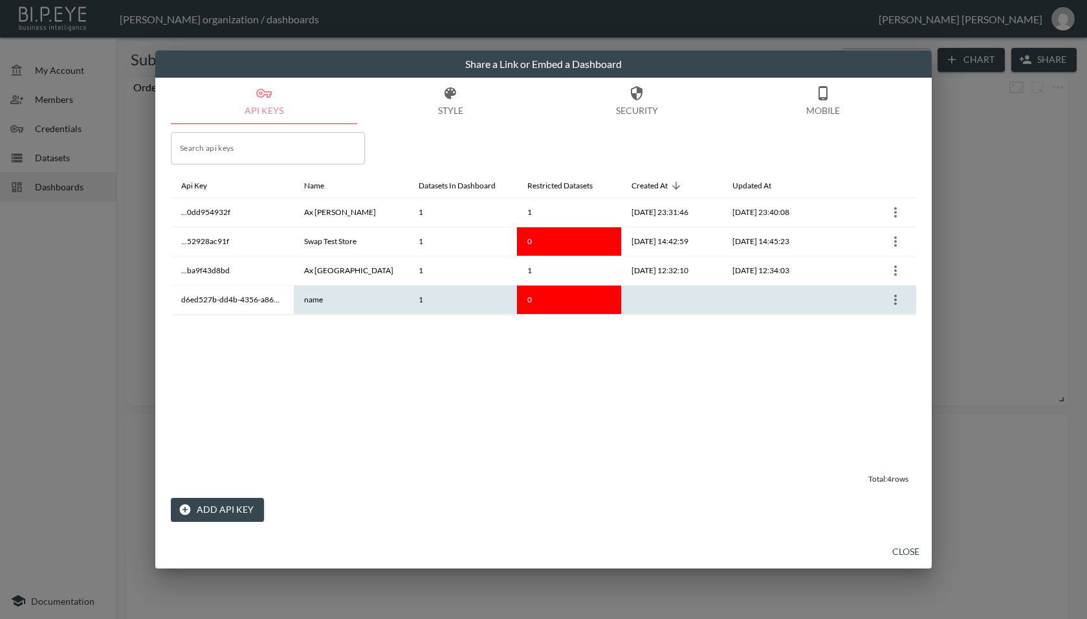
click at [898, 304] on icon "more" at bounding box center [896, 300] width 16 height 16
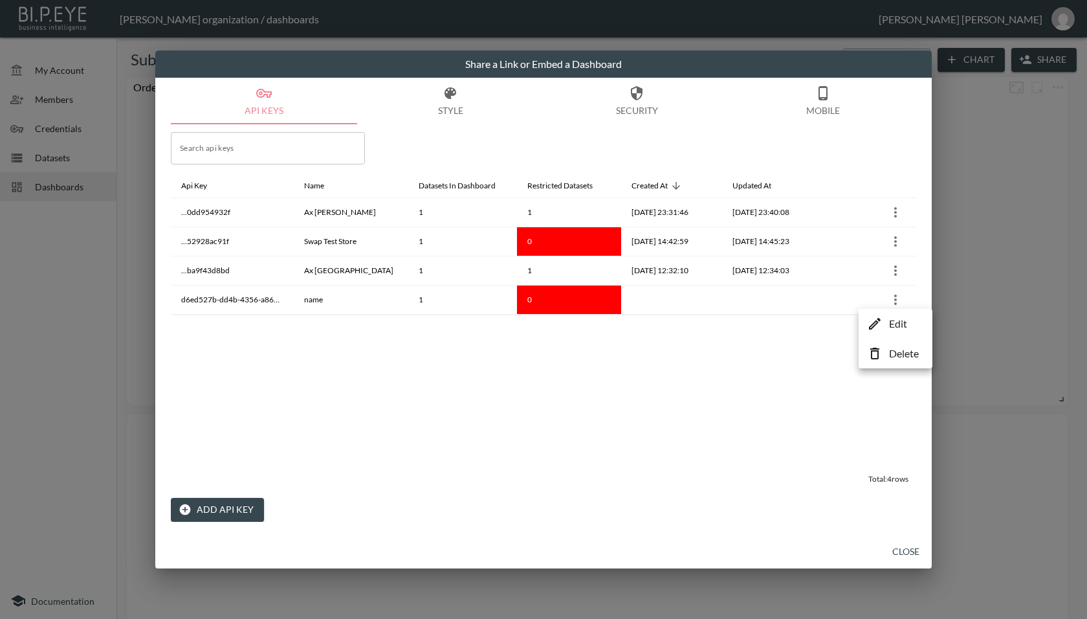
click at [887, 324] on li "Edit" at bounding box center [895, 323] width 67 height 23
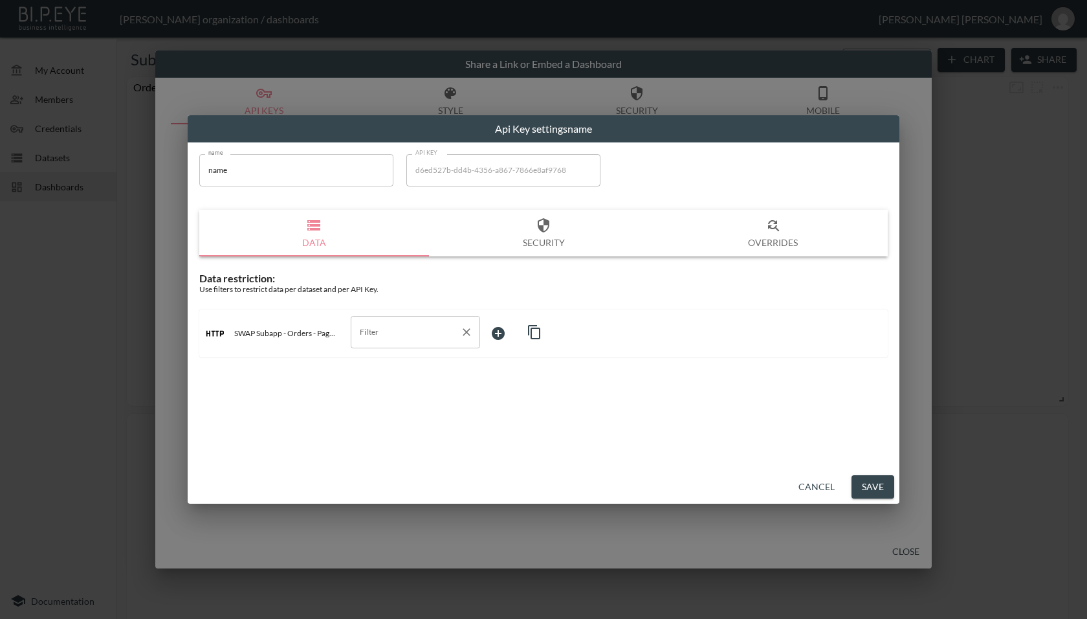
click at [405, 337] on input "Filter" at bounding box center [406, 332] width 98 height 21
click at [823, 485] on button "Cancel" at bounding box center [817, 487] width 47 height 24
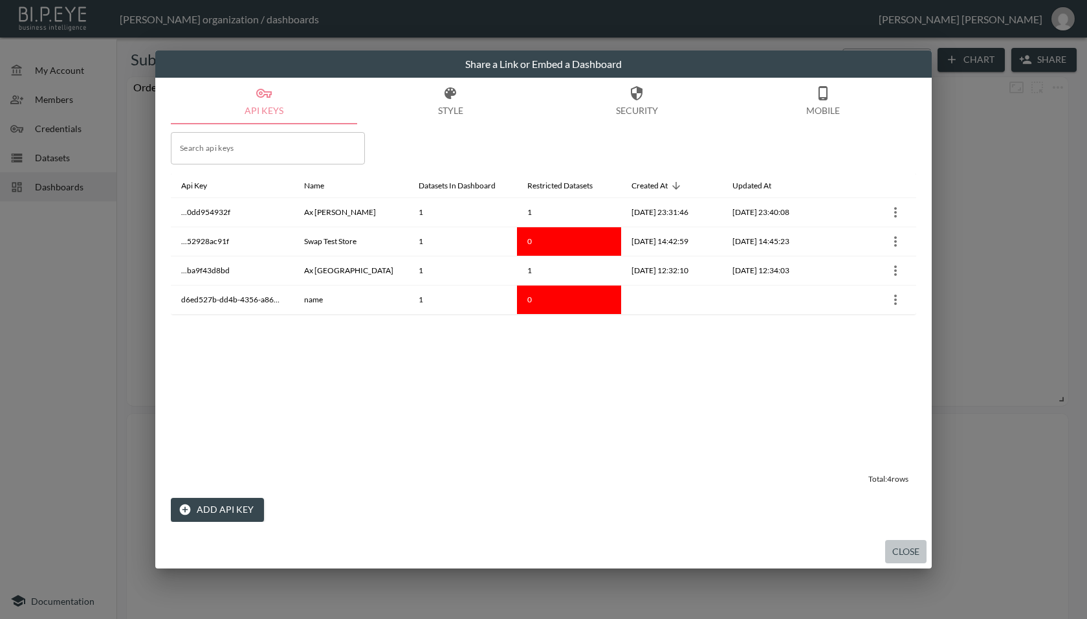
click at [900, 546] on button "Close" at bounding box center [906, 552] width 41 height 24
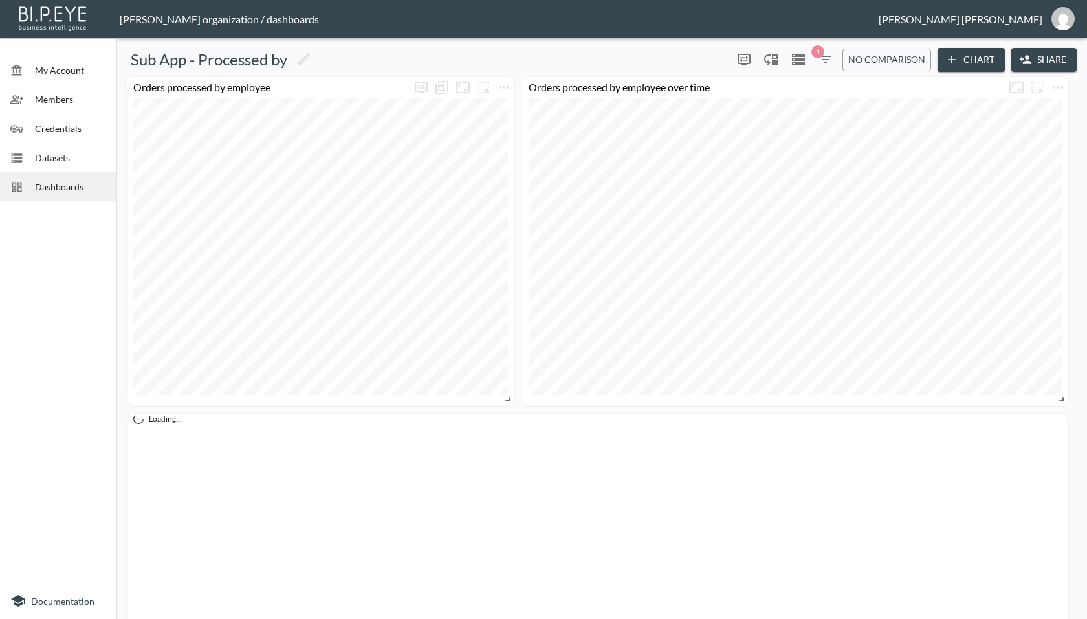
click at [1056, 61] on button "Share" at bounding box center [1044, 60] width 65 height 24
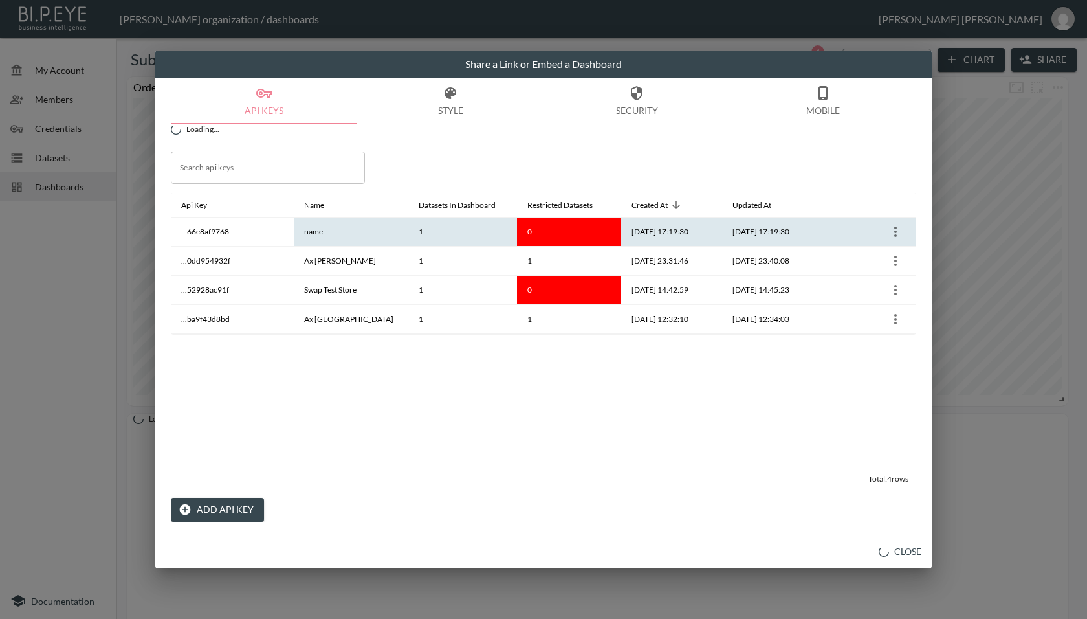
click at [895, 227] on icon "more" at bounding box center [896, 232] width 3 height 10
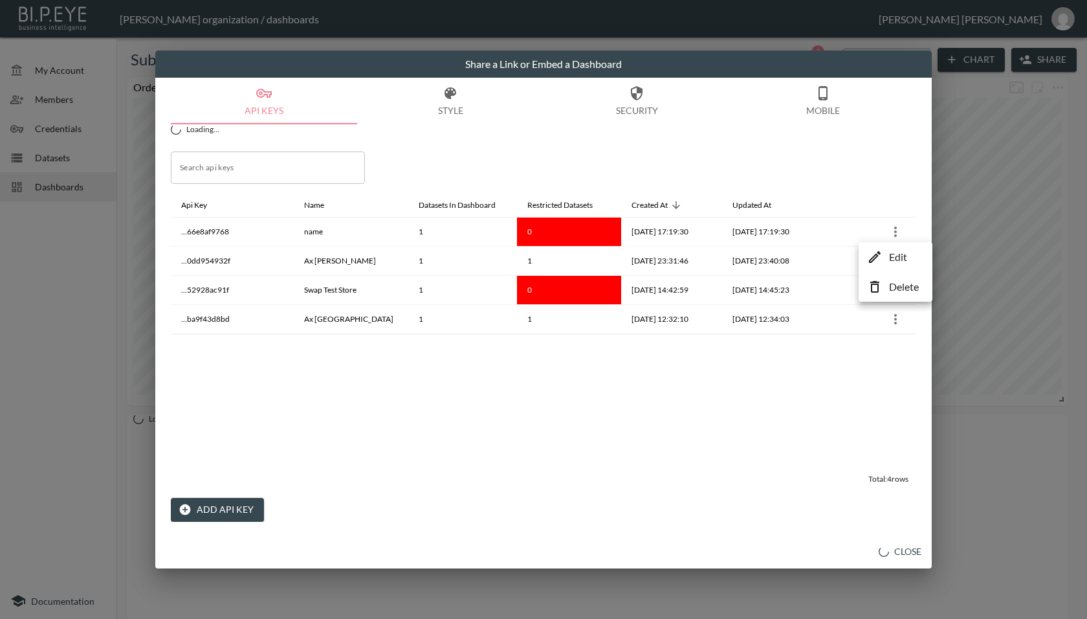
click at [884, 247] on li "Edit" at bounding box center [895, 256] width 67 height 23
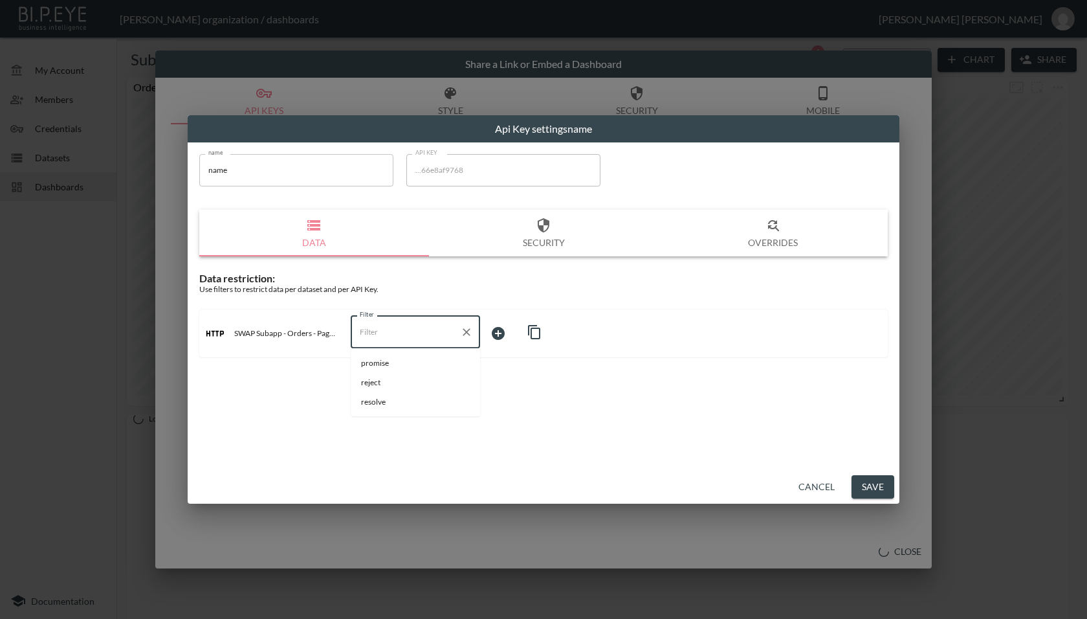
click at [410, 335] on input "Filter" at bounding box center [406, 332] width 98 height 21
click at [817, 482] on button "Cancel" at bounding box center [817, 487] width 47 height 24
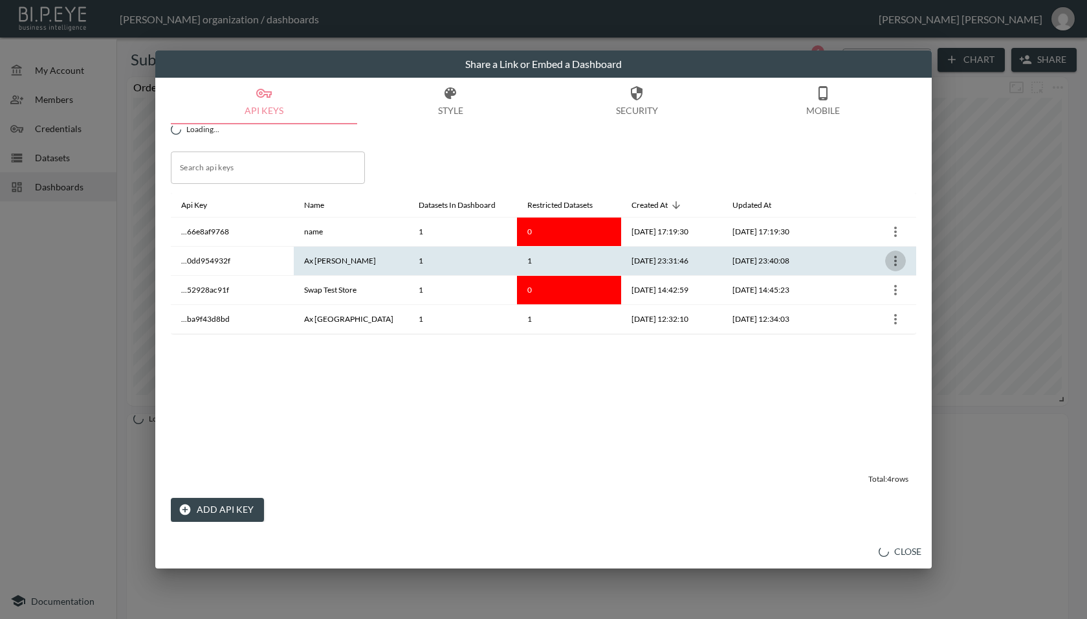
click at [898, 252] on button "more" at bounding box center [896, 261] width 21 height 21
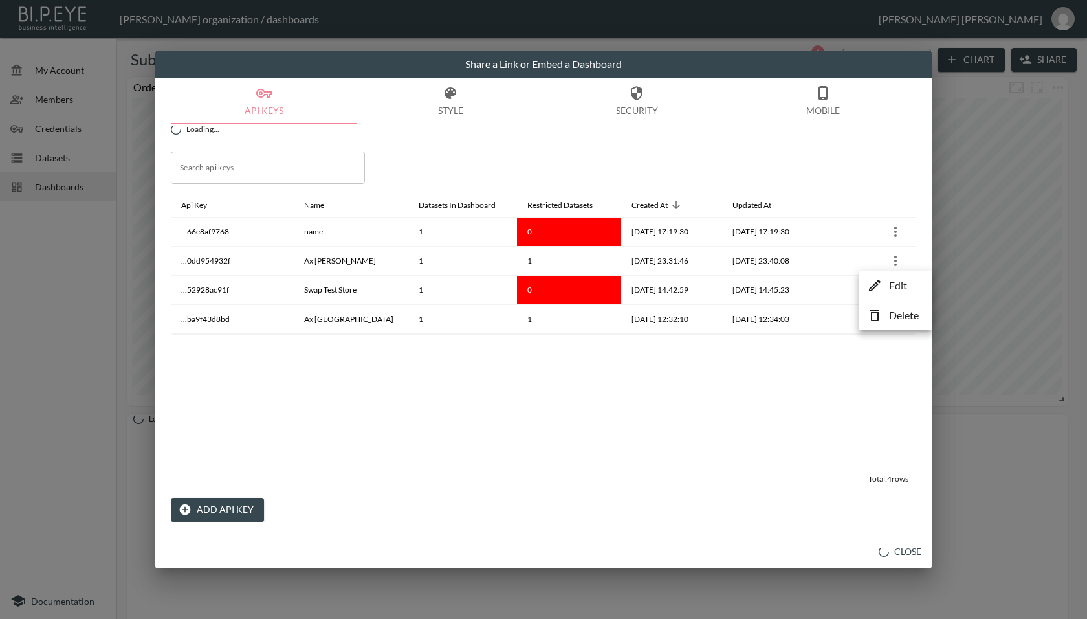
click at [880, 285] on icon at bounding box center [875, 286] width 16 height 16
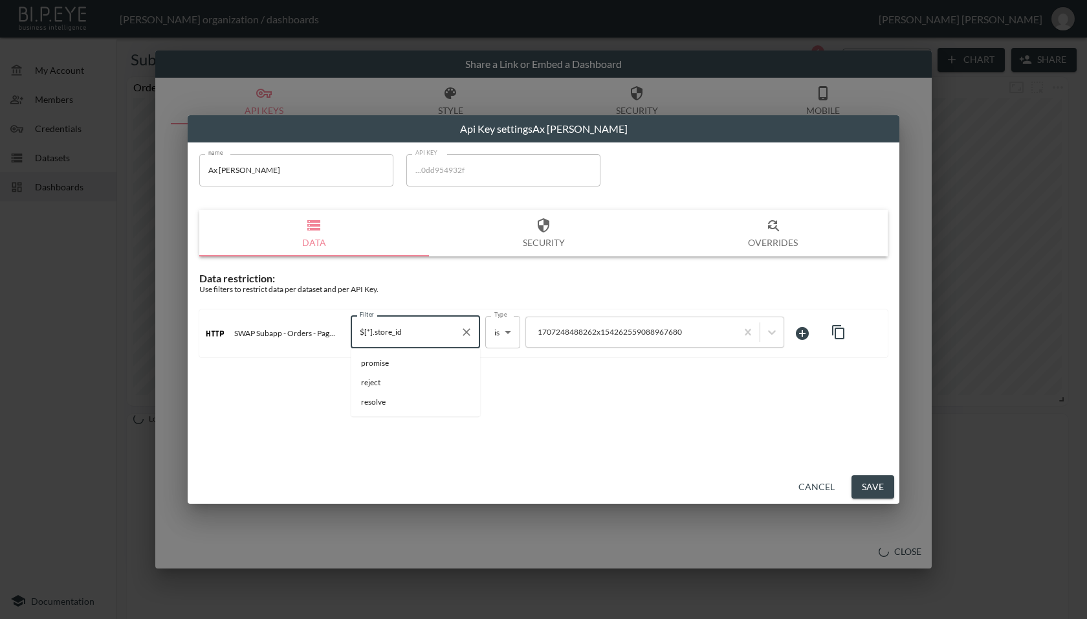
click at [423, 326] on input "$[*].store_id" at bounding box center [406, 332] width 98 height 21
click at [807, 484] on button "Cancel" at bounding box center [817, 487] width 47 height 24
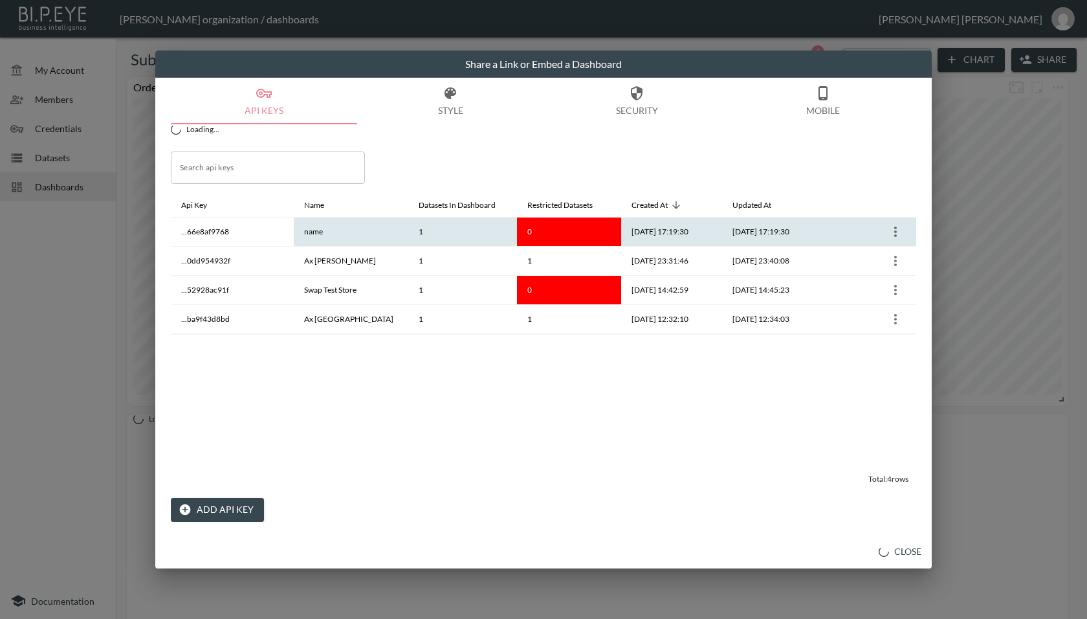
click at [891, 221] on div at bounding box center [868, 231] width 75 height 21
click at [898, 229] on icon "more" at bounding box center [896, 232] width 16 height 16
click at [882, 249] on li "Edit" at bounding box center [895, 256] width 67 height 23
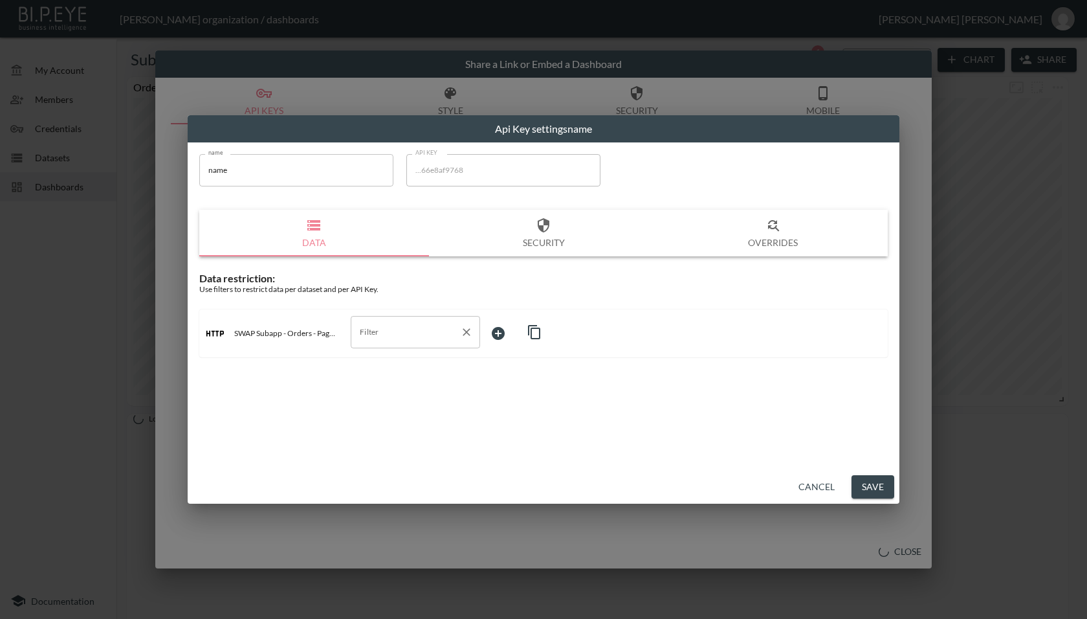
click at [387, 318] on div "Filter" at bounding box center [415, 332] width 129 height 32
paste input "$[*].store_id"
type input "$[*].store_id"
click at [520, 371] on div "name name name API KEY ...66e8af9768 API KEY Data Security Overrides Data restr…" at bounding box center [544, 306] width 712 height 328
click at [429, 332] on input "$[*].store_id" at bounding box center [406, 332] width 98 height 21
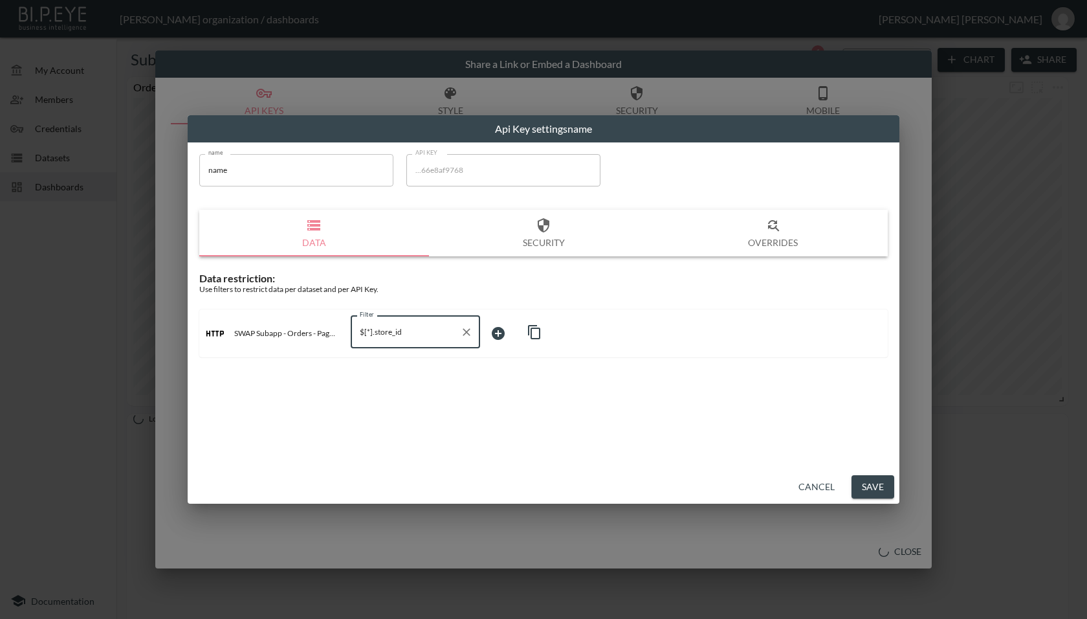
click at [429, 332] on input "$[*].store_id" at bounding box center [406, 332] width 98 height 21
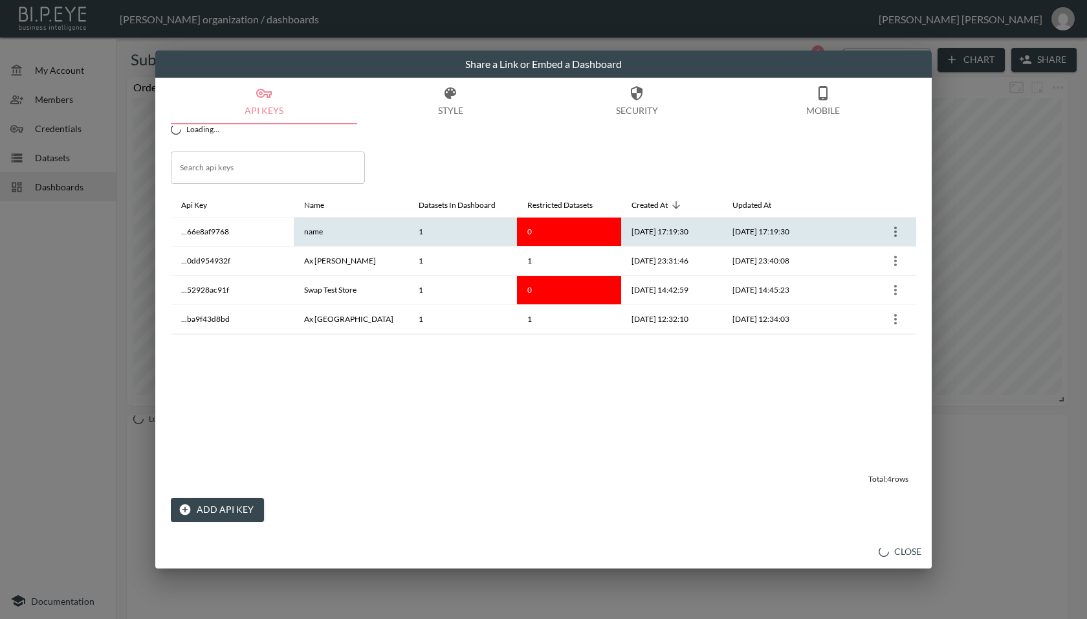
click at [901, 229] on icon "more" at bounding box center [896, 232] width 16 height 16
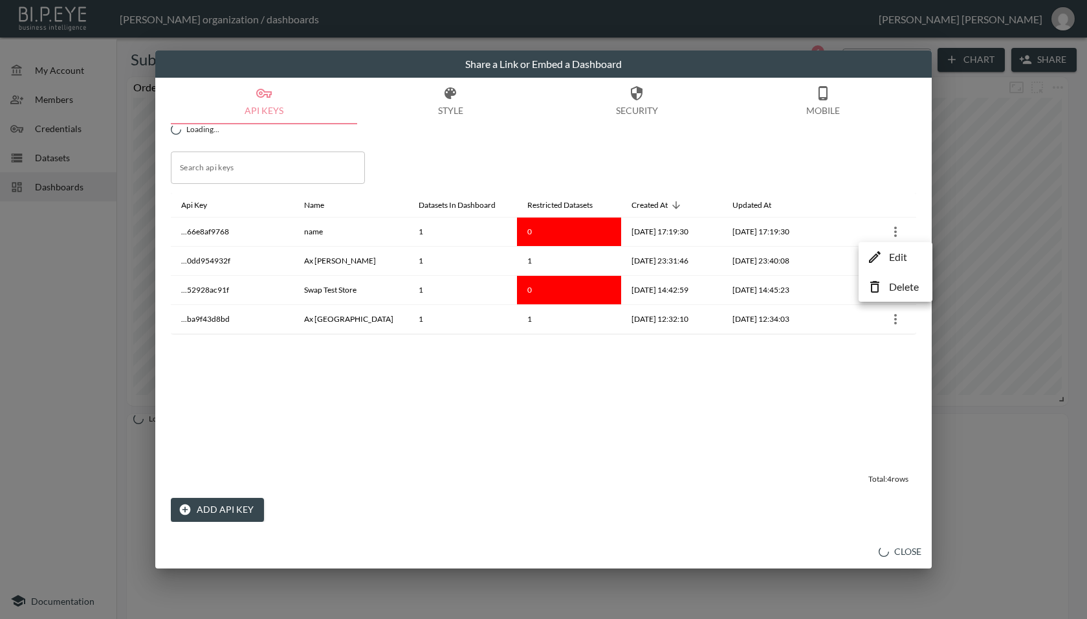
click at [878, 248] on li "Edit" at bounding box center [895, 256] width 67 height 23
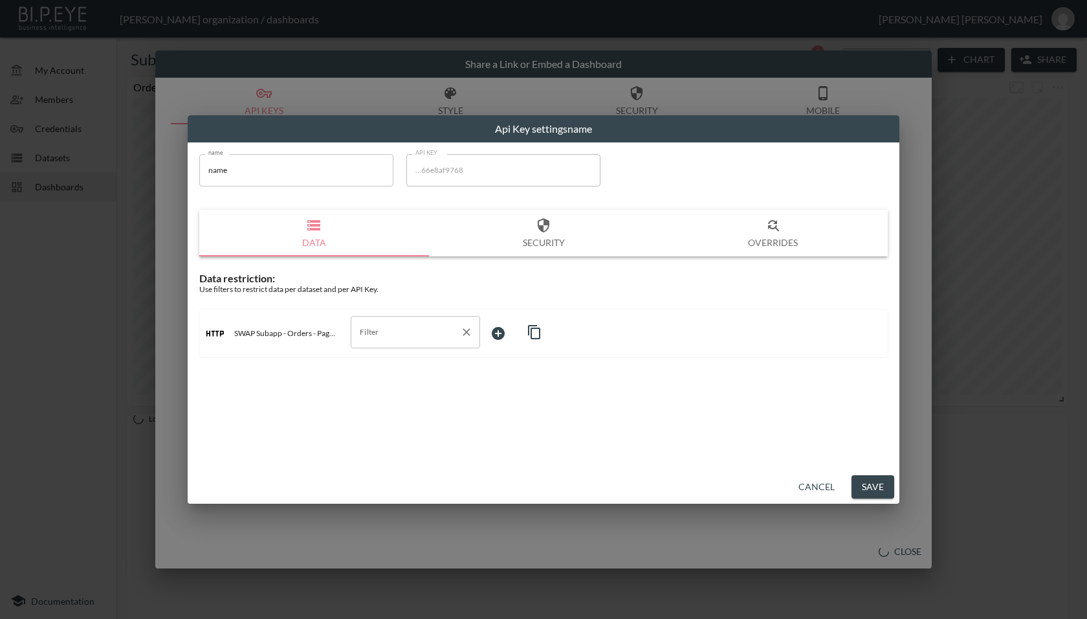
click at [412, 329] on input "Filter" at bounding box center [406, 332] width 98 height 21
click at [672, 447] on div "name name name API KEY ...66e8af9768 API KEY Data Security Overrides Data restr…" at bounding box center [544, 306] width 712 height 328
click at [816, 487] on button "Cancel" at bounding box center [817, 487] width 47 height 24
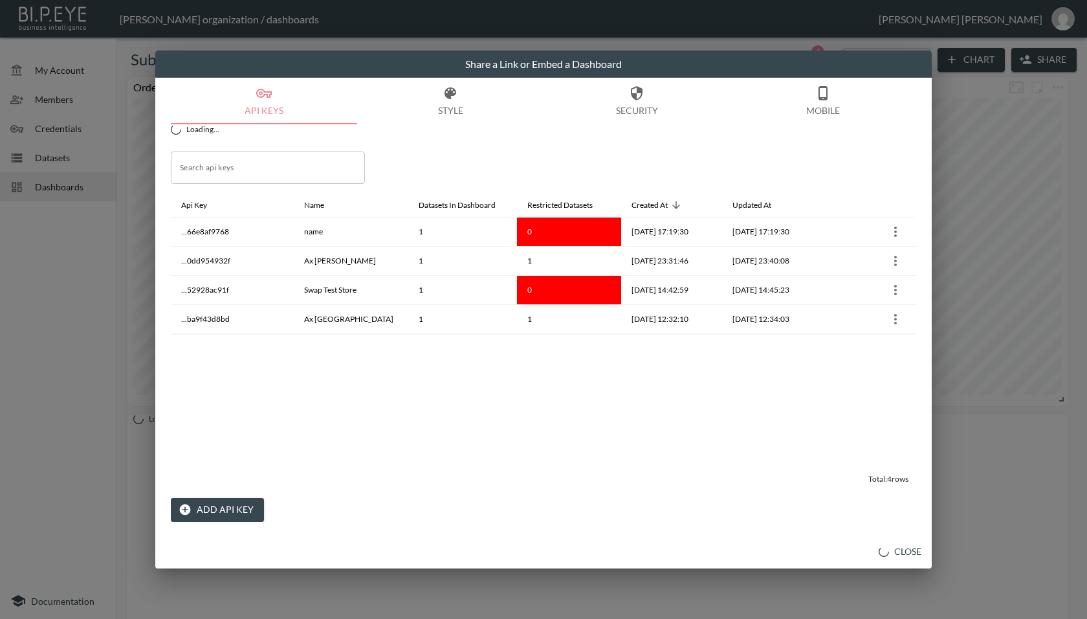
click at [900, 548] on button "Close" at bounding box center [900, 552] width 53 height 24
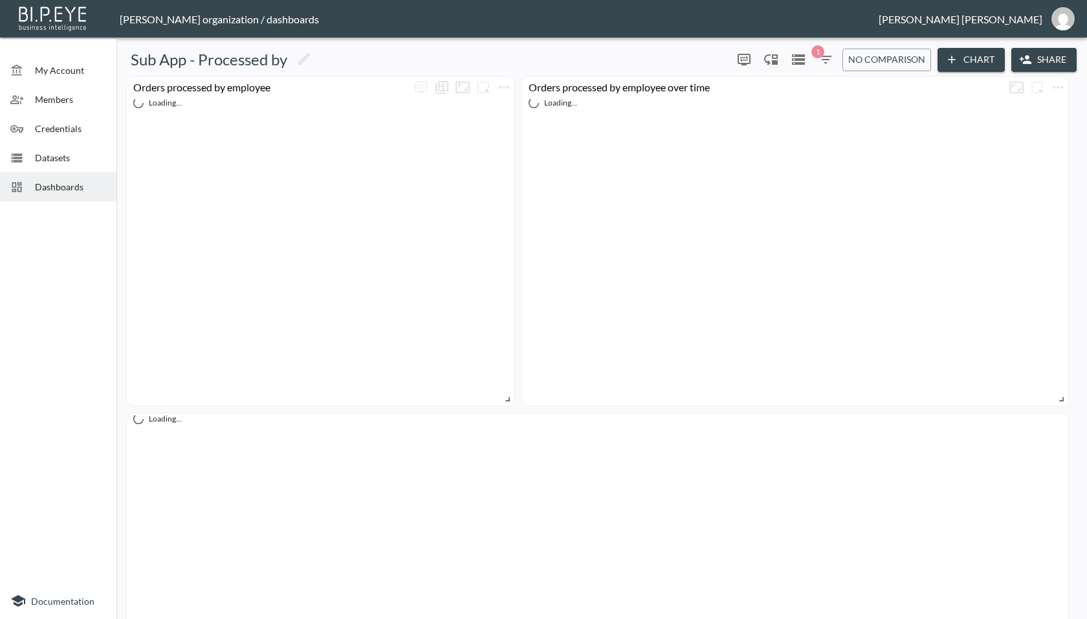
click at [1042, 51] on button "Share" at bounding box center [1044, 60] width 65 height 24
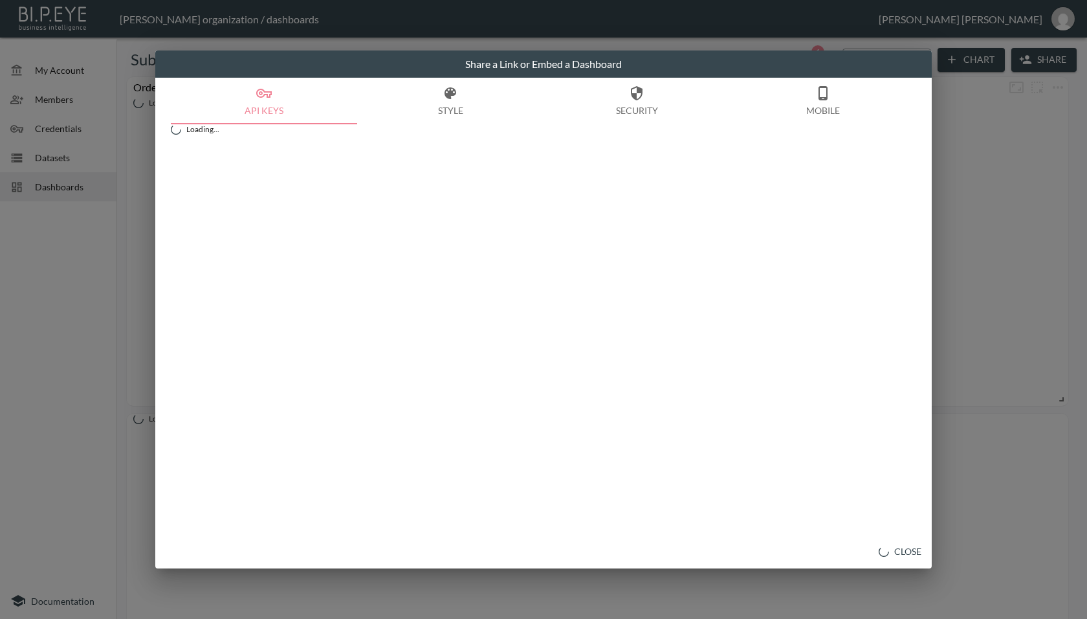
click at [891, 555] on button "Close" at bounding box center [900, 552] width 53 height 24
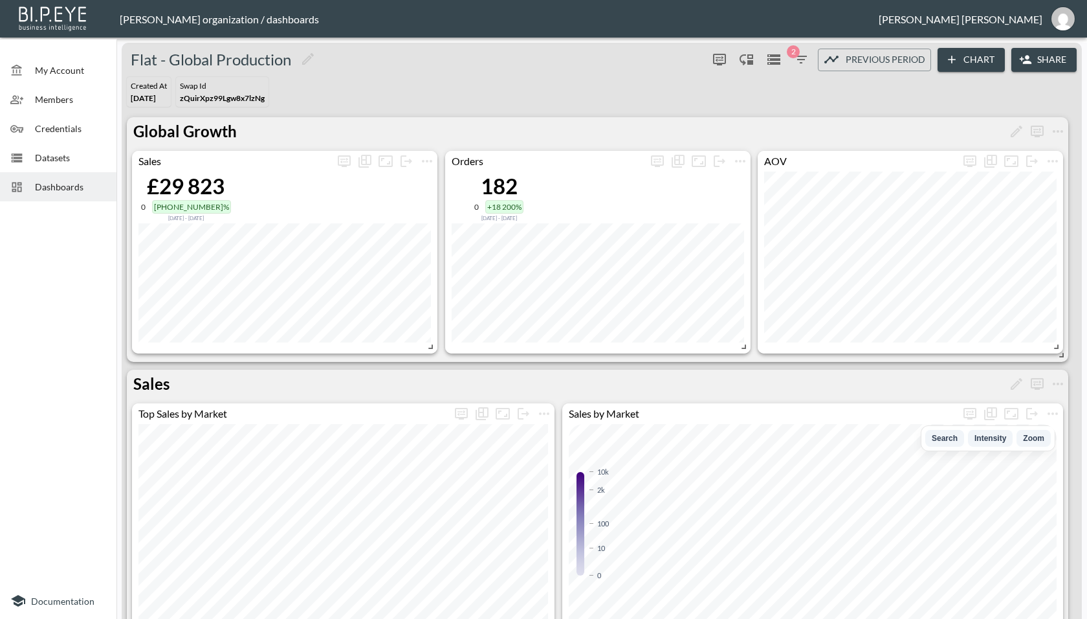
click at [70, 186] on span "Dashboards" at bounding box center [70, 187] width 71 height 14
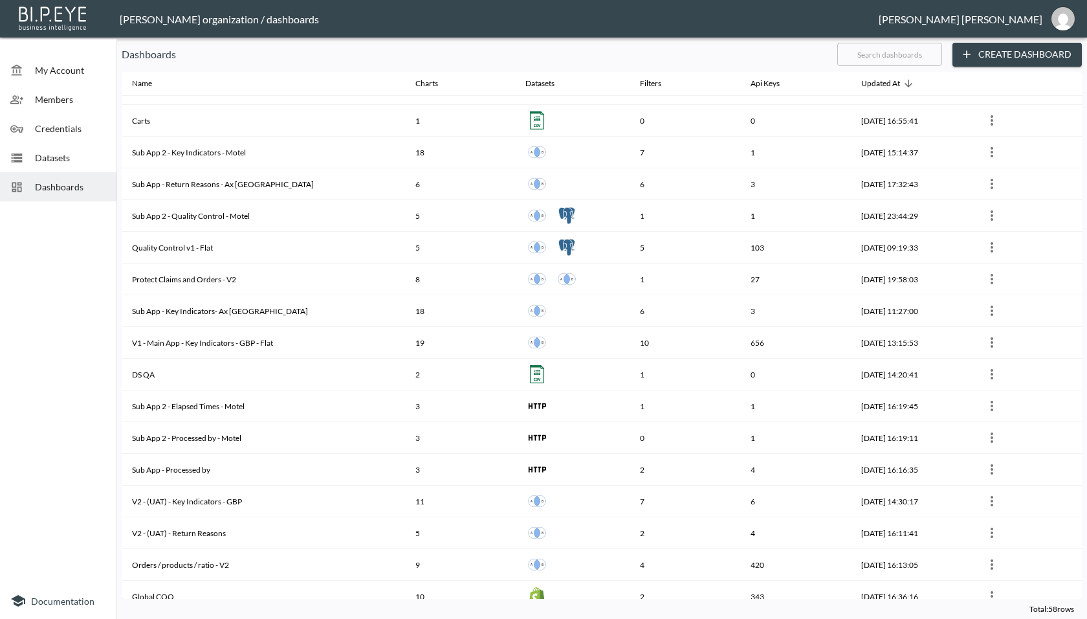
scroll to position [808, 0]
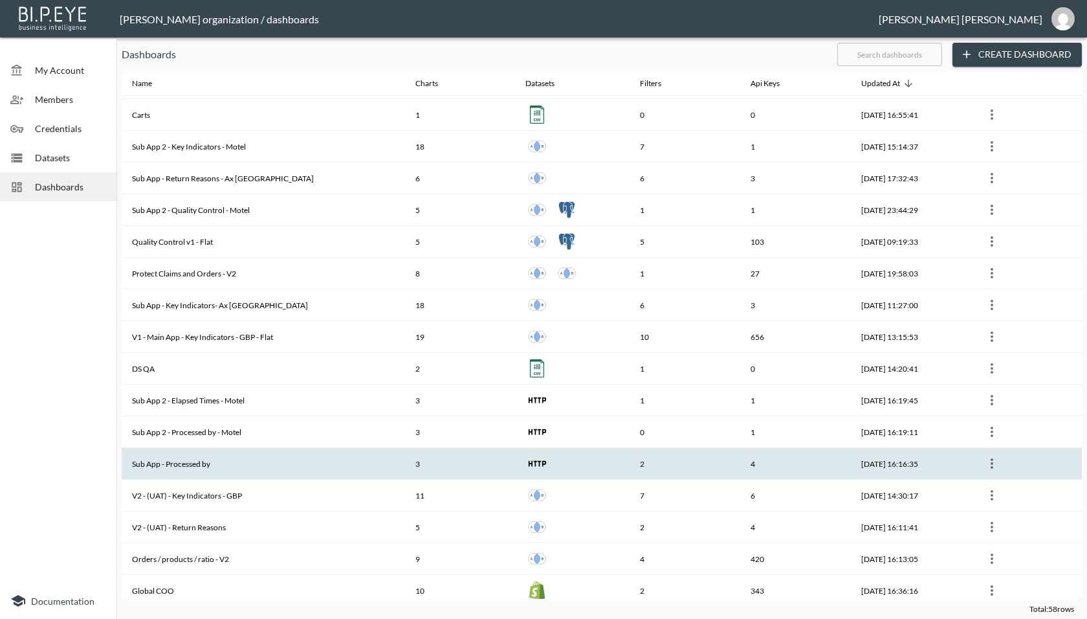
click at [239, 458] on th "Sub App - Processed by" at bounding box center [264, 464] width 284 height 32
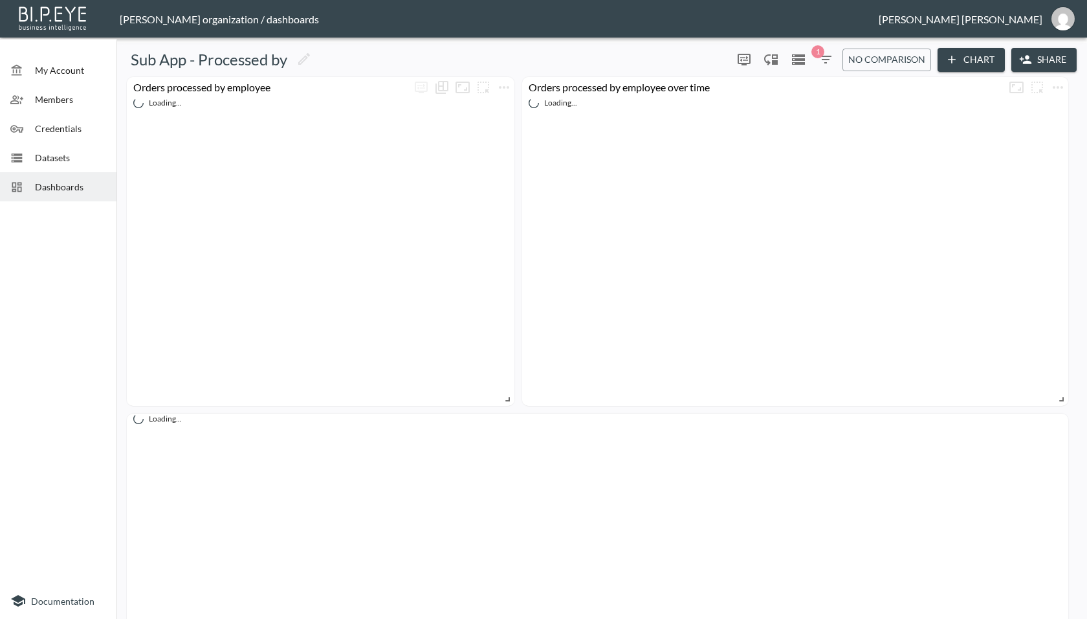
click at [1031, 56] on button "Share" at bounding box center [1044, 60] width 65 height 24
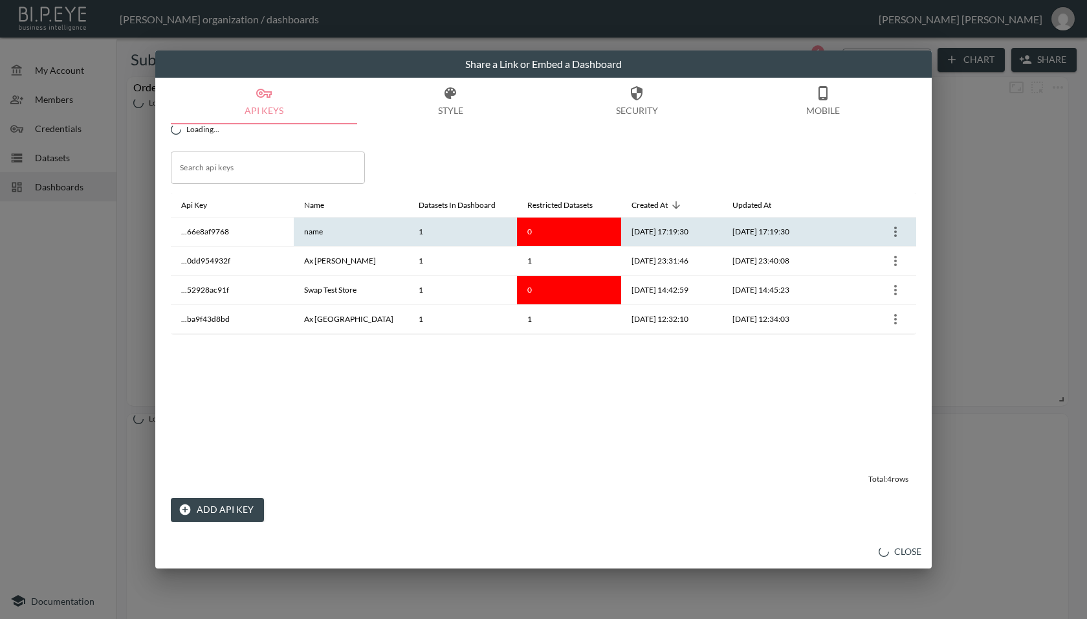
click at [895, 227] on icon "more" at bounding box center [896, 232] width 3 height 10
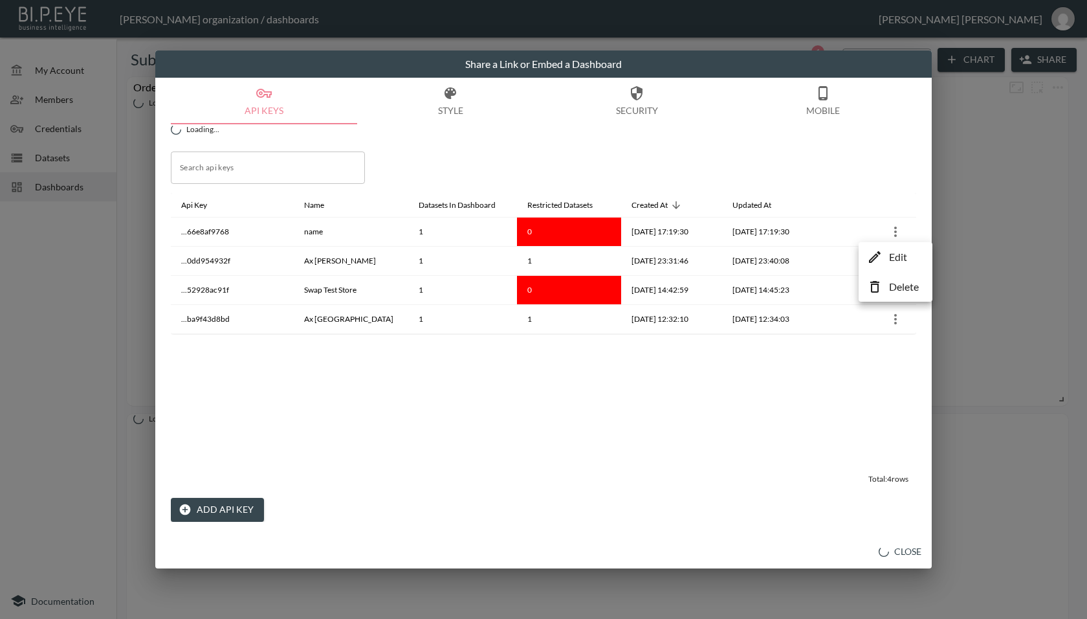
click at [880, 255] on icon at bounding box center [875, 257] width 16 height 16
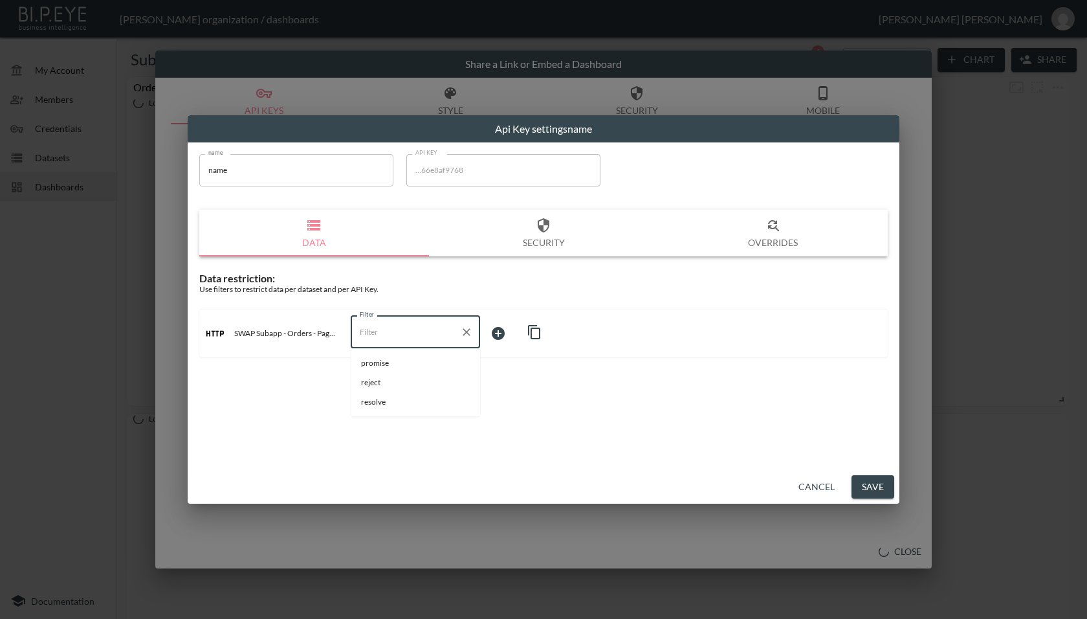
click at [401, 337] on input "Filter" at bounding box center [406, 332] width 98 height 21
click at [370, 500] on span "store_id" at bounding box center [415, 499] width 109 height 12
type input "store_id"
click at [524, 326] on body "BI.P.EYE, Interactive Analytics Dashboards - app [PERSON_NAME] organization / d…" at bounding box center [543, 309] width 1087 height 619
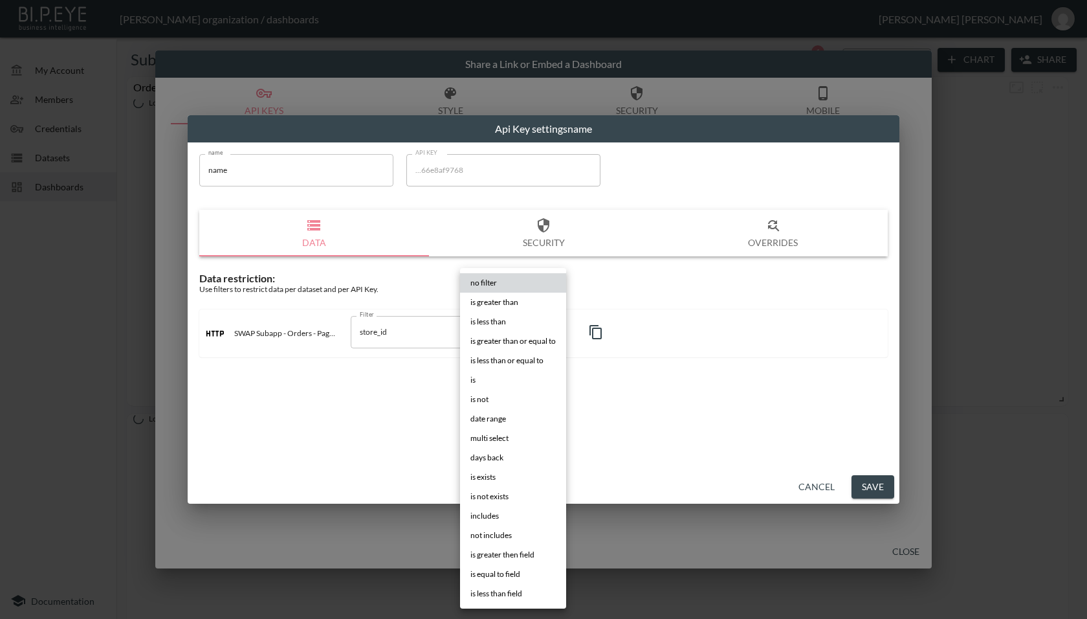
click at [493, 382] on li "is" at bounding box center [513, 379] width 106 height 19
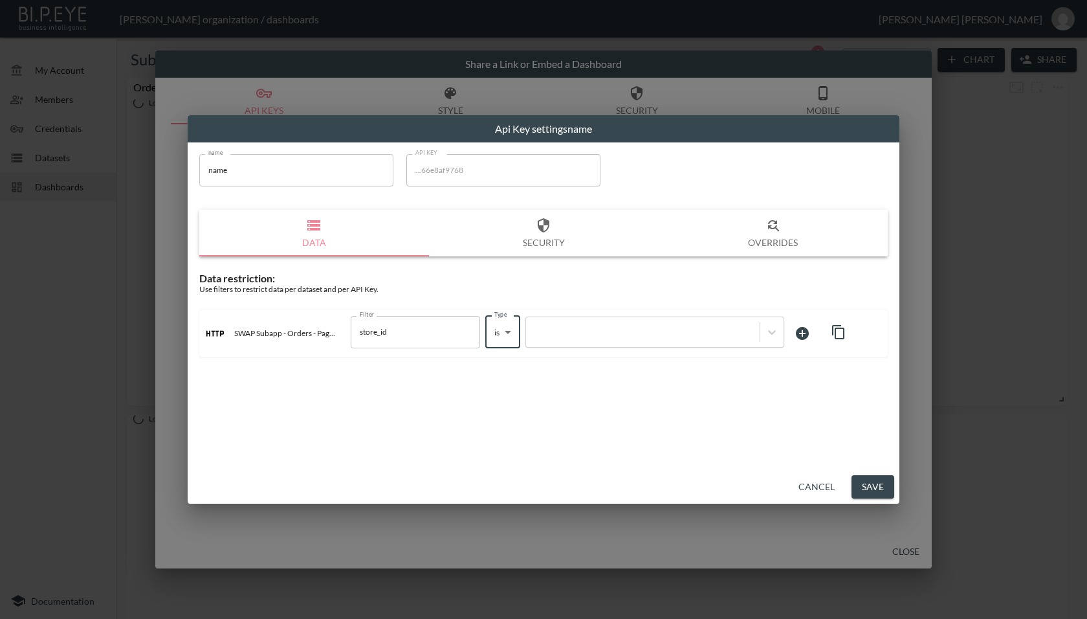
type input "is"
click at [577, 327] on div at bounding box center [643, 332] width 221 height 12
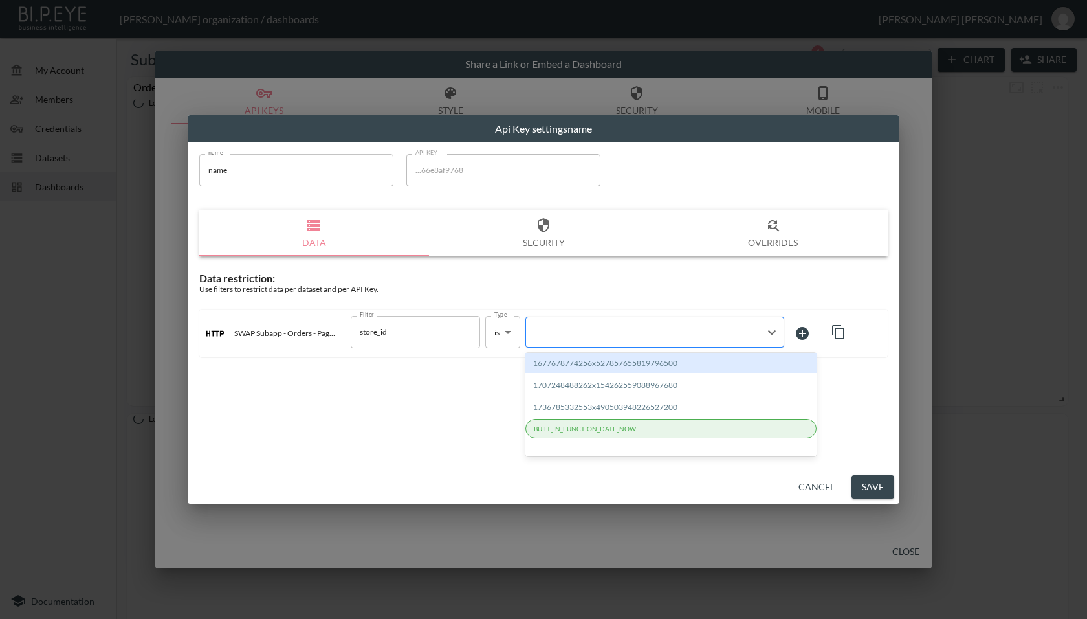
paste input "1736785332553x490503948226527200"
type input "1736785332553x490503948226527200"
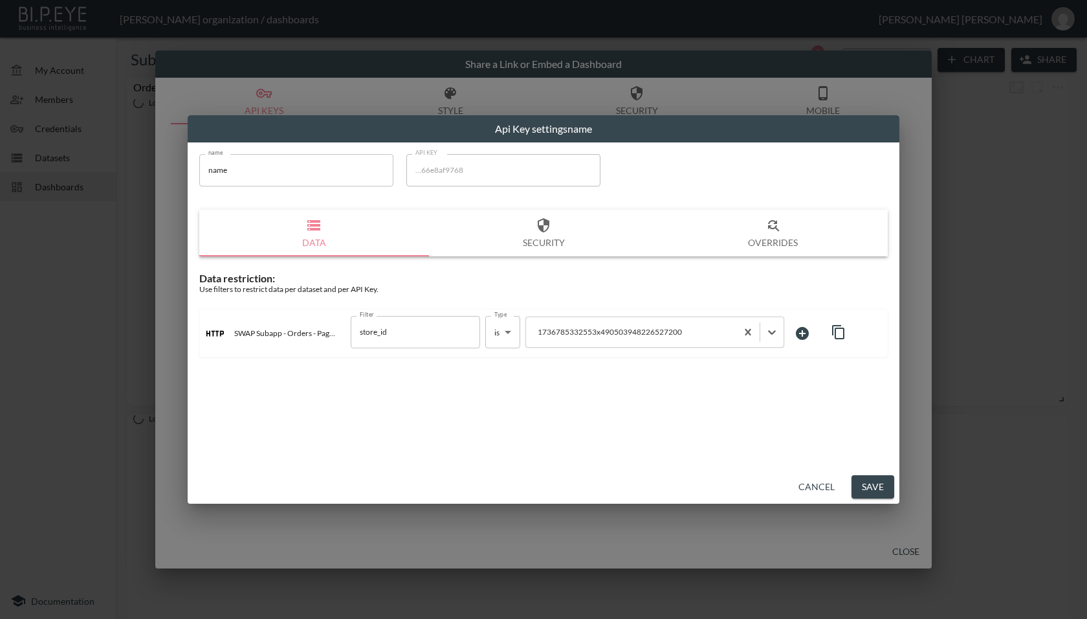
click at [504, 295] on div "Data restriction: Use filters to restrict data per dataset and per API Key. SWA…" at bounding box center [543, 314] width 689 height 85
click at [300, 170] on input "name" at bounding box center [296, 170] width 194 height 32
type input "AX [GEOGRAPHIC_DATA] Debenhams Returns"
click at [873, 487] on button "Save" at bounding box center [873, 487] width 43 height 24
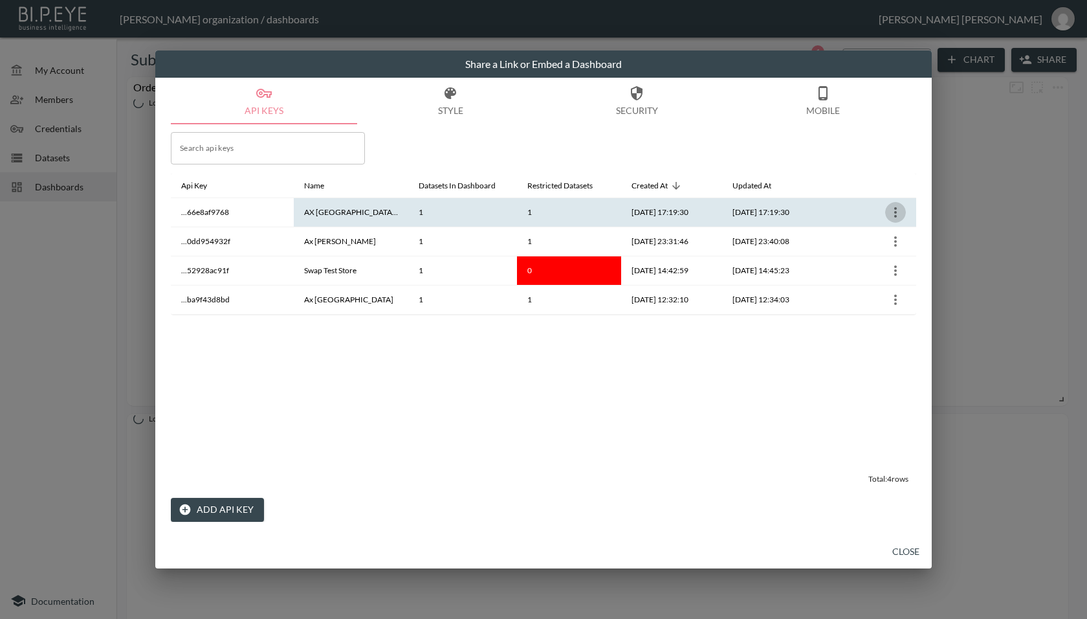
click at [895, 214] on icon "more" at bounding box center [896, 213] width 16 height 16
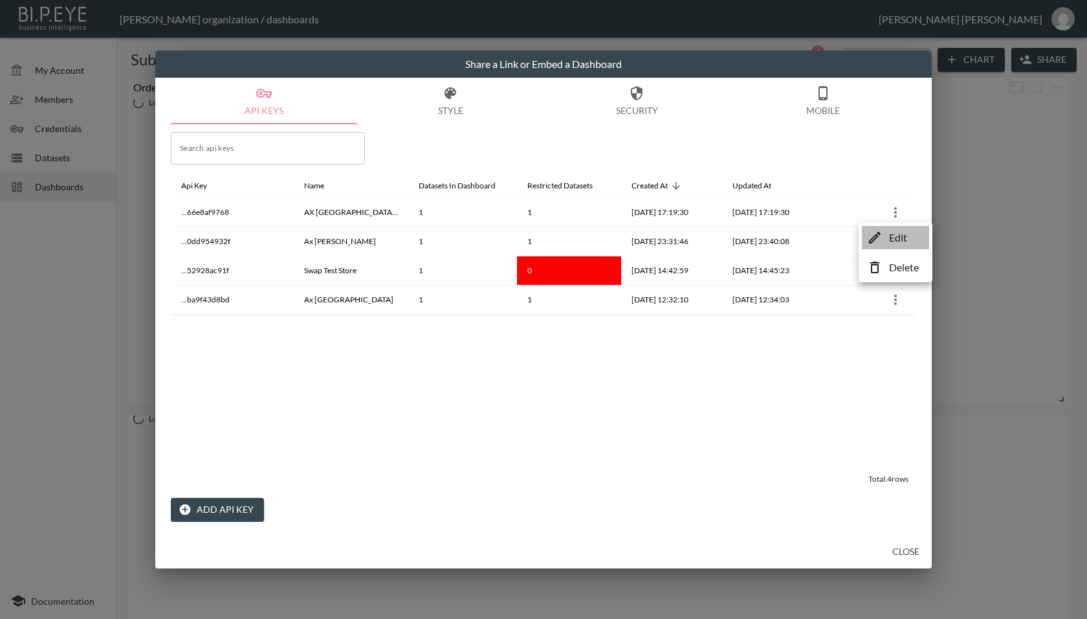
click at [888, 240] on li "Edit" at bounding box center [895, 237] width 67 height 23
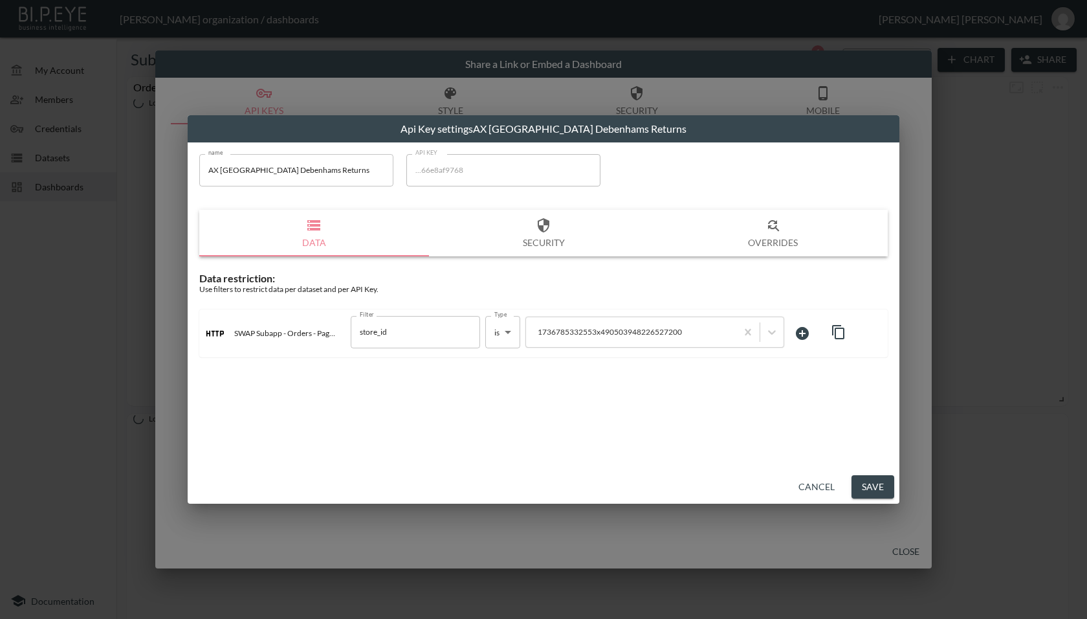
click at [819, 494] on button "Cancel" at bounding box center [817, 487] width 47 height 24
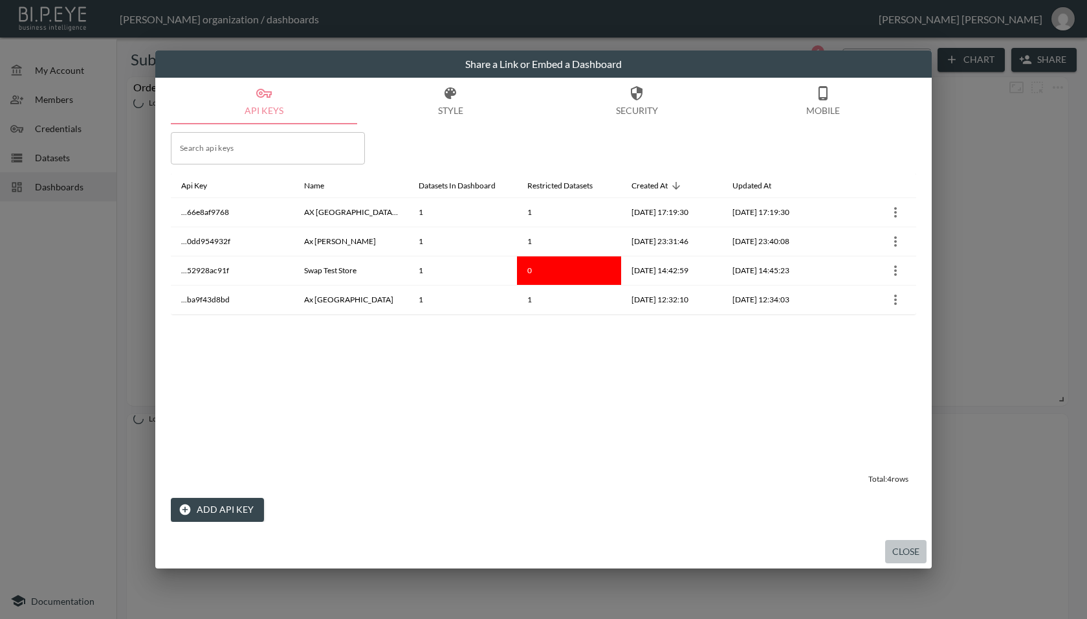
click at [907, 551] on button "Close" at bounding box center [906, 552] width 41 height 24
